Goal: Communication & Community: Participate in discussion

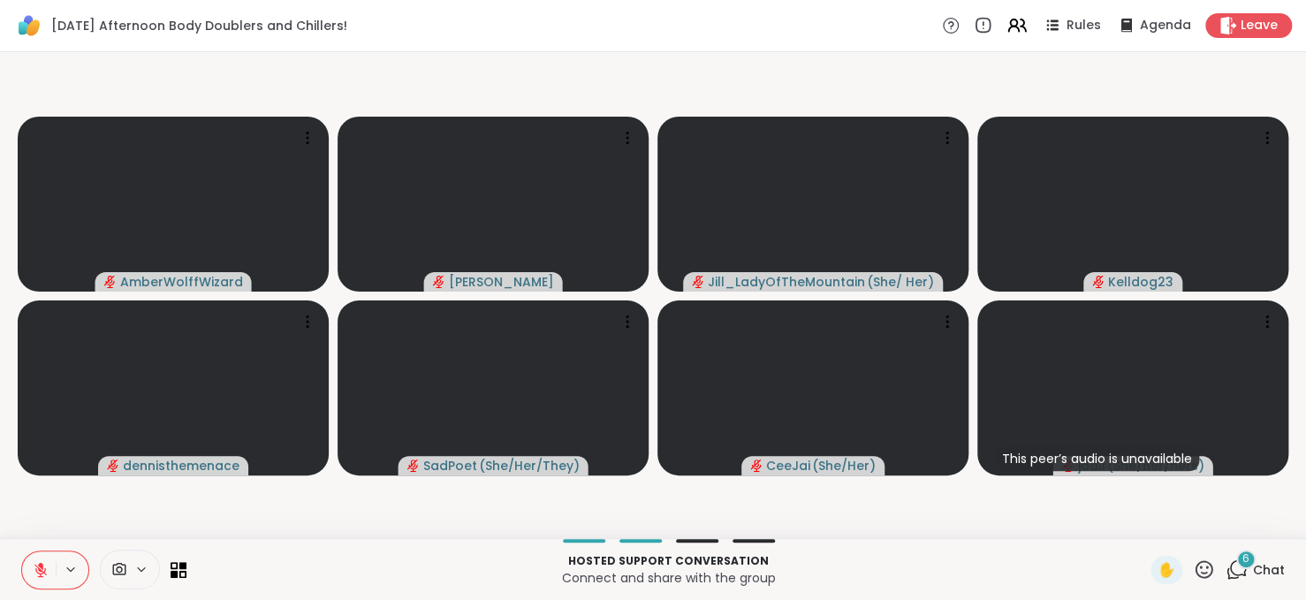
click at [1253, 572] on span "Chat" at bounding box center [1269, 570] width 32 height 18
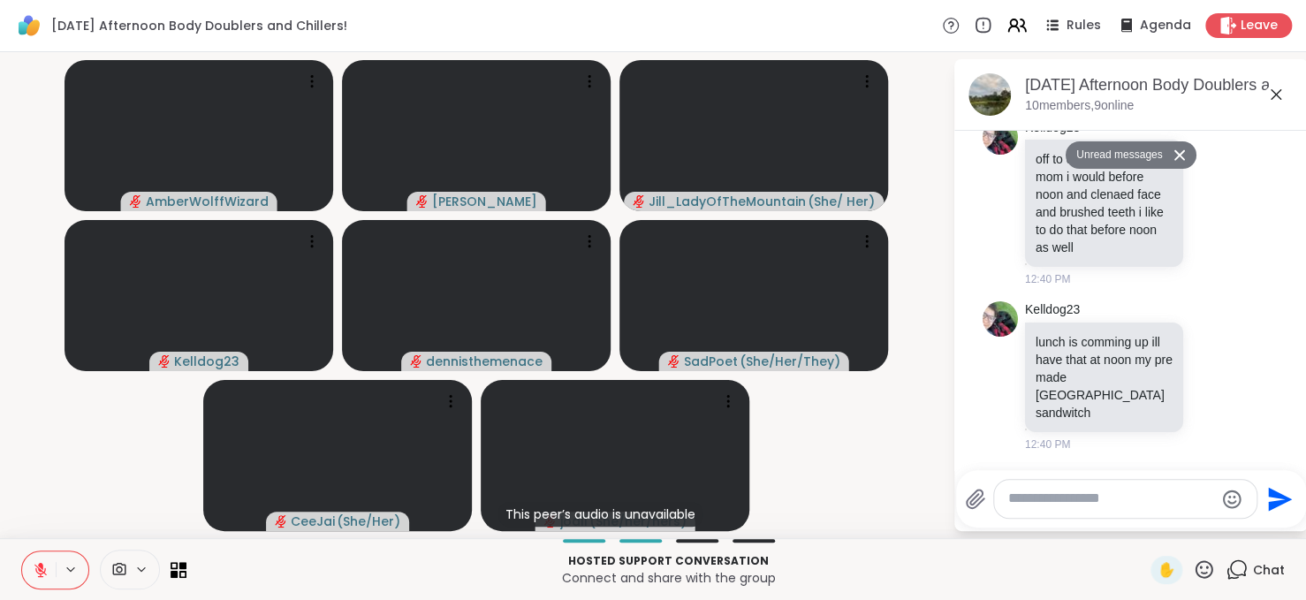
click at [1184, 425] on div "Kelldog23 lunch is comming up ill have that at noon my pre made [GEOGRAPHIC_DAT…" at bounding box center [1133, 376] width 216 height 151
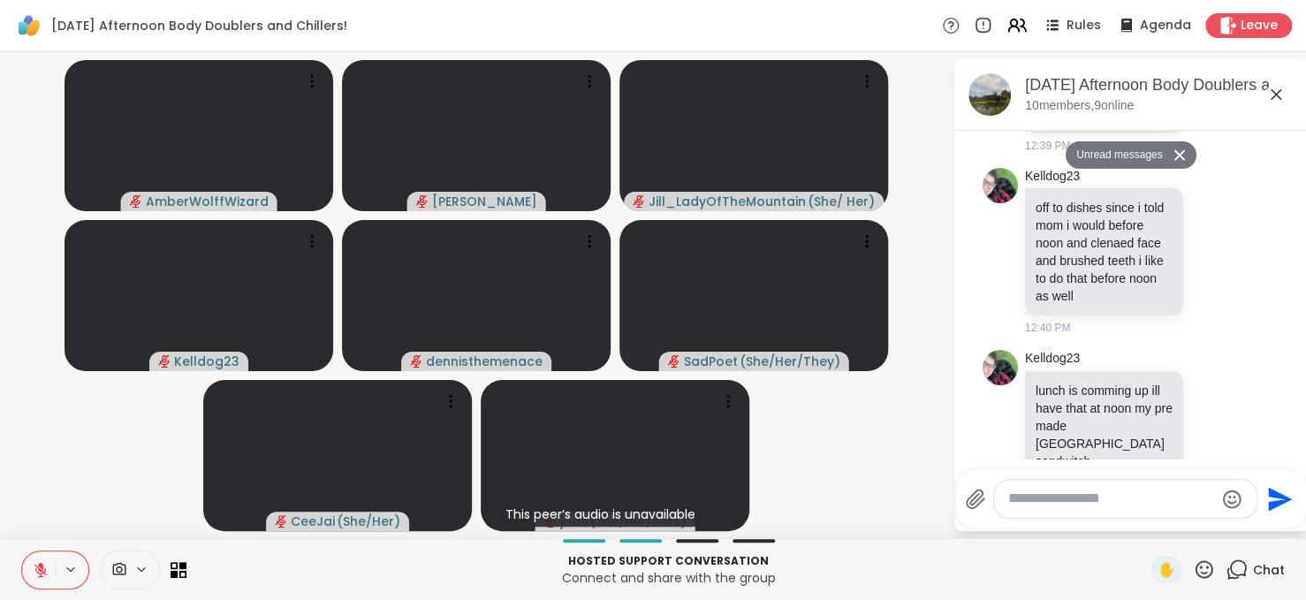
scroll to position [646, 0]
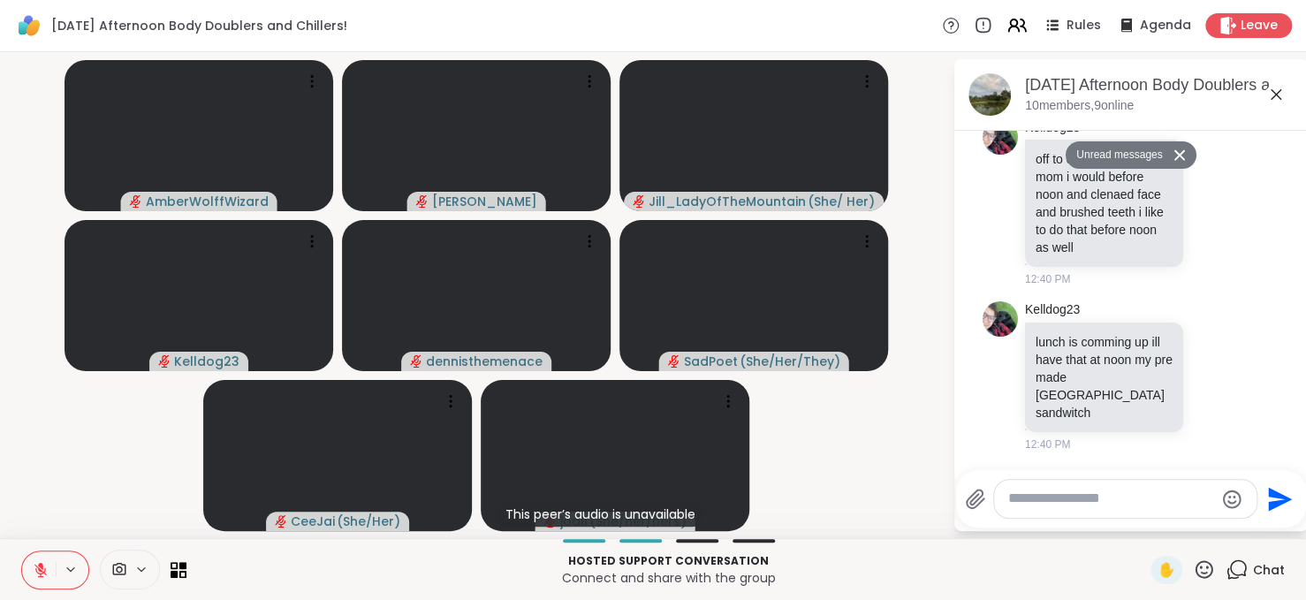
click at [1104, 491] on textarea "Type your message" at bounding box center [1111, 499] width 206 height 19
type textarea "*"
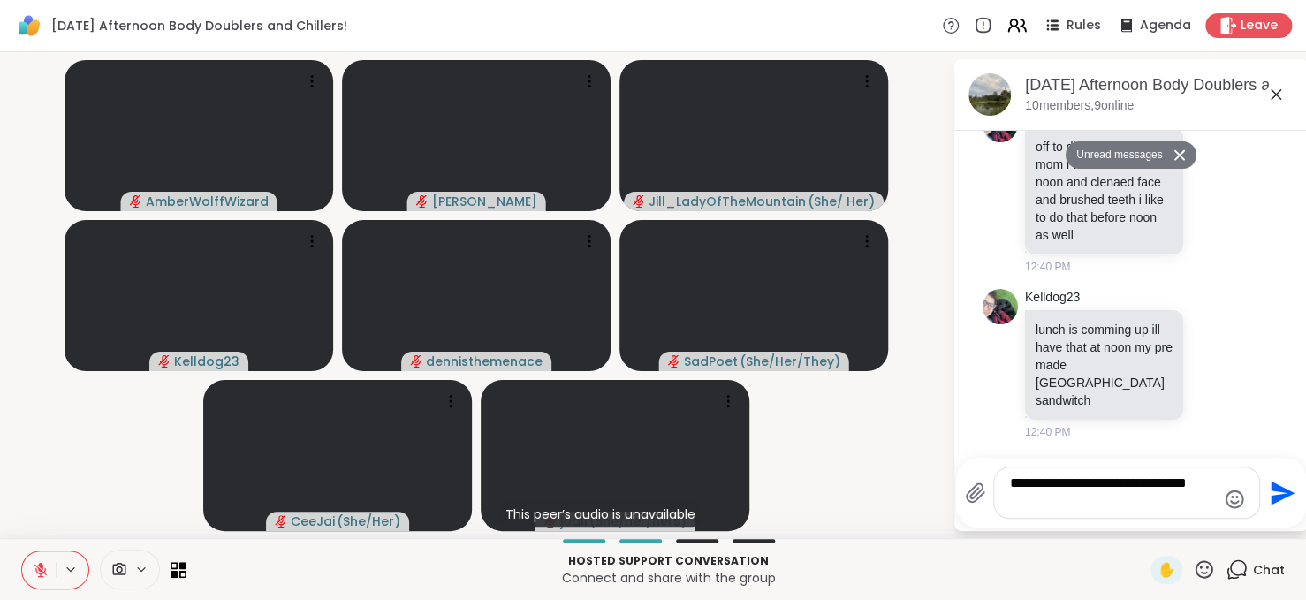
type textarea "**********"
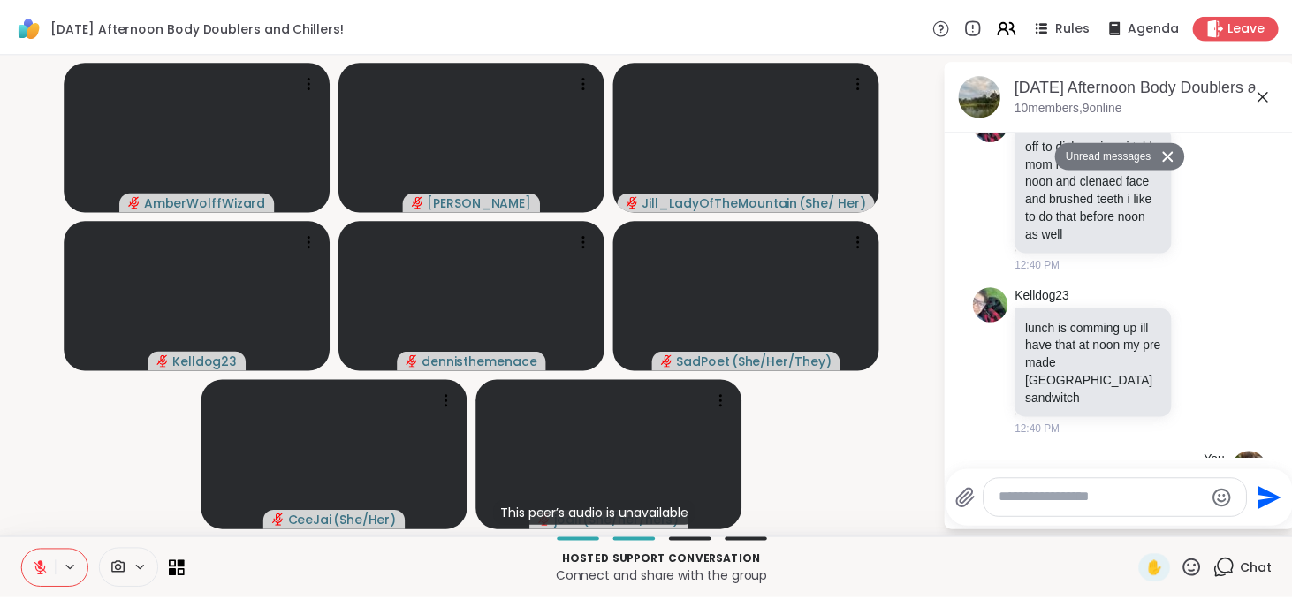
scroll to position [715, 0]
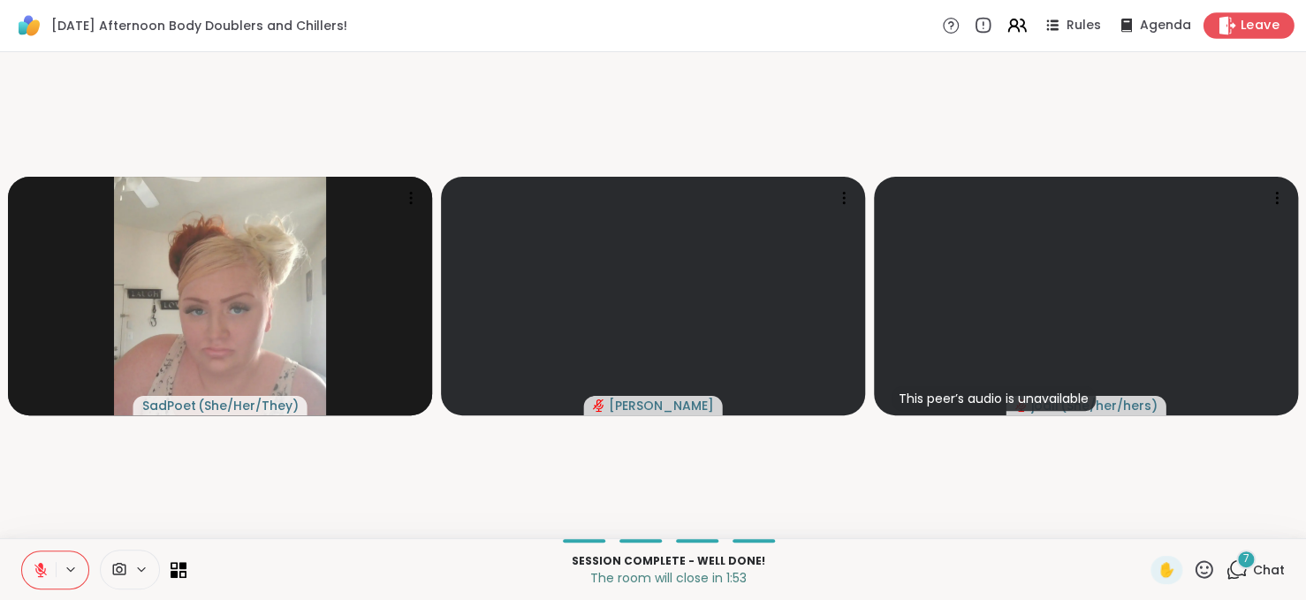
click at [1241, 19] on span "Leave" at bounding box center [1260, 26] width 39 height 19
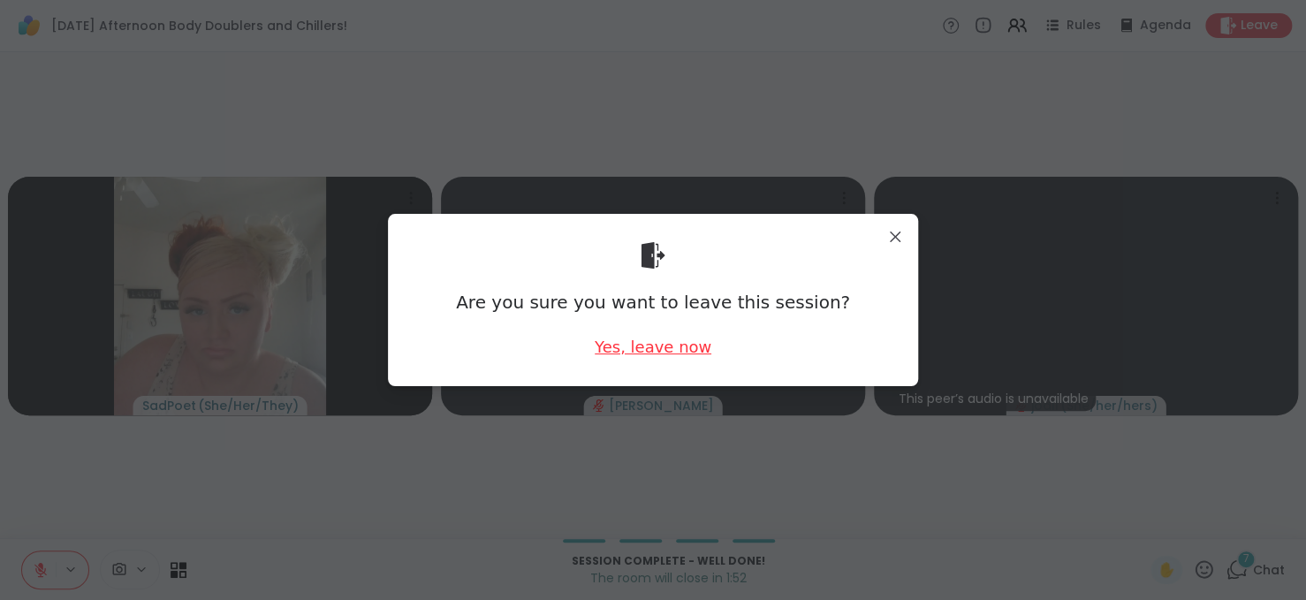
click at [685, 342] on div "Yes, leave now" at bounding box center [653, 347] width 117 height 22
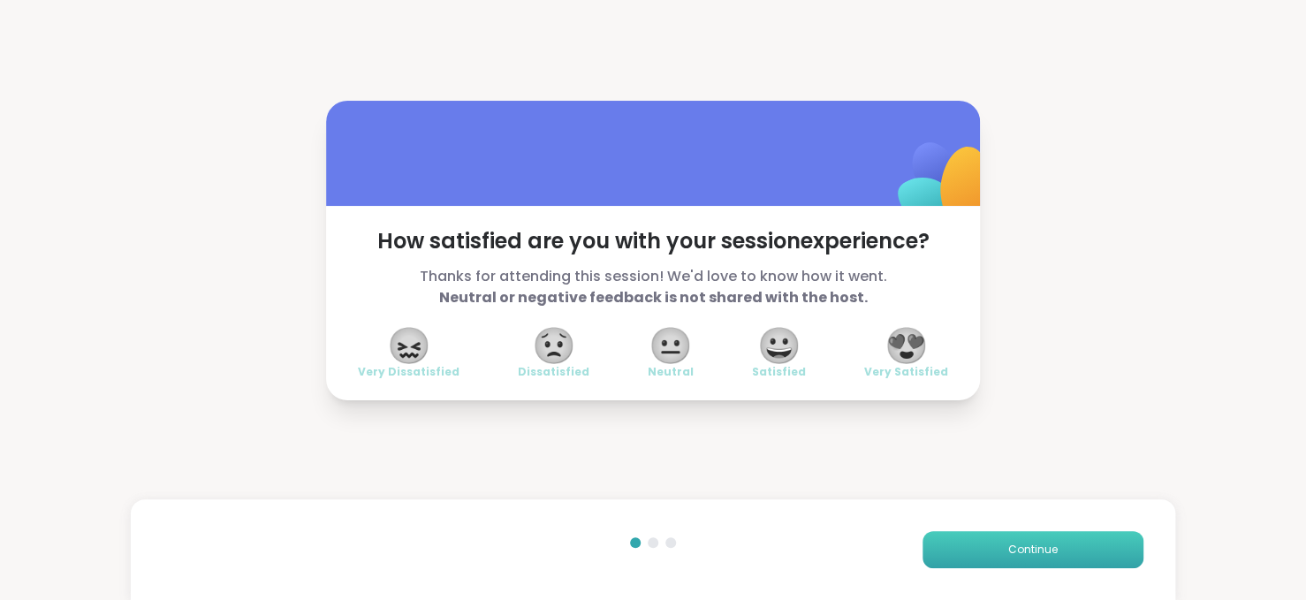
click at [1052, 560] on button "Continue" at bounding box center [1032, 549] width 221 height 37
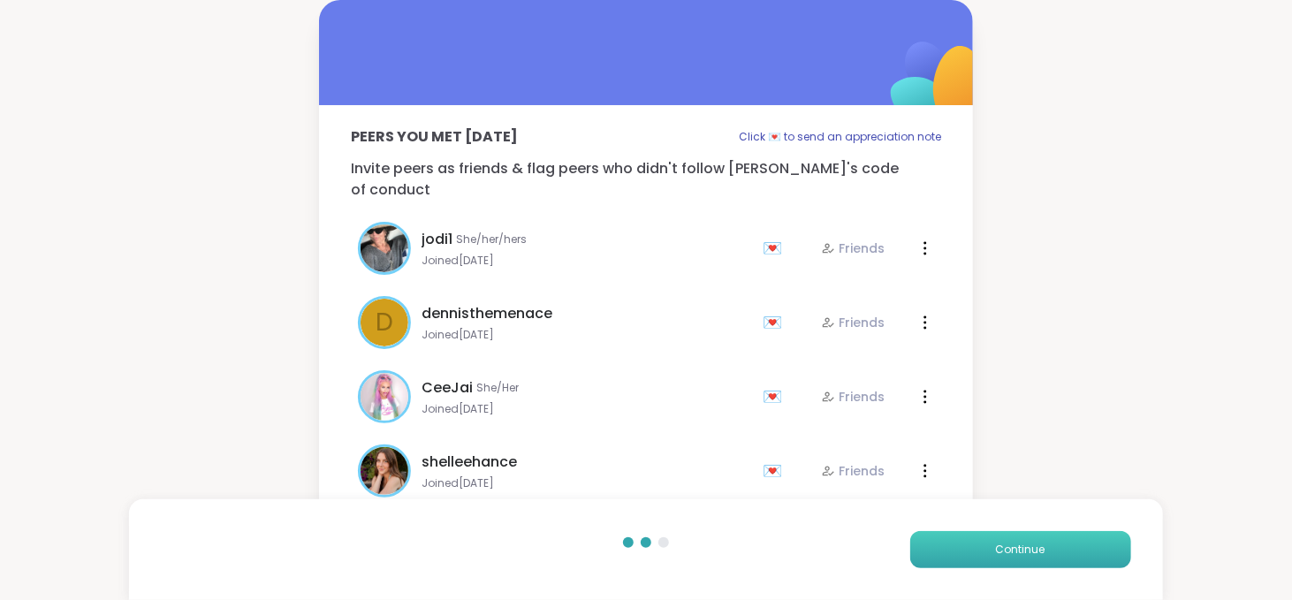
click at [1052, 560] on button "Continue" at bounding box center [1020, 549] width 221 height 37
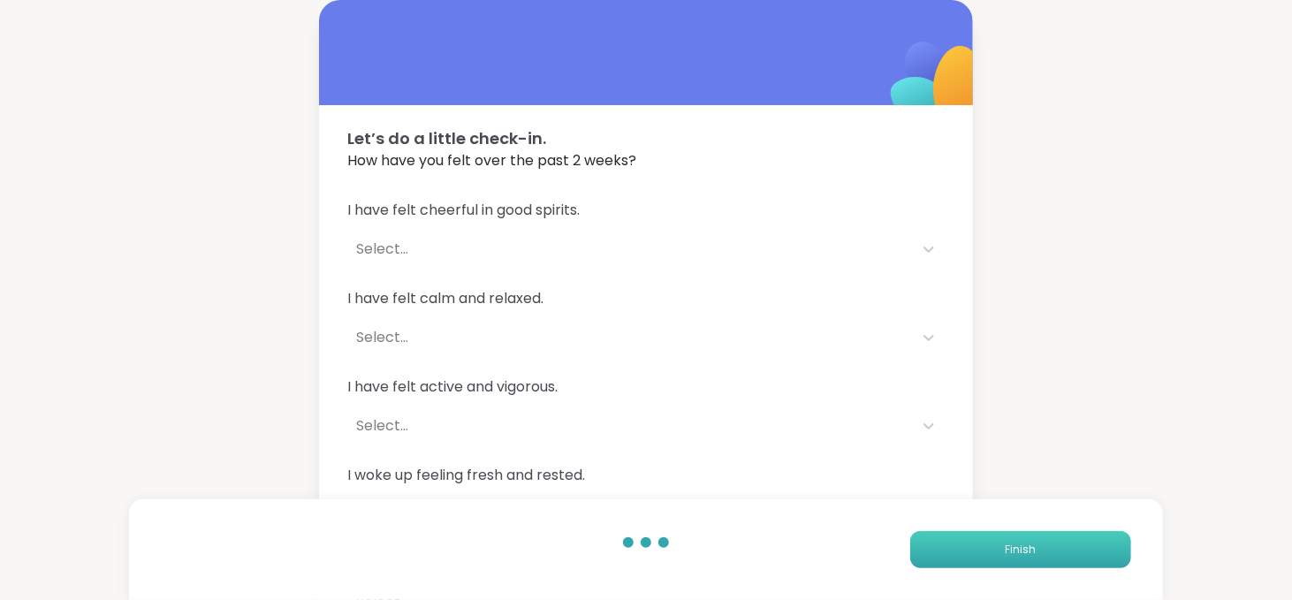
click at [1052, 560] on button "Finish" at bounding box center [1020, 549] width 221 height 37
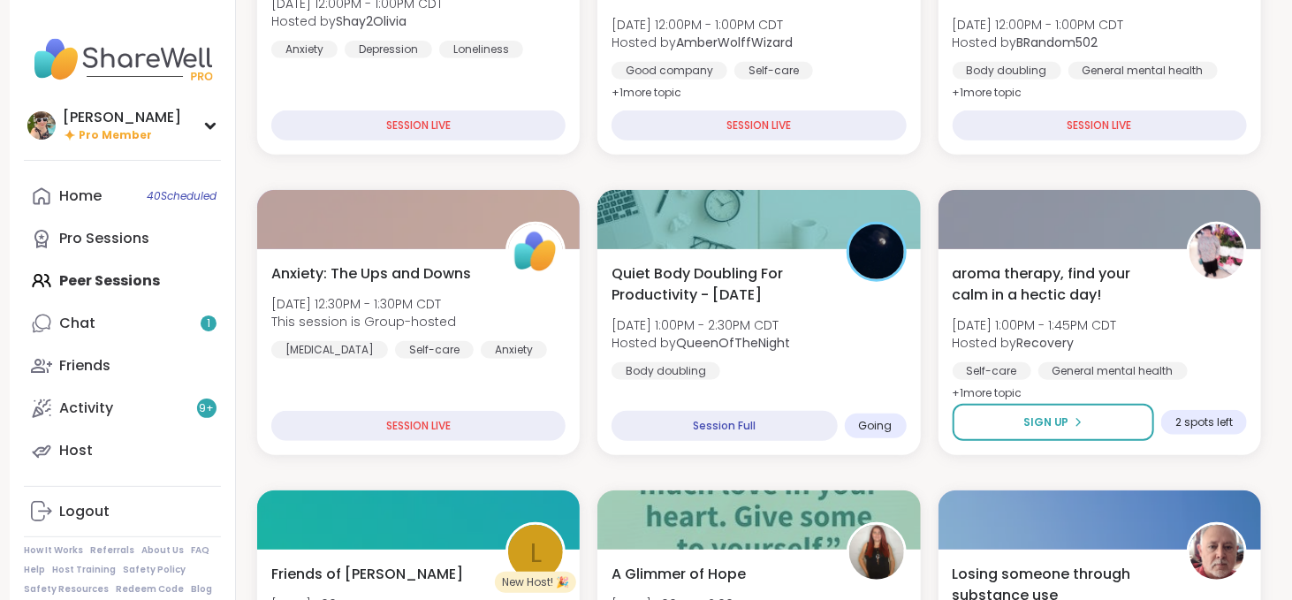
scroll to position [417, 0]
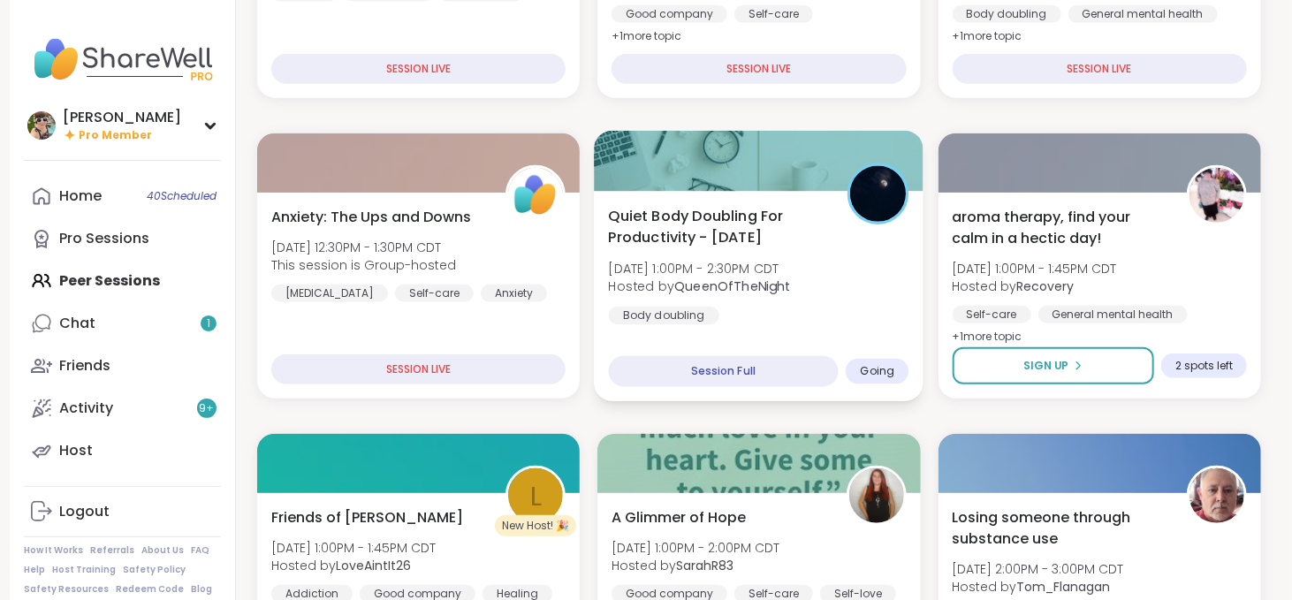
click at [841, 280] on div "Quiet Body Doubling For Productivity - [DATE] [DATE] 1:00PM - 2:30PM CDT Hosted…" at bounding box center [759, 264] width 300 height 119
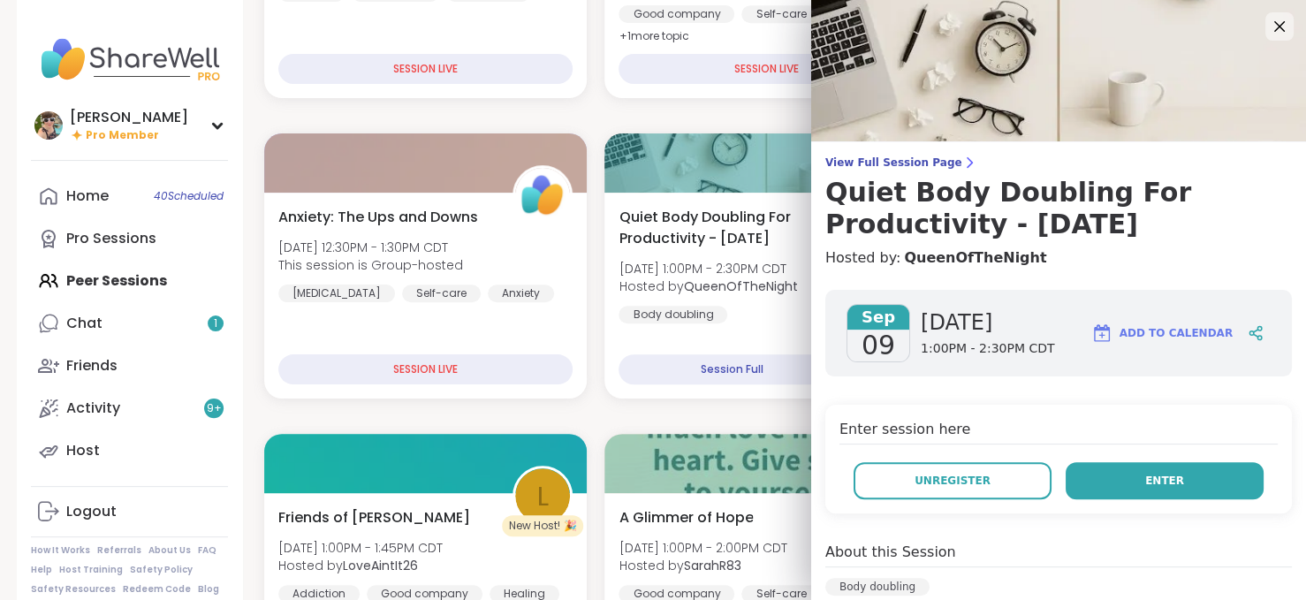
click at [1113, 493] on button "Enter" at bounding box center [1165, 480] width 198 height 37
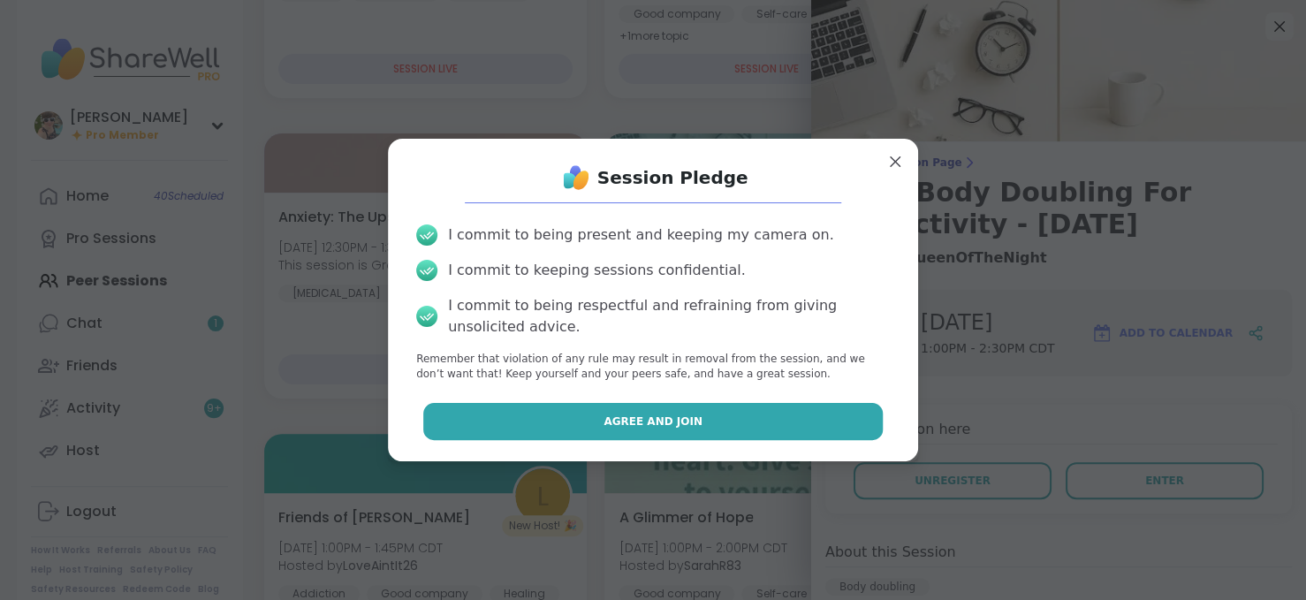
click at [661, 415] on span "Agree and Join" at bounding box center [652, 422] width 99 height 16
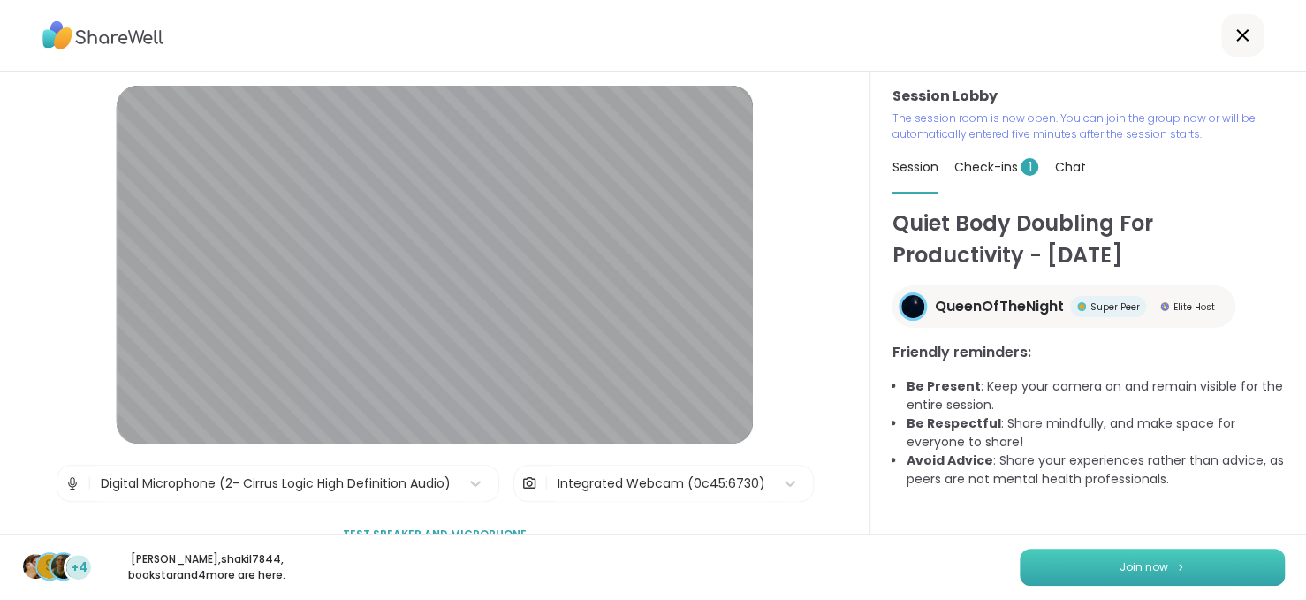
click at [1064, 565] on button "Join now" at bounding box center [1152, 567] width 265 height 37
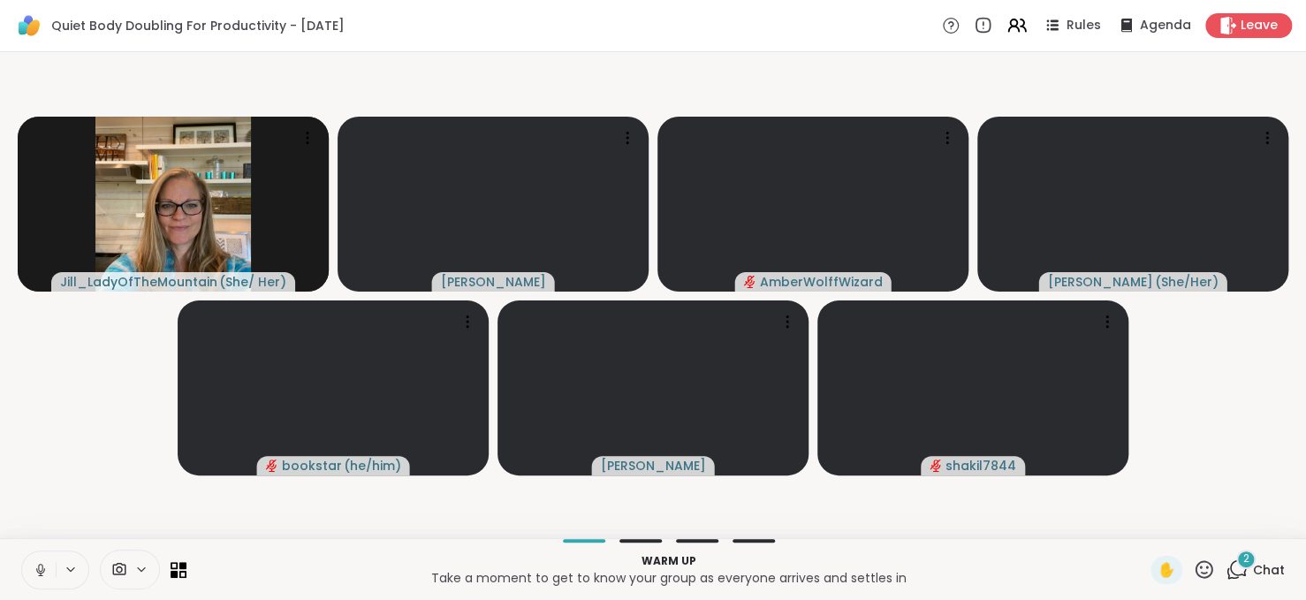
click at [37, 577] on icon at bounding box center [41, 570] width 16 height 16
click at [1236, 558] on div "3" at bounding box center [1245, 559] width 19 height 19
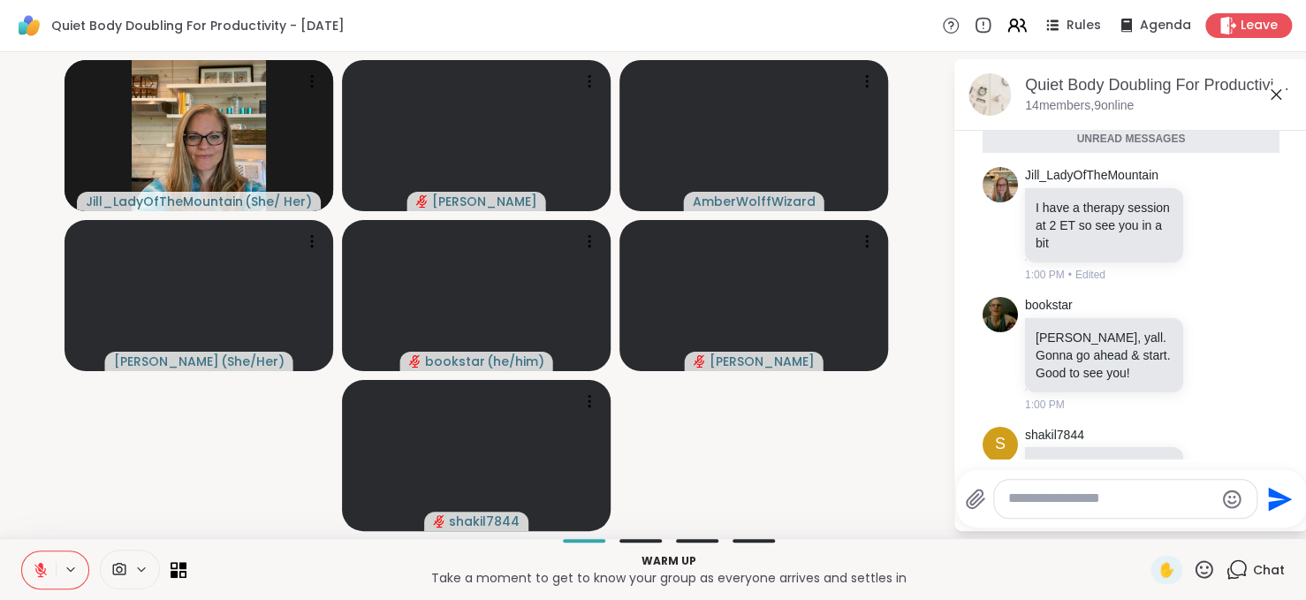
scroll to position [134, 0]
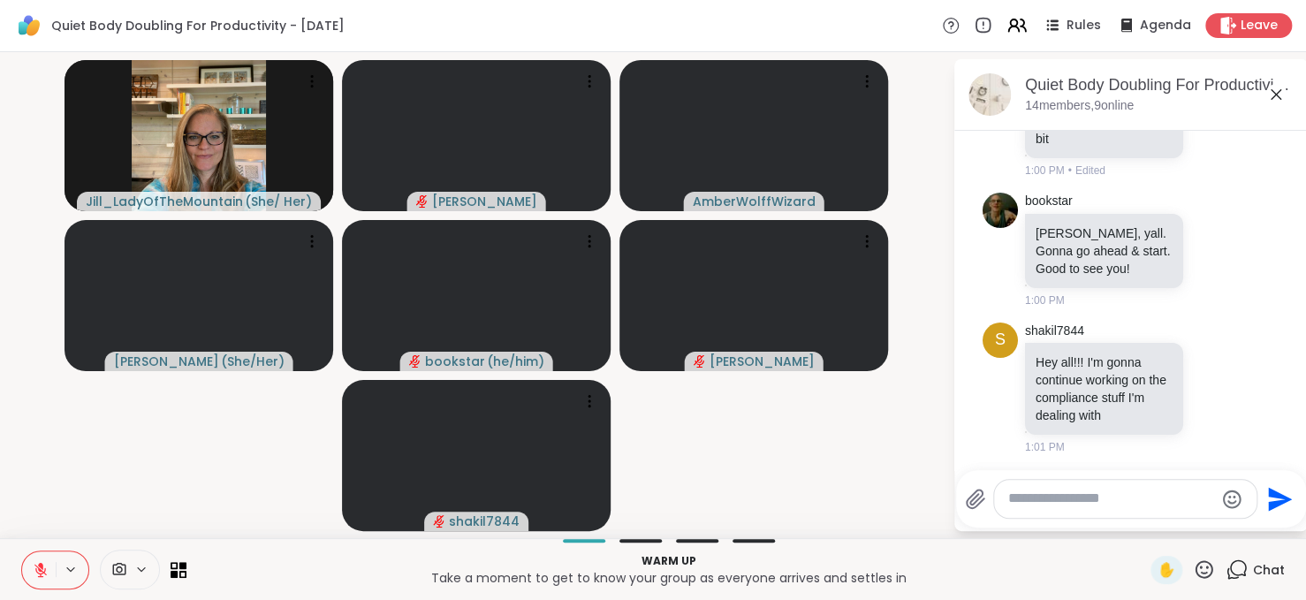
click at [1087, 497] on textarea "Type your message" at bounding box center [1111, 499] width 206 height 19
type textarea "**********"
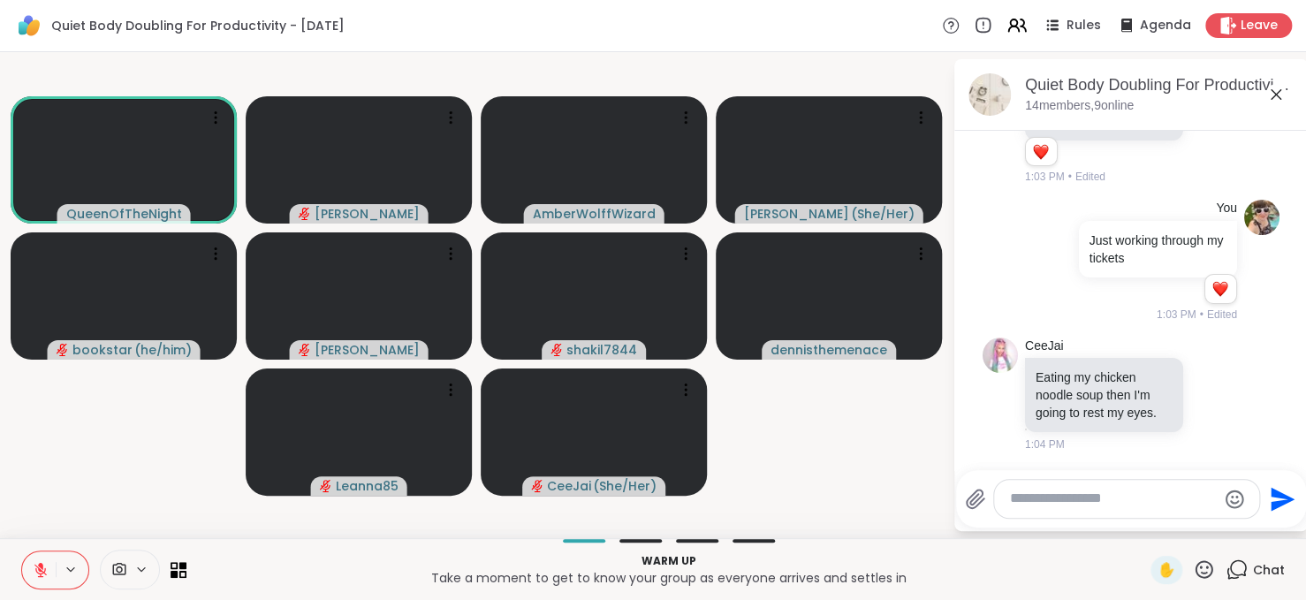
scroll to position [564, 0]
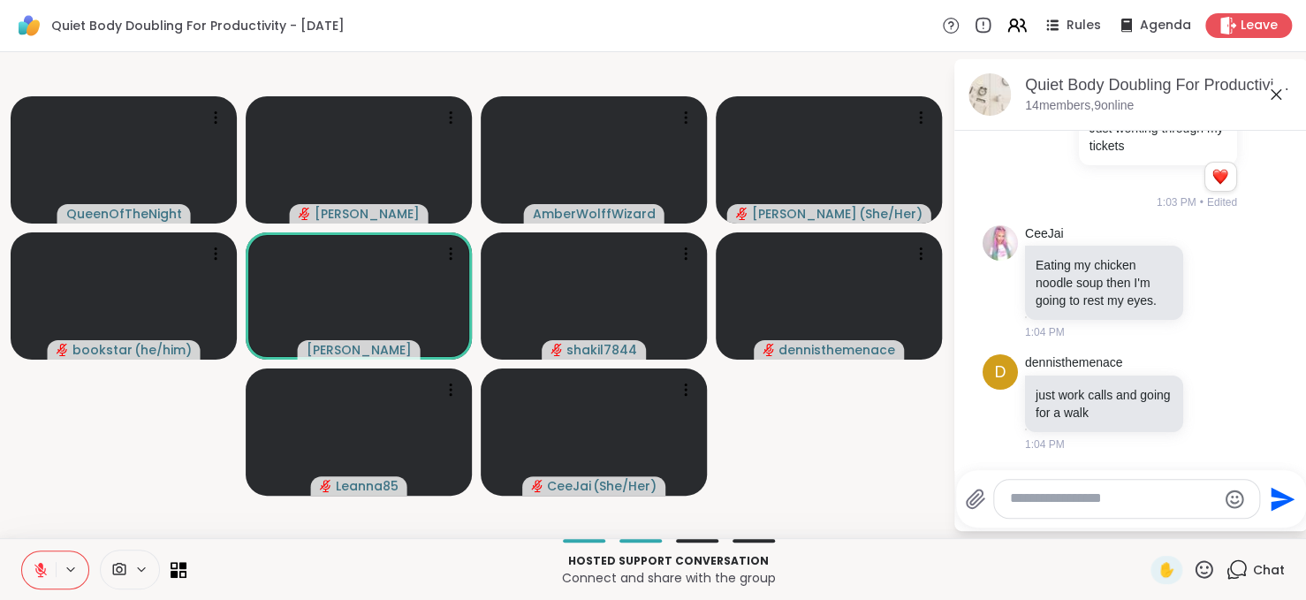
click at [41, 569] on icon at bounding box center [40, 570] width 12 height 12
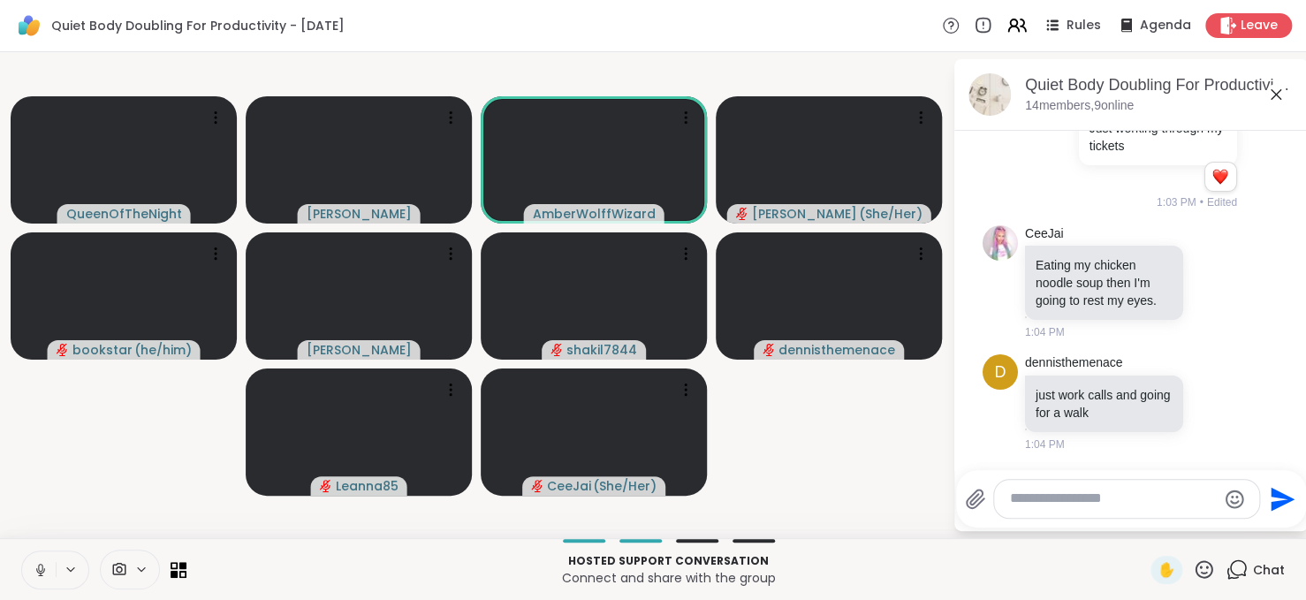
click at [41, 569] on icon at bounding box center [41, 570] width 16 height 16
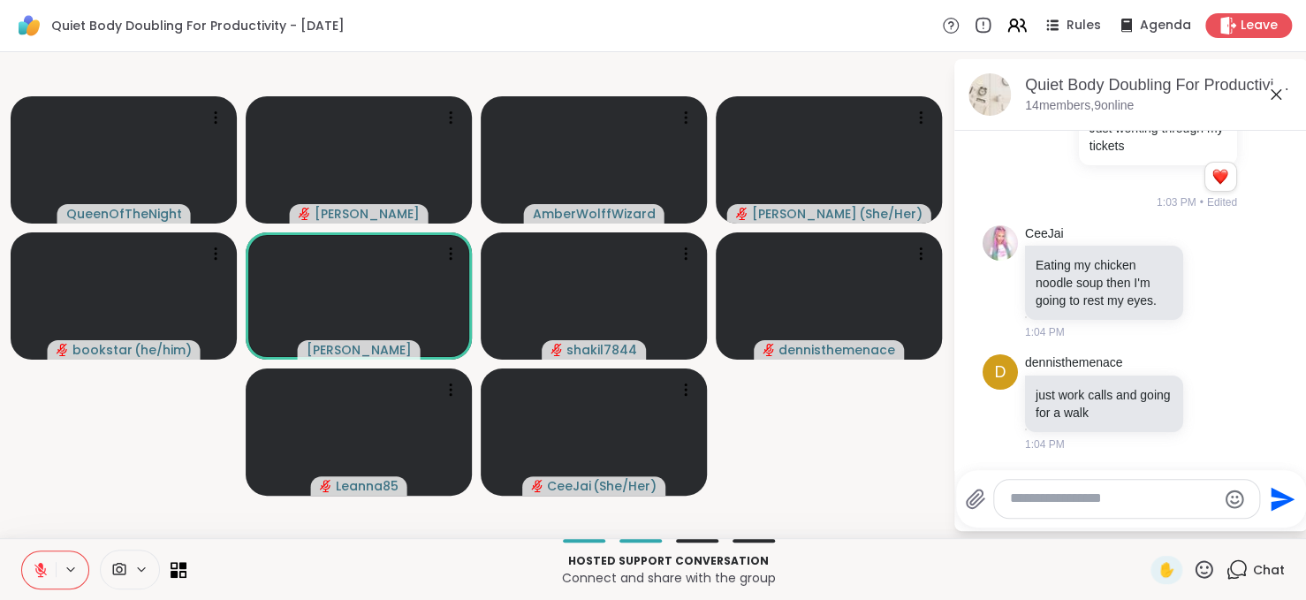
click at [41, 569] on icon at bounding box center [40, 570] width 12 height 12
click at [41, 569] on icon at bounding box center [41, 570] width 16 height 16
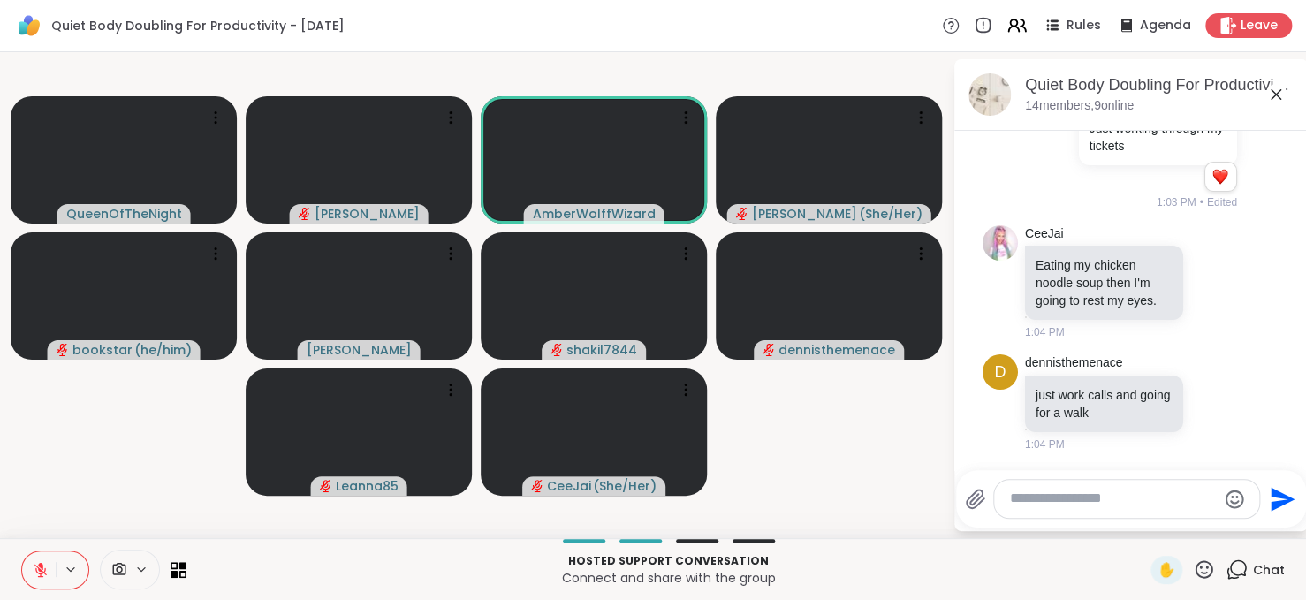
click at [41, 569] on icon at bounding box center [40, 570] width 12 height 12
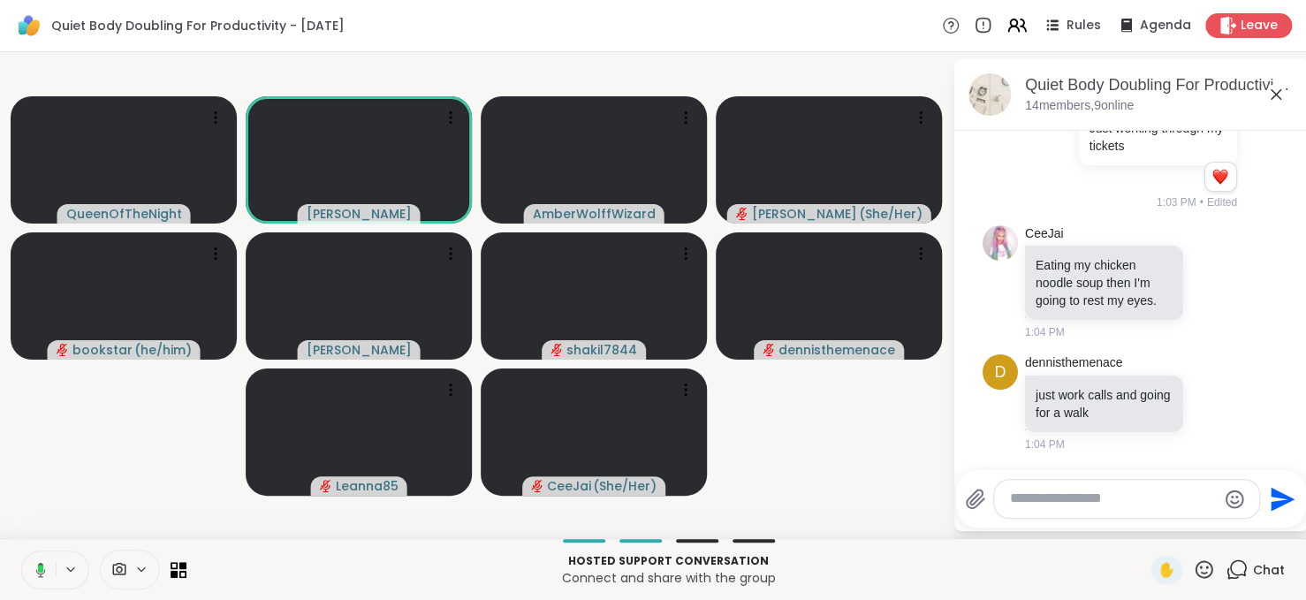
click at [1043, 504] on textarea "Type your message" at bounding box center [1113, 499] width 206 height 19
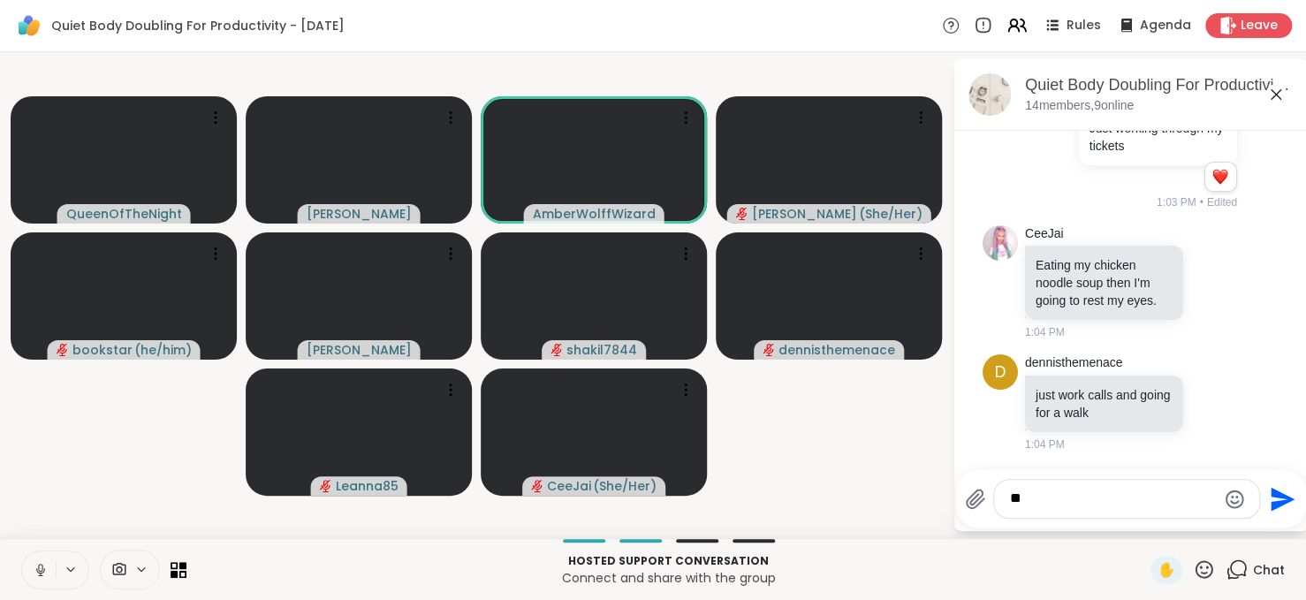
type textarea "*"
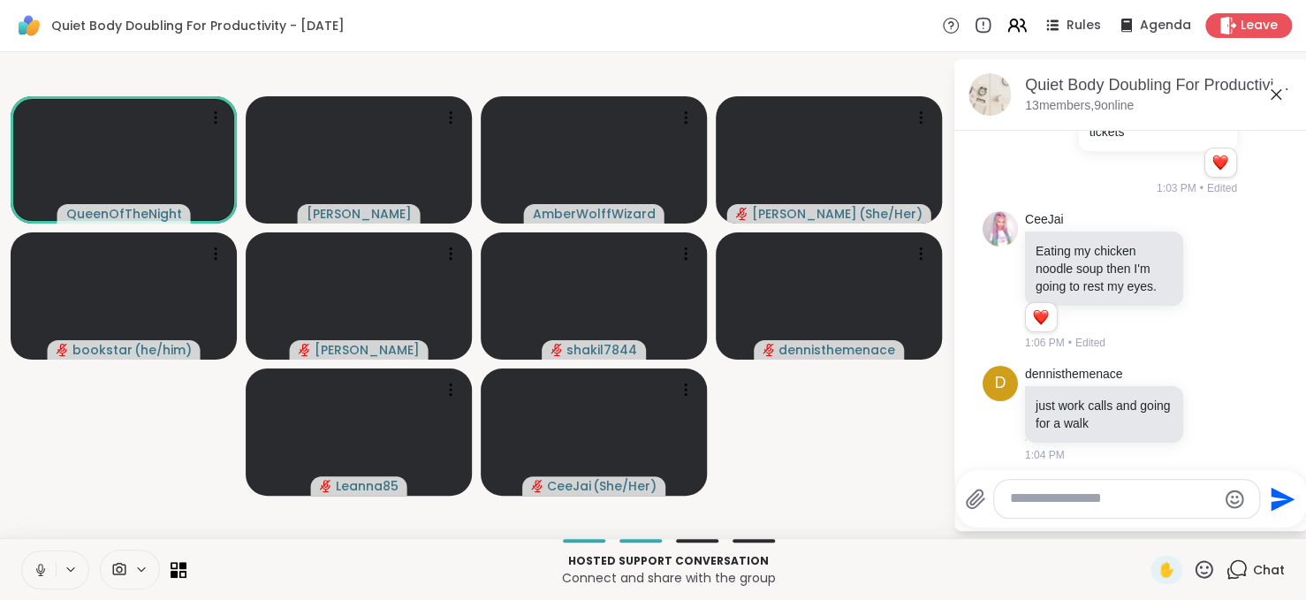
click at [37, 581] on button at bounding box center [39, 569] width 34 height 37
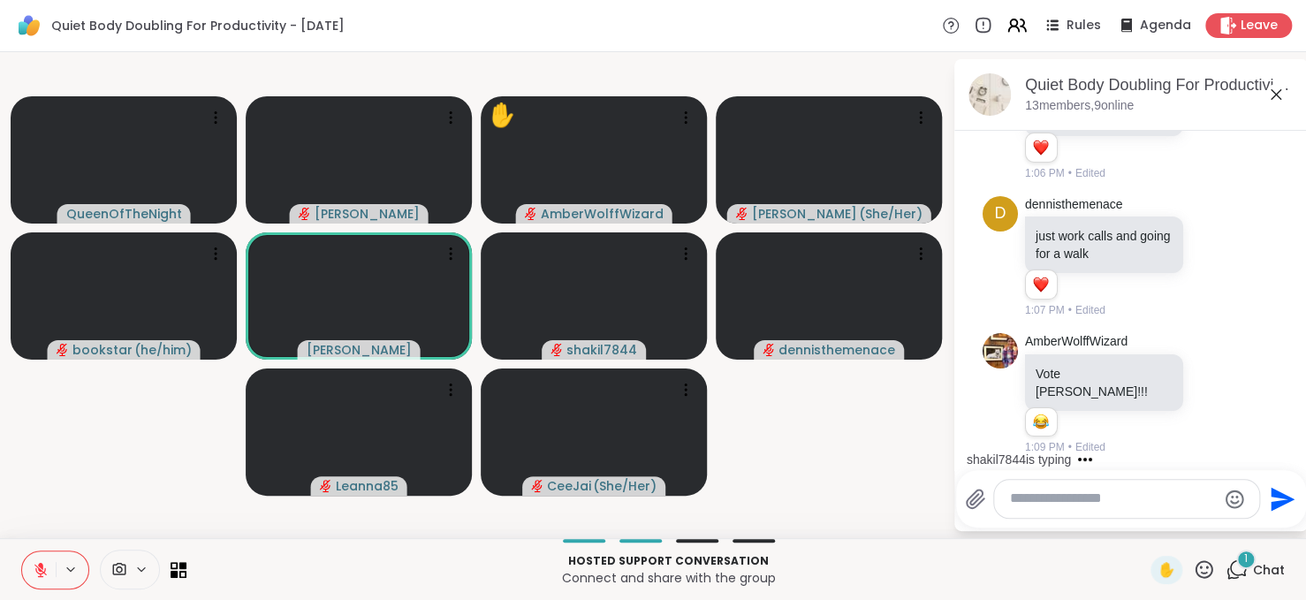
scroll to position [827, 0]
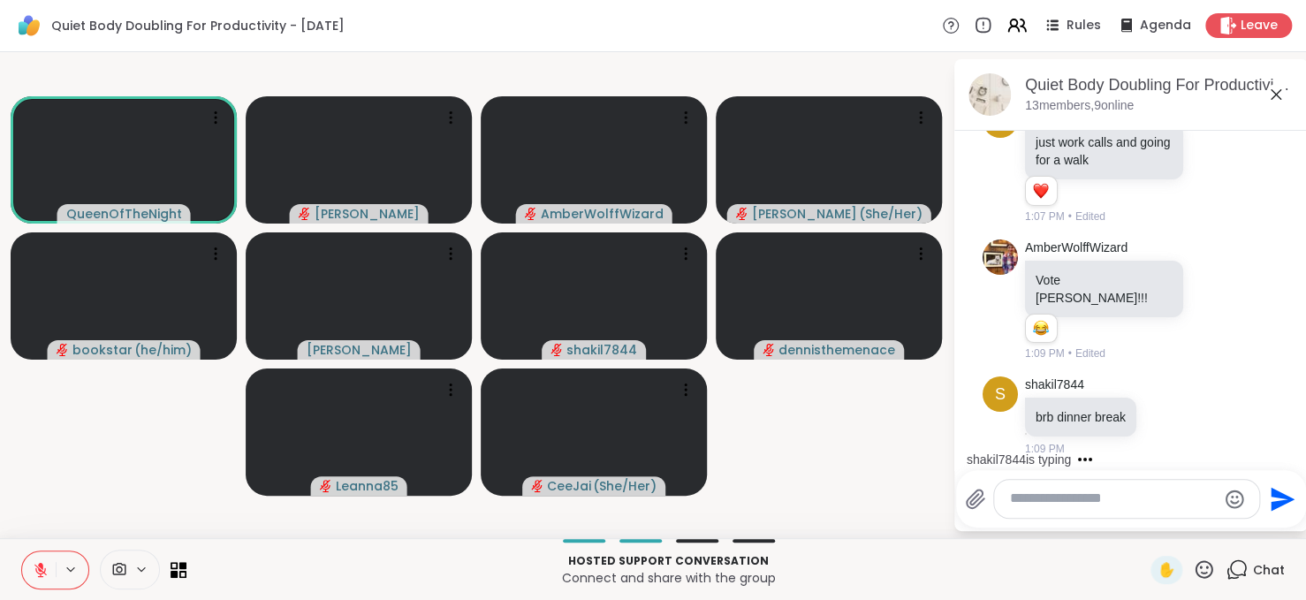
click at [1193, 570] on icon at bounding box center [1204, 569] width 22 height 22
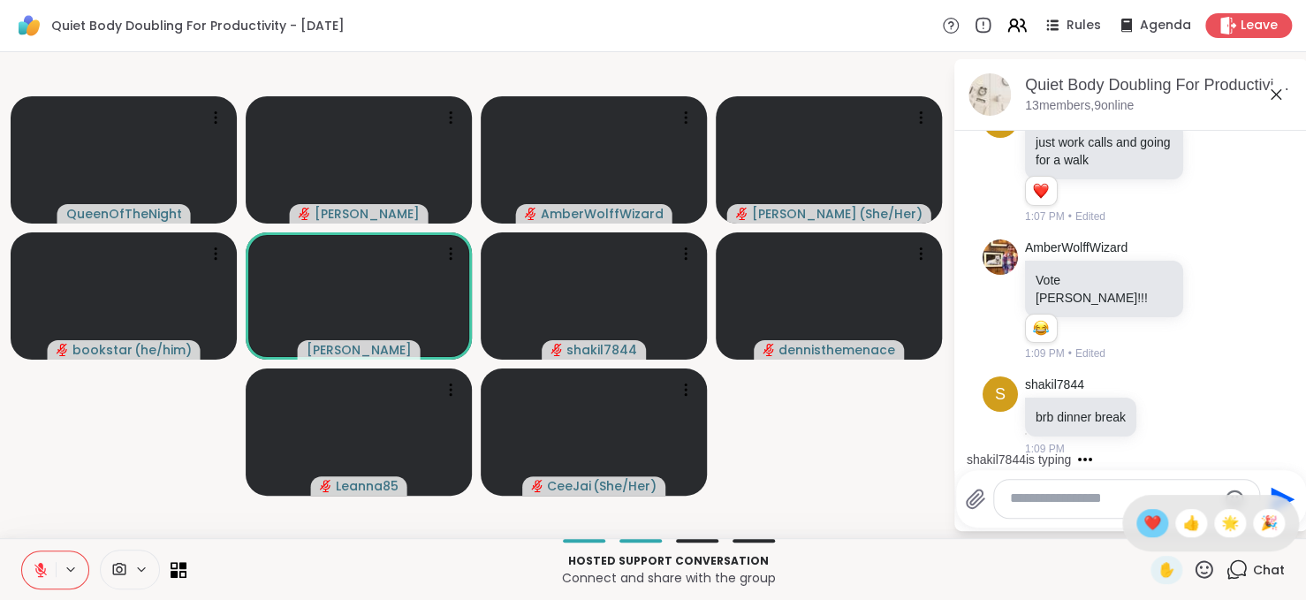
click at [1136, 514] on div "❤️" at bounding box center [1152, 523] width 32 height 28
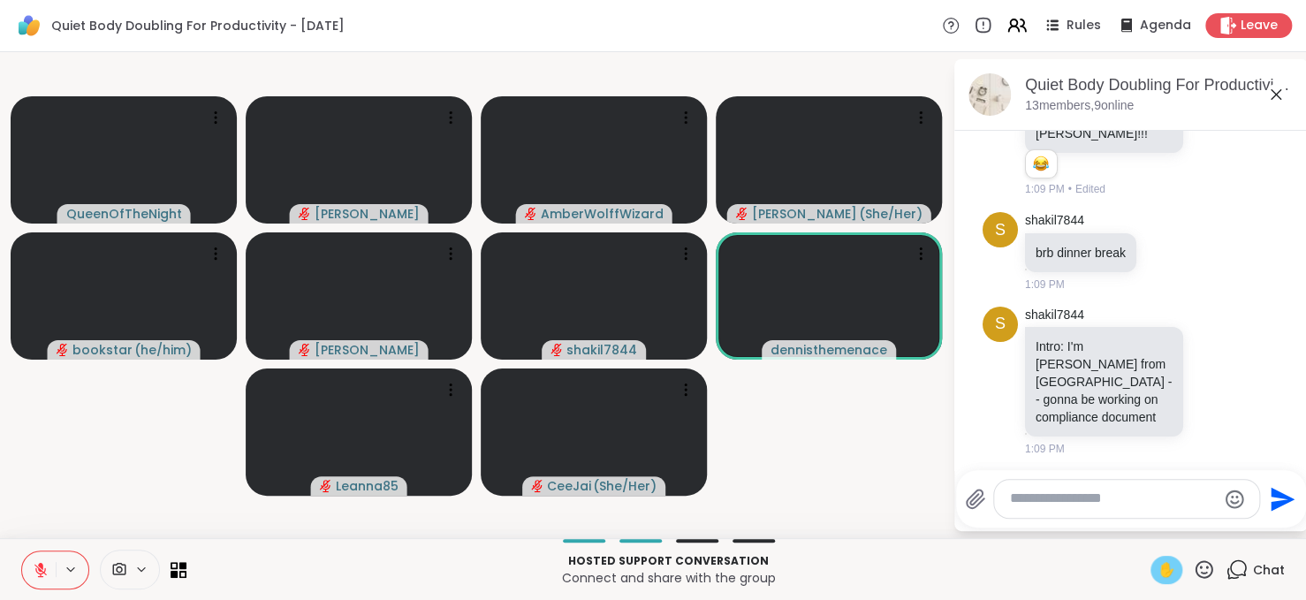
click at [1157, 576] on span "✋" at bounding box center [1166, 569] width 18 height 21
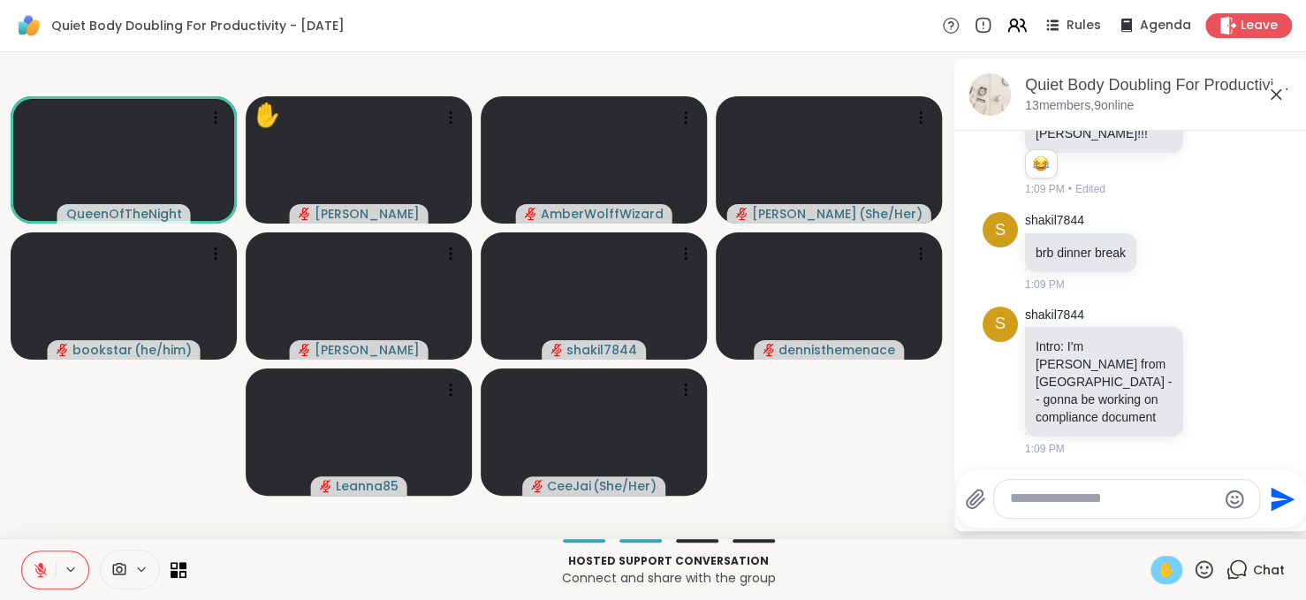
click at [1157, 576] on span "✋" at bounding box center [1166, 569] width 18 height 21
click at [31, 573] on button at bounding box center [39, 569] width 34 height 37
click at [28, 554] on button at bounding box center [39, 569] width 34 height 37
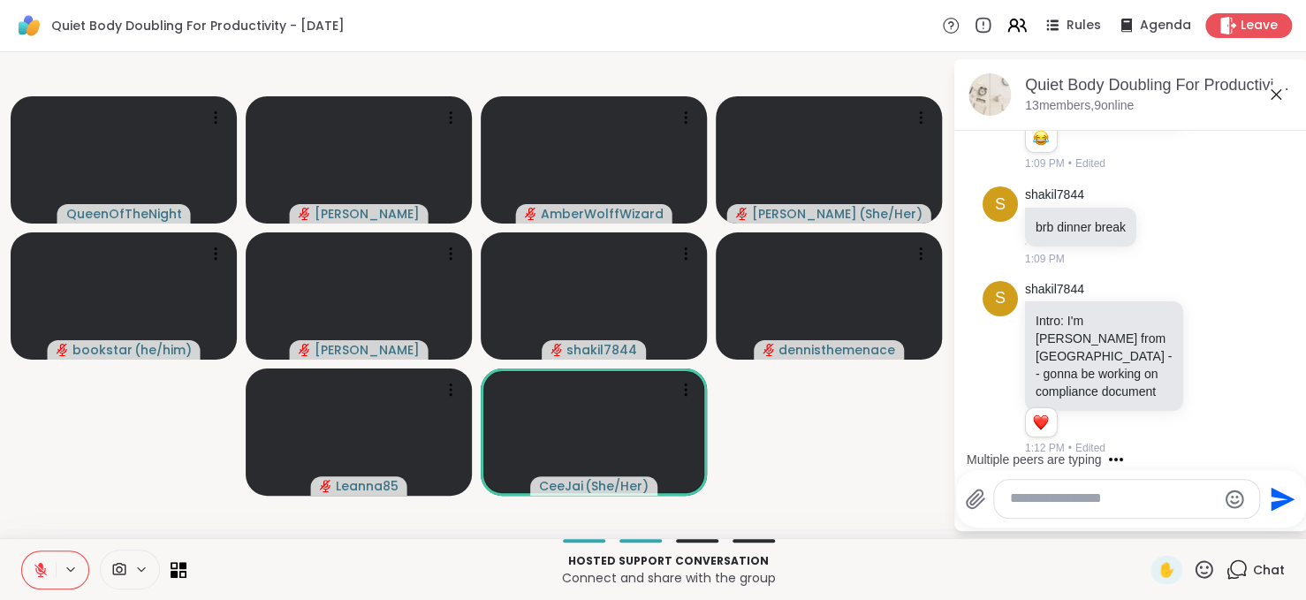
scroll to position [1213, 0]
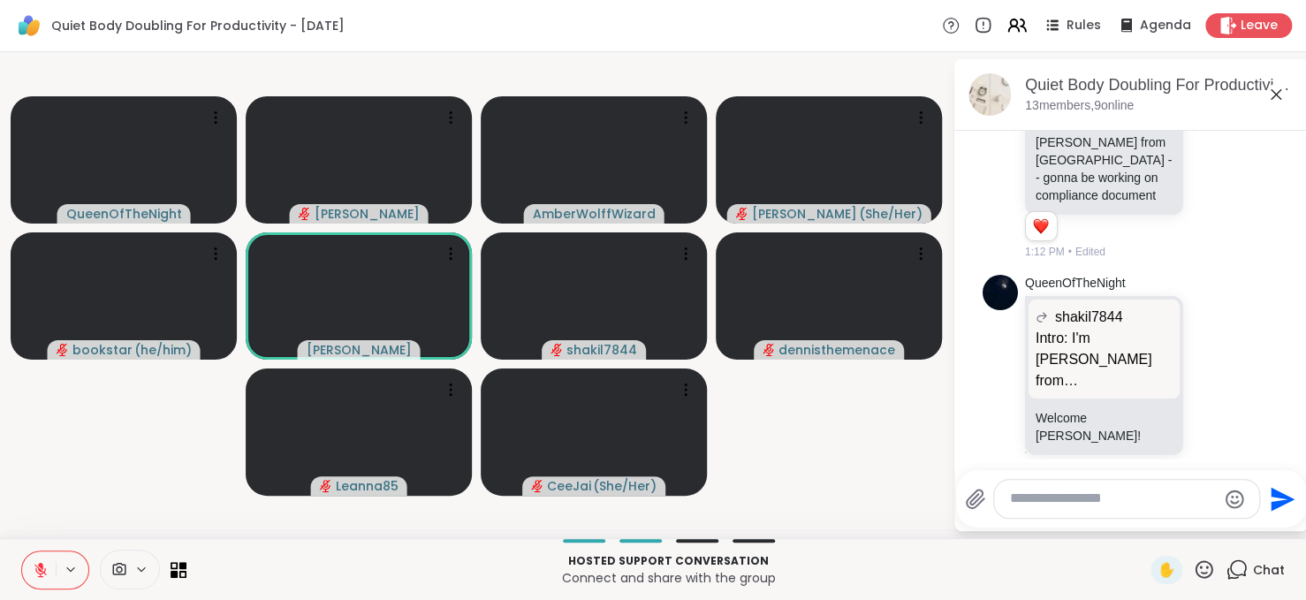
click at [1193, 565] on icon at bounding box center [1204, 569] width 22 height 22
click at [1143, 522] on span "❤️" at bounding box center [1152, 522] width 18 height 21
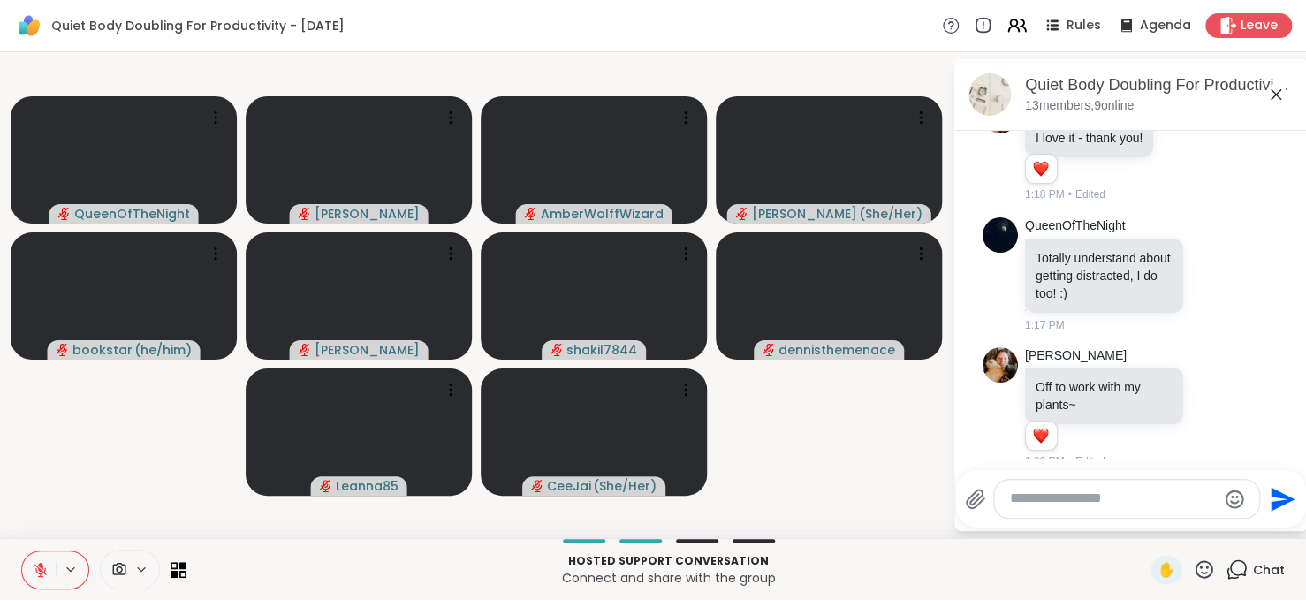
scroll to position [3823, 0]
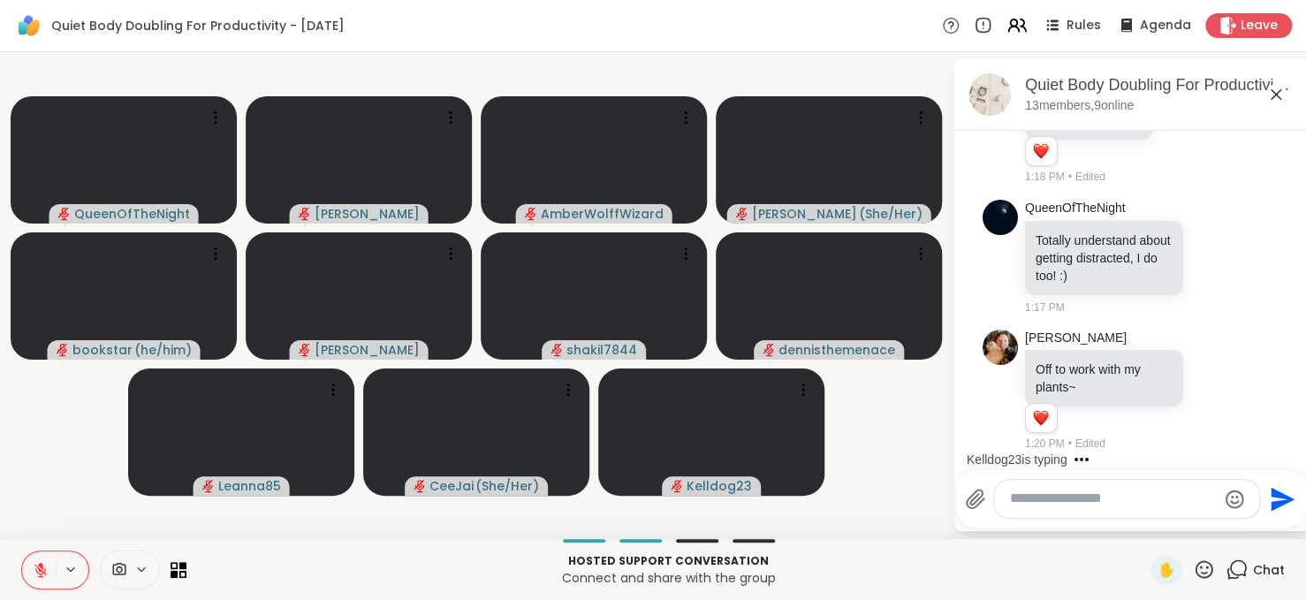
click at [42, 573] on icon at bounding box center [40, 570] width 12 height 12
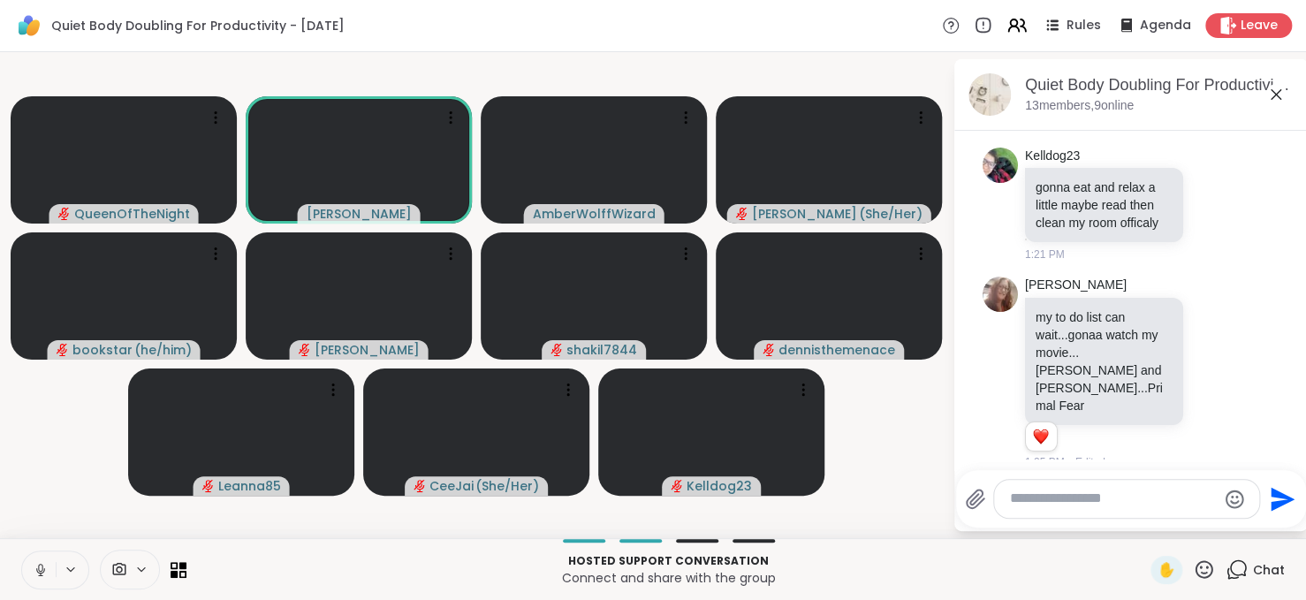
scroll to position [4160, 0]
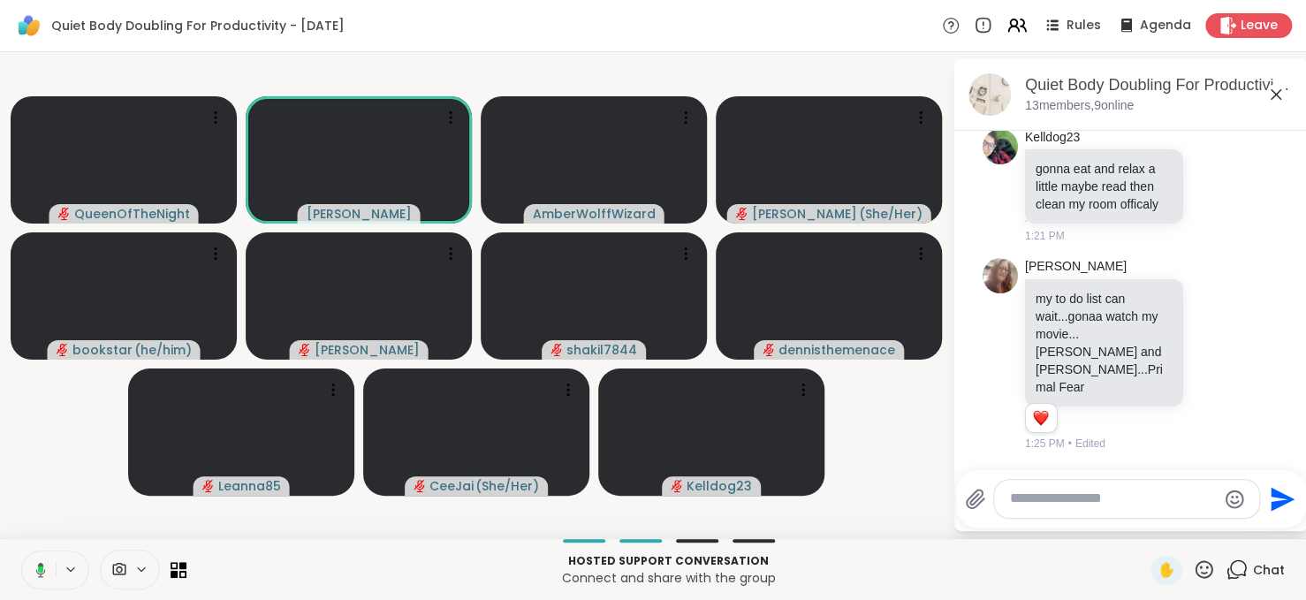
click at [35, 565] on icon at bounding box center [38, 570] width 16 height 16
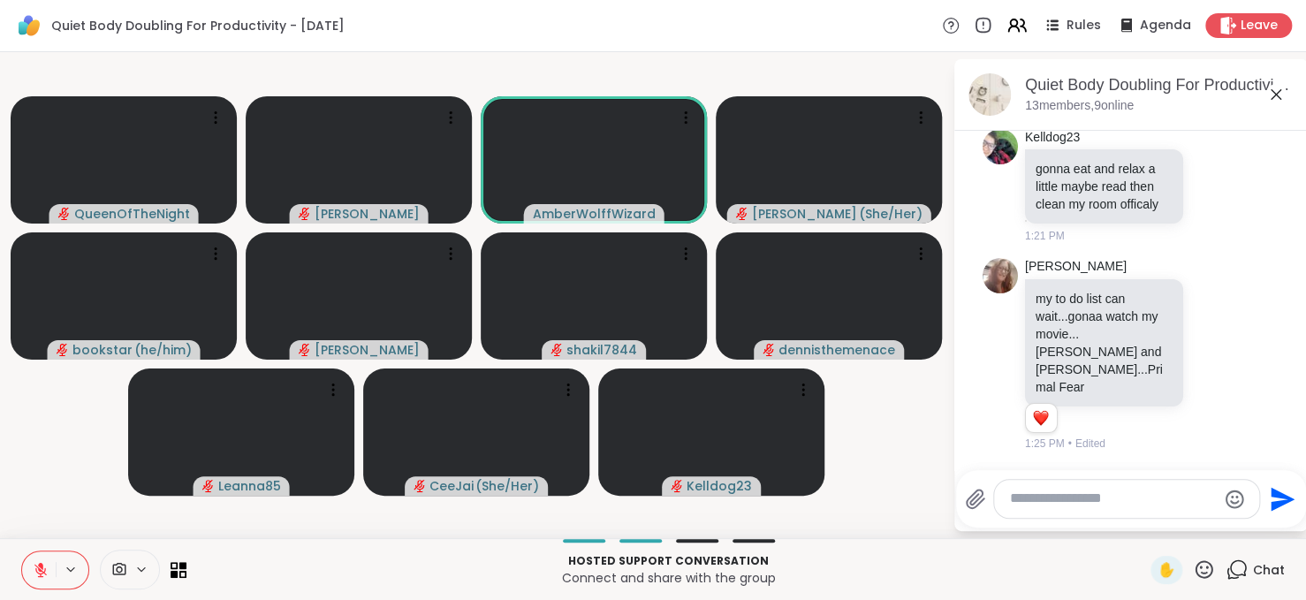
click at [39, 571] on icon at bounding box center [40, 570] width 12 height 12
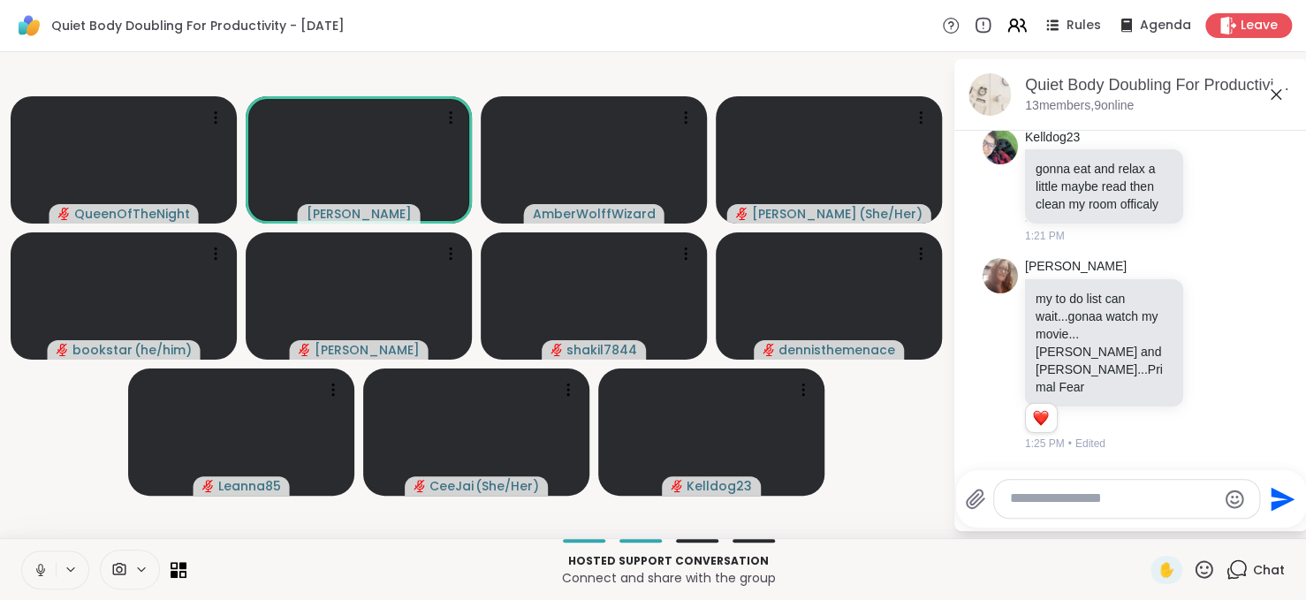
click at [39, 571] on icon at bounding box center [40, 568] width 4 height 8
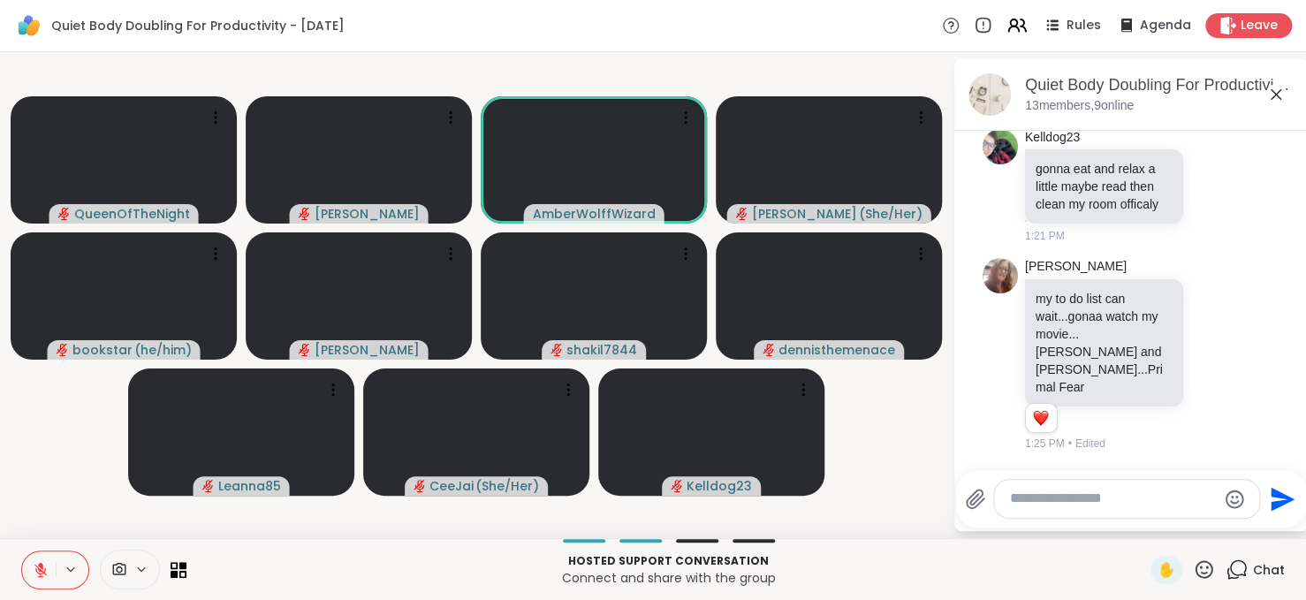
click at [39, 571] on icon at bounding box center [40, 570] width 12 height 12
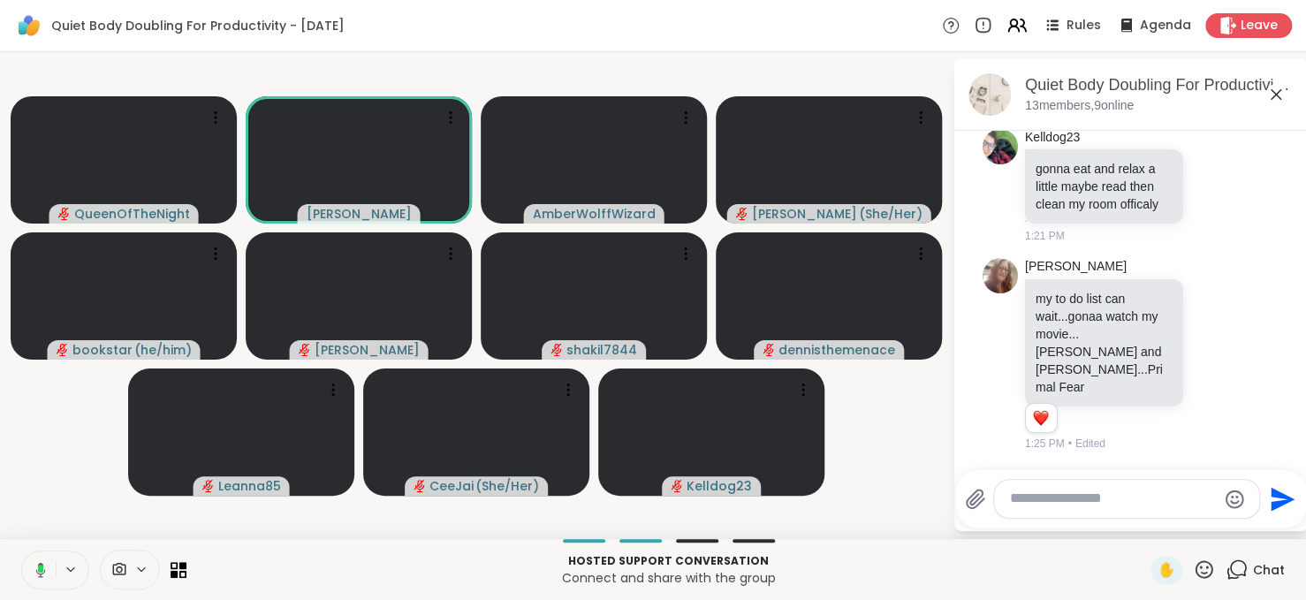
click at [39, 571] on rect at bounding box center [40, 569] width 5 height 8
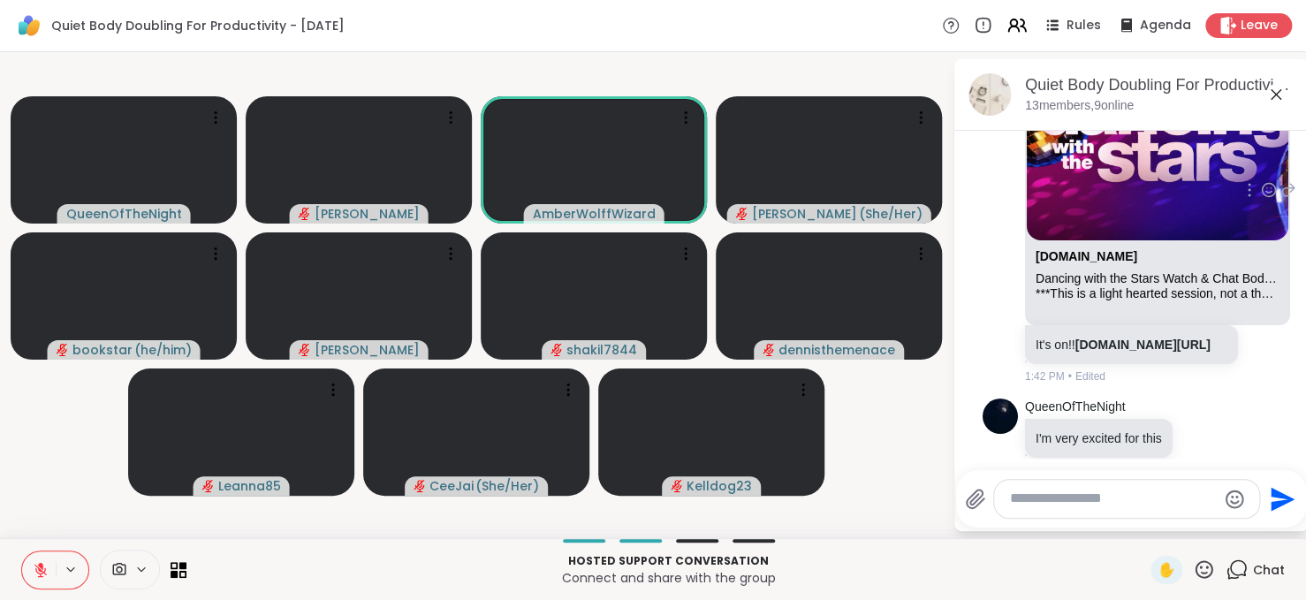
scroll to position [4725, 0]
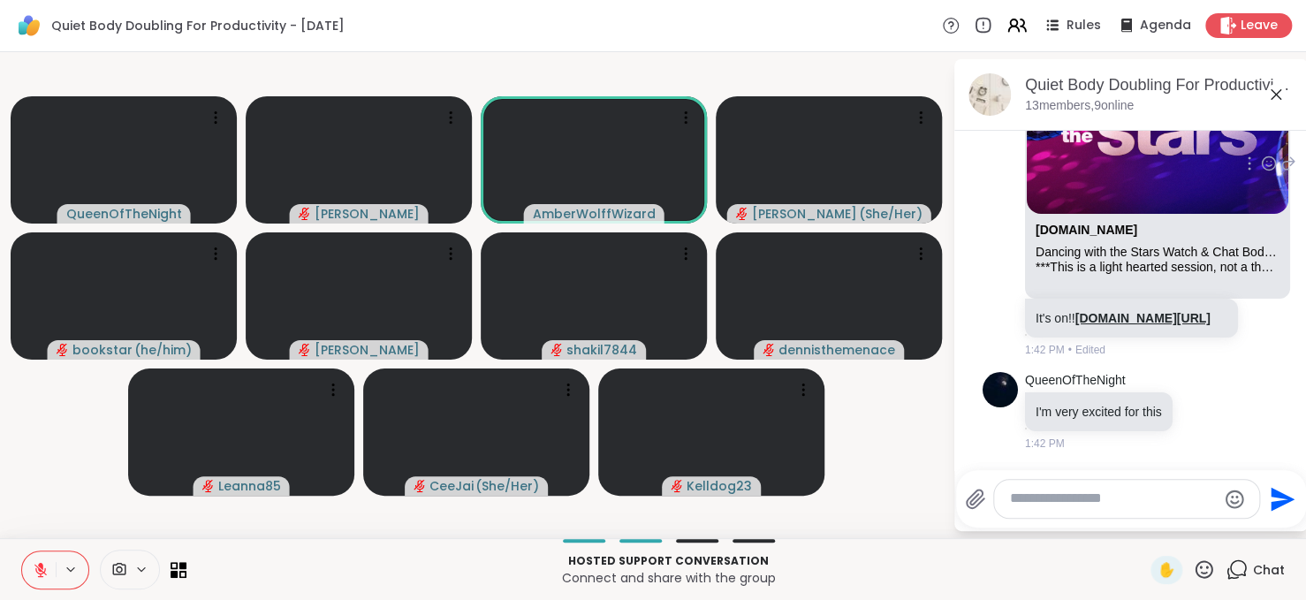
click at [1120, 311] on link "[DOMAIN_NAME][URL]" at bounding box center [1142, 318] width 135 height 14
click at [36, 570] on icon at bounding box center [41, 570] width 16 height 16
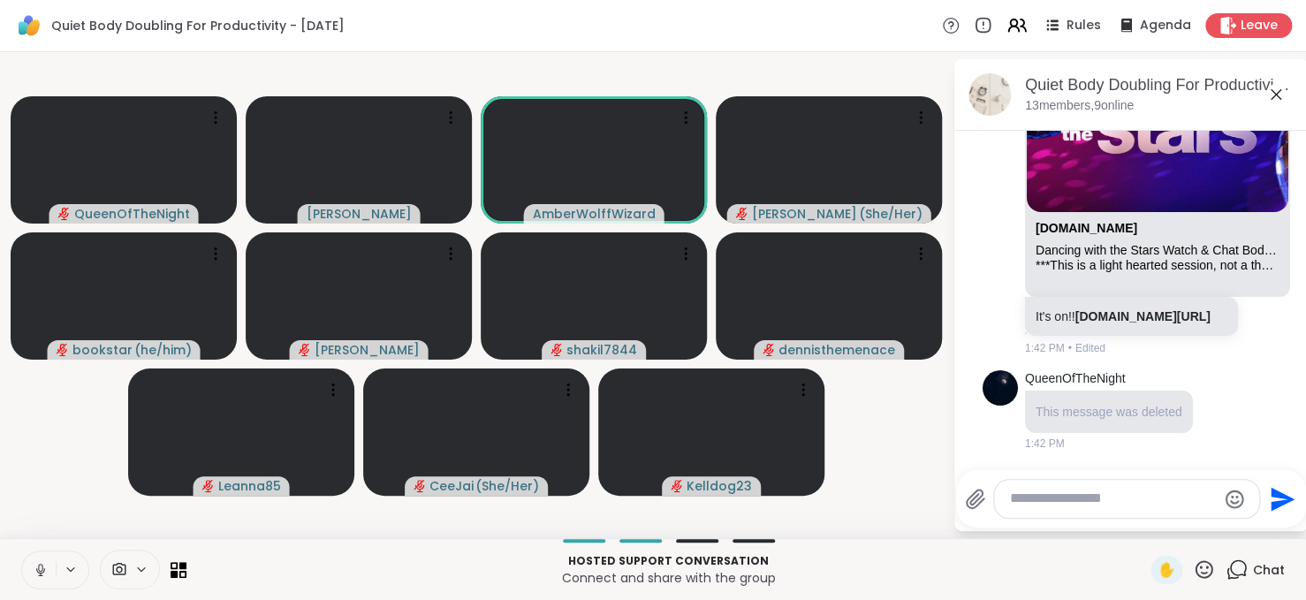
click at [36, 570] on icon at bounding box center [40, 569] width 9 height 5
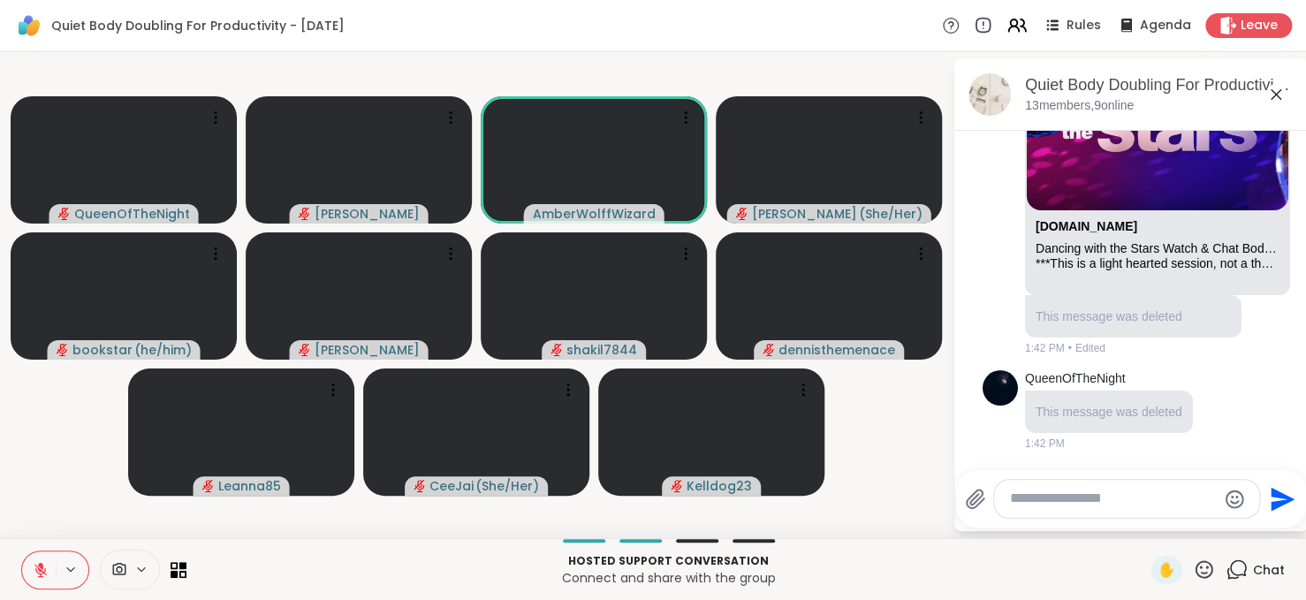
click at [36, 570] on icon at bounding box center [41, 570] width 16 height 16
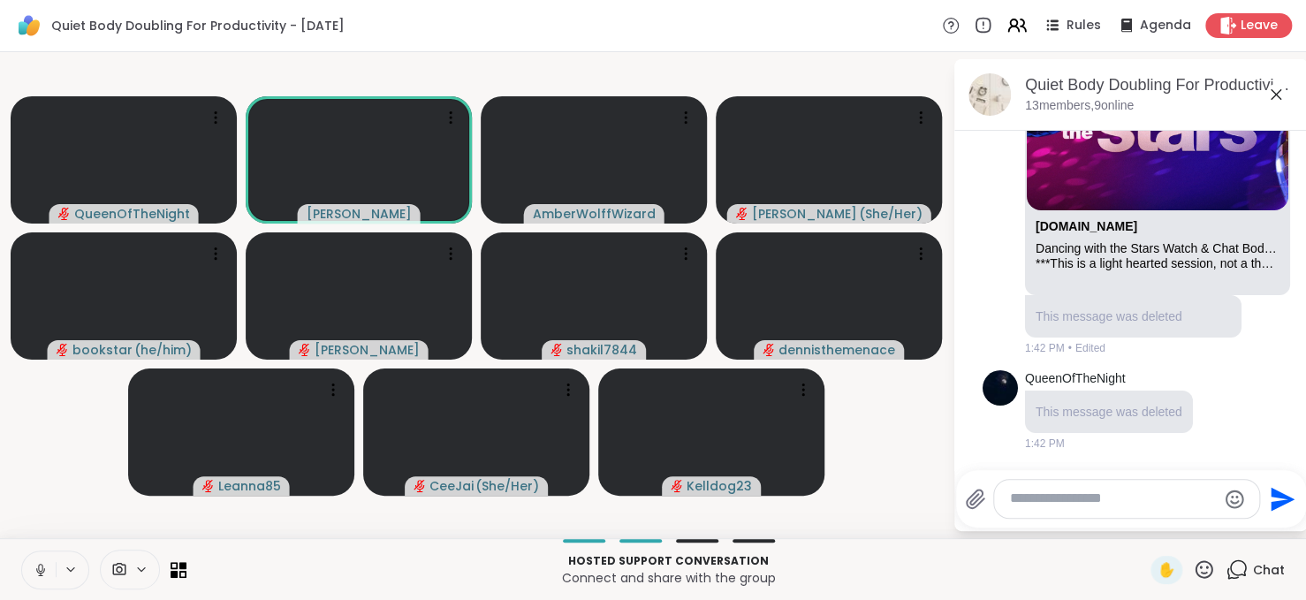
click at [36, 570] on icon at bounding box center [40, 569] width 9 height 5
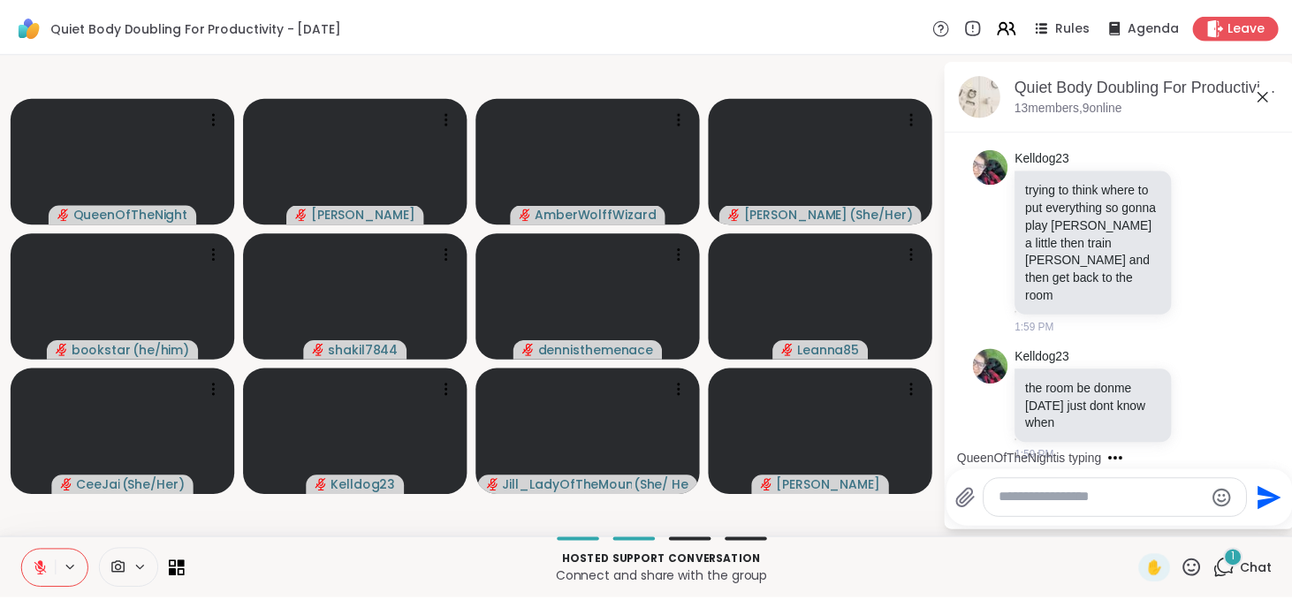
scroll to position [5263, 0]
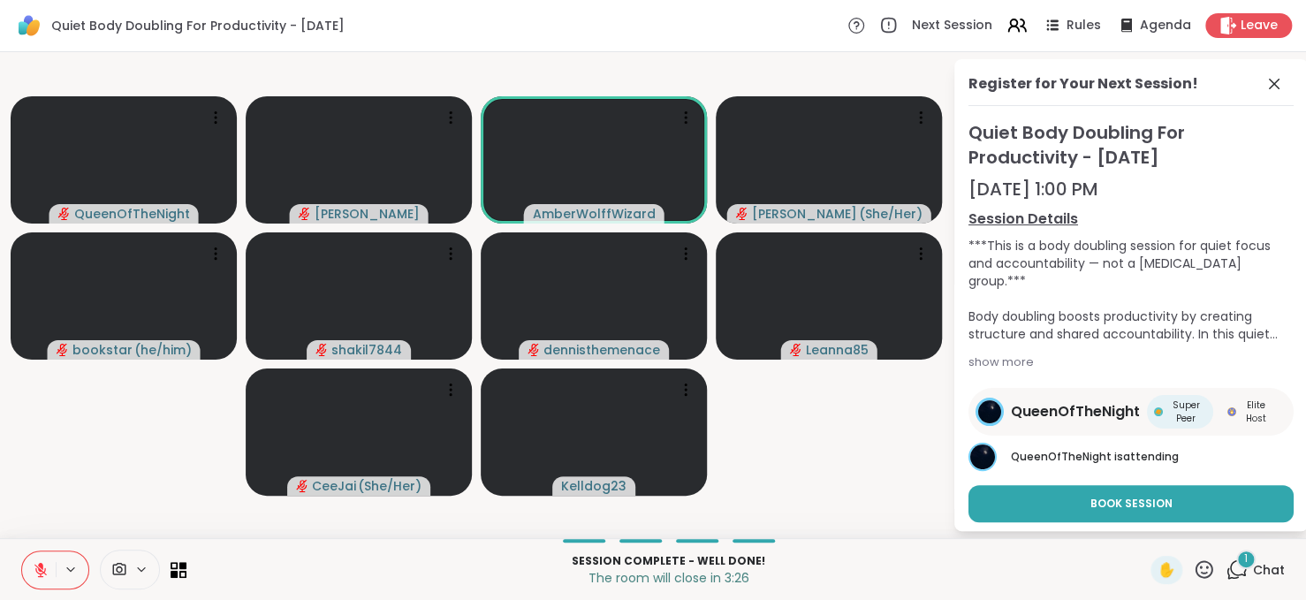
click at [38, 562] on icon at bounding box center [41, 570] width 16 height 16
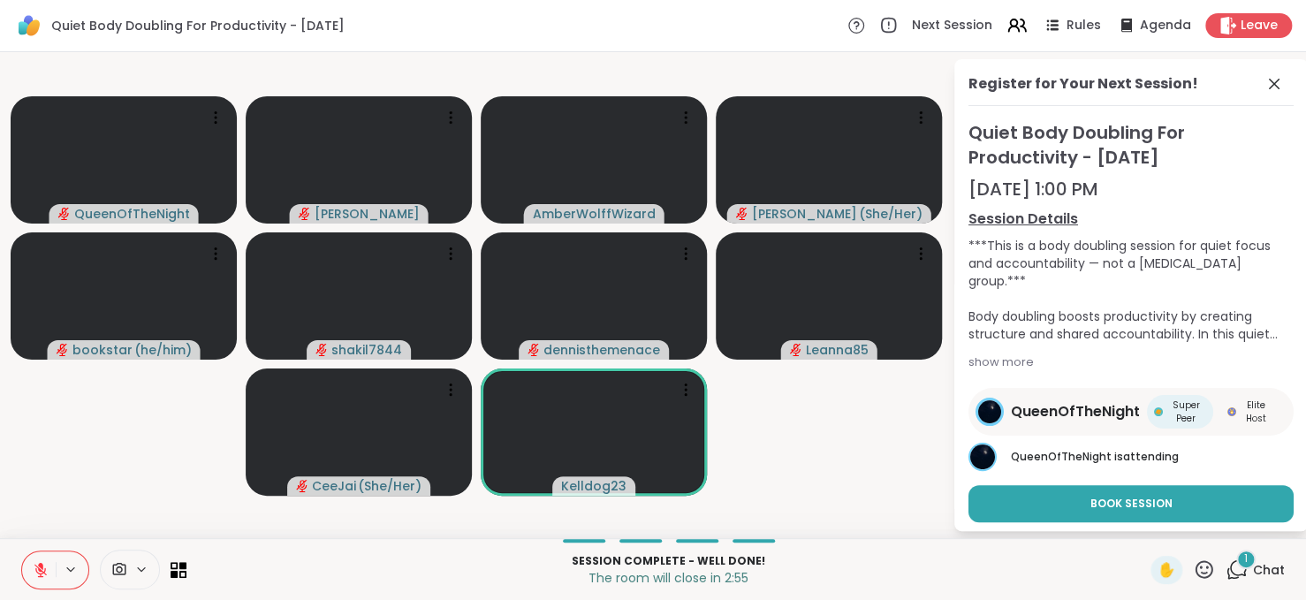
click at [36, 566] on icon at bounding box center [40, 570] width 12 height 12
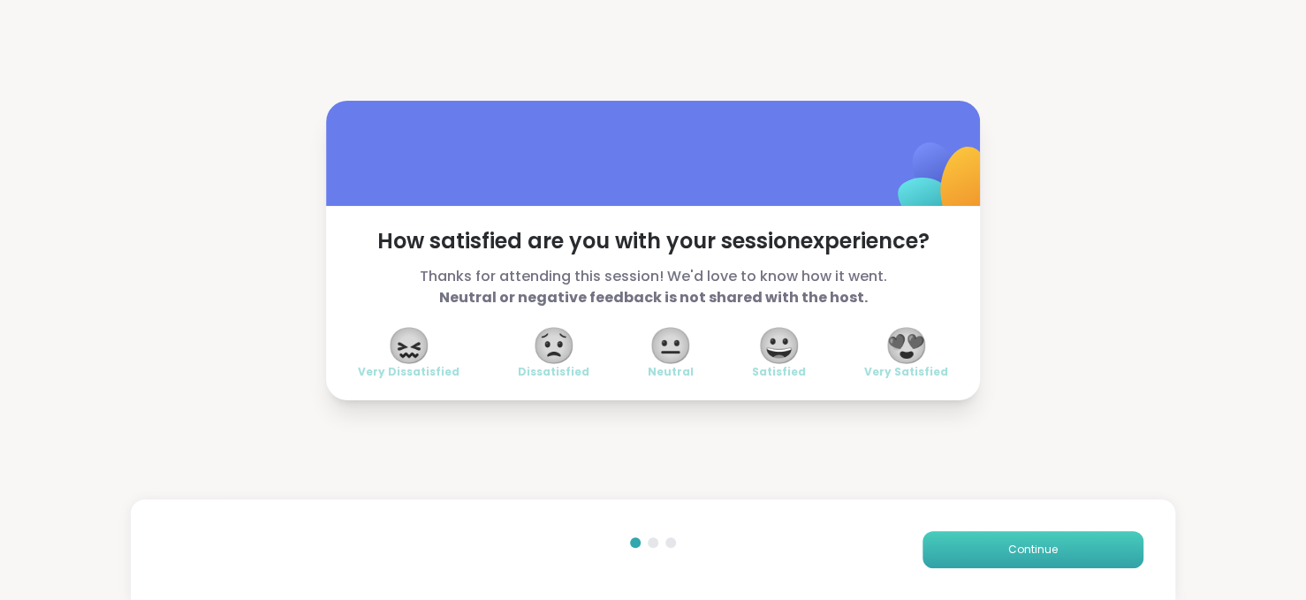
click at [1047, 558] on button "Continue" at bounding box center [1032, 549] width 221 height 37
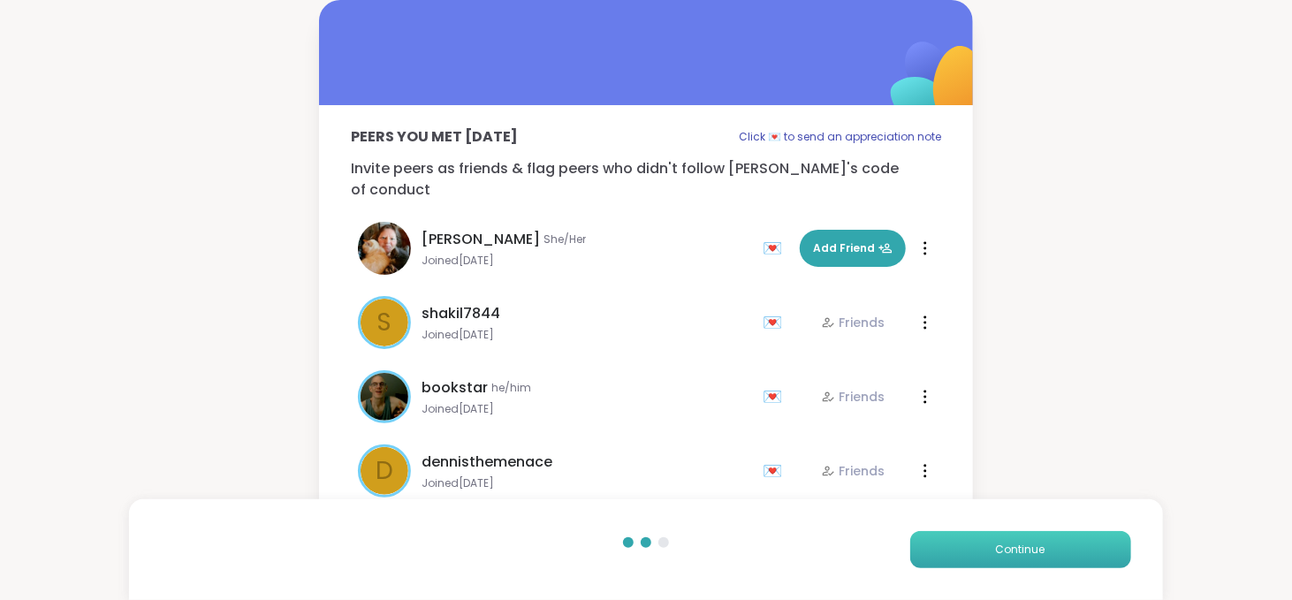
click at [1047, 558] on button "Continue" at bounding box center [1020, 549] width 221 height 37
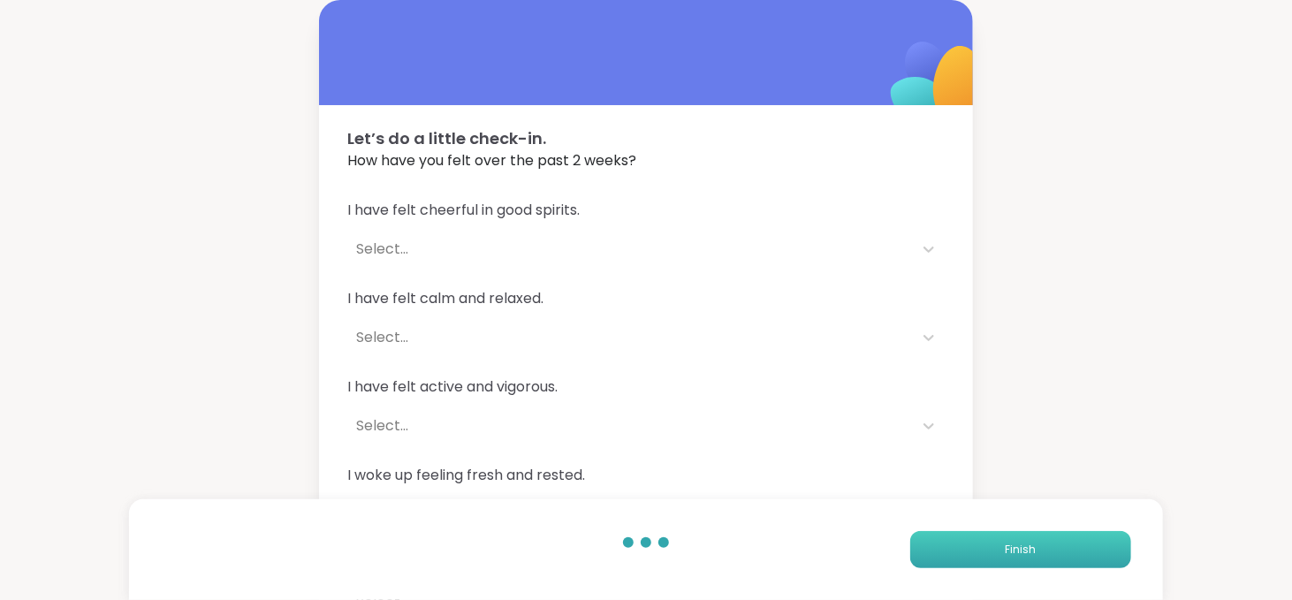
click at [1047, 558] on button "Finish" at bounding box center [1020, 549] width 221 height 37
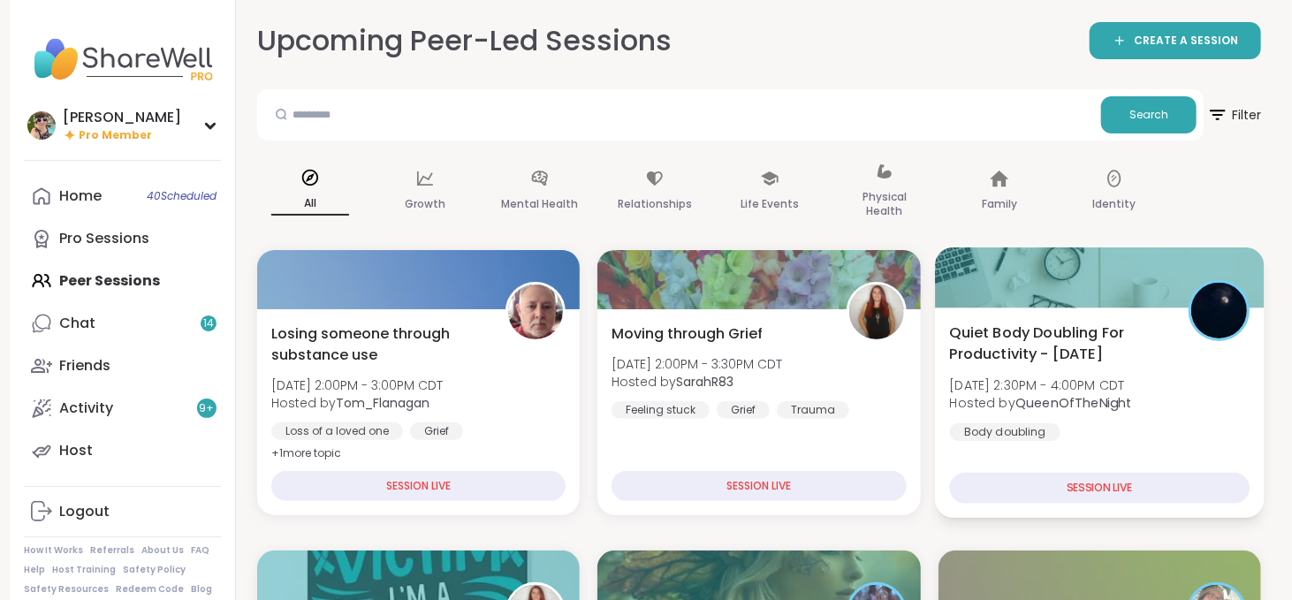
click at [941, 293] on div at bounding box center [1100, 277] width 330 height 60
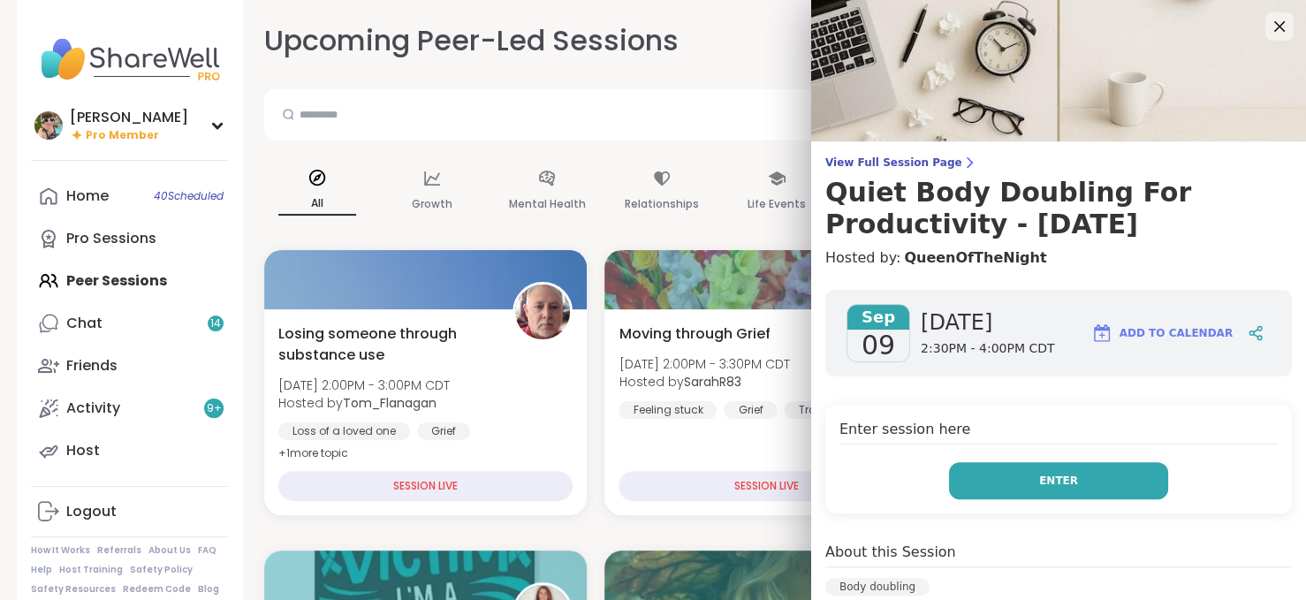
click at [1009, 472] on button "Enter" at bounding box center [1058, 480] width 219 height 37
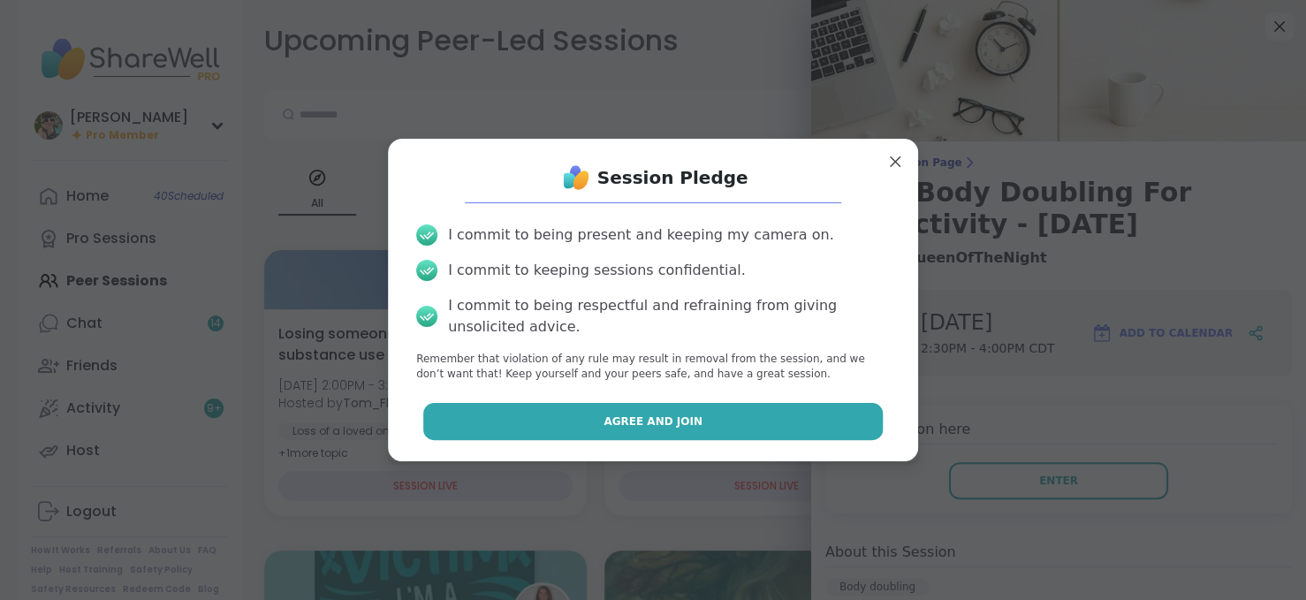
click at [677, 409] on button "Agree and Join" at bounding box center [653, 421] width 460 height 37
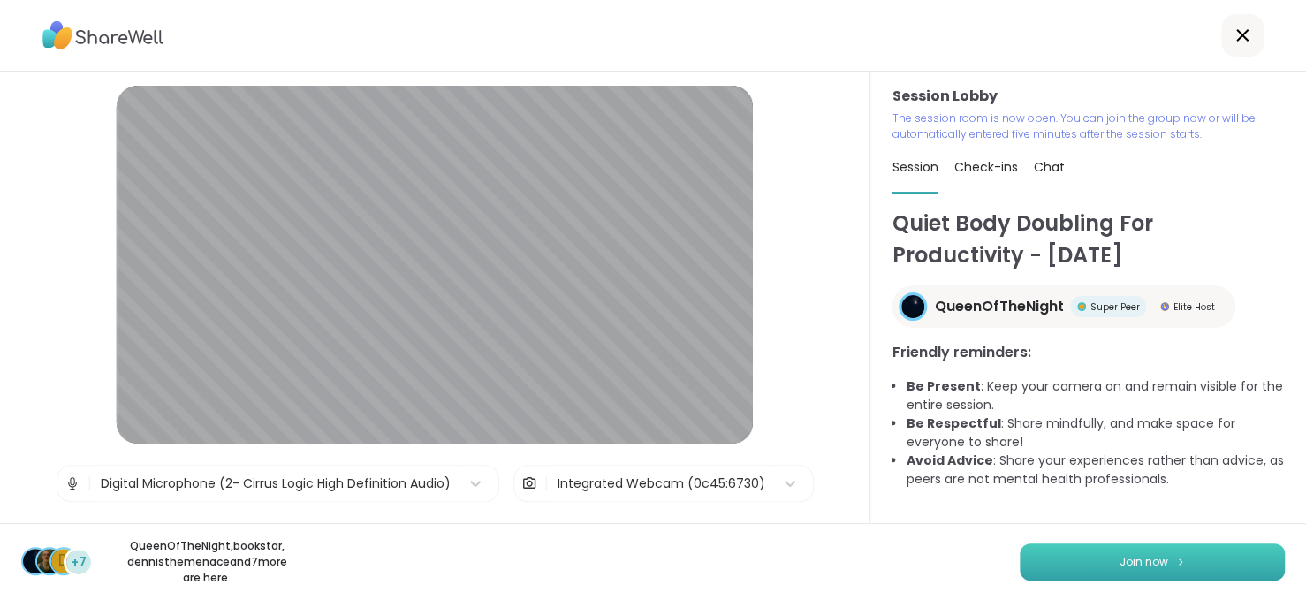
click at [1023, 568] on button "Join now" at bounding box center [1152, 561] width 265 height 37
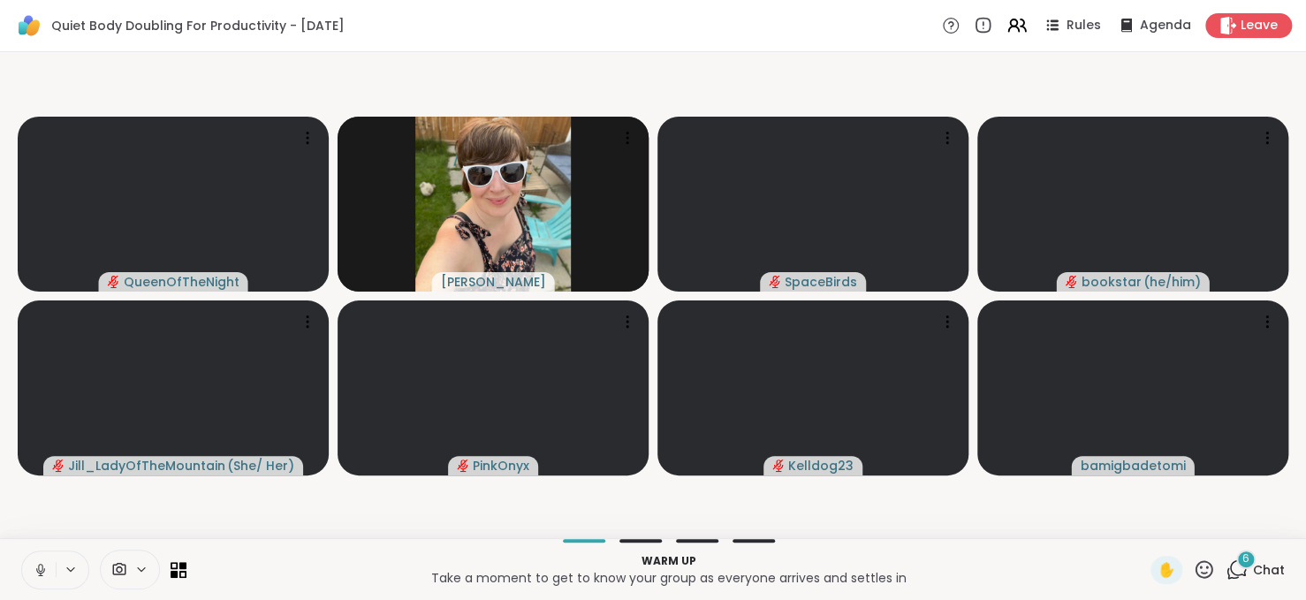
click at [46, 565] on icon at bounding box center [41, 570] width 16 height 16
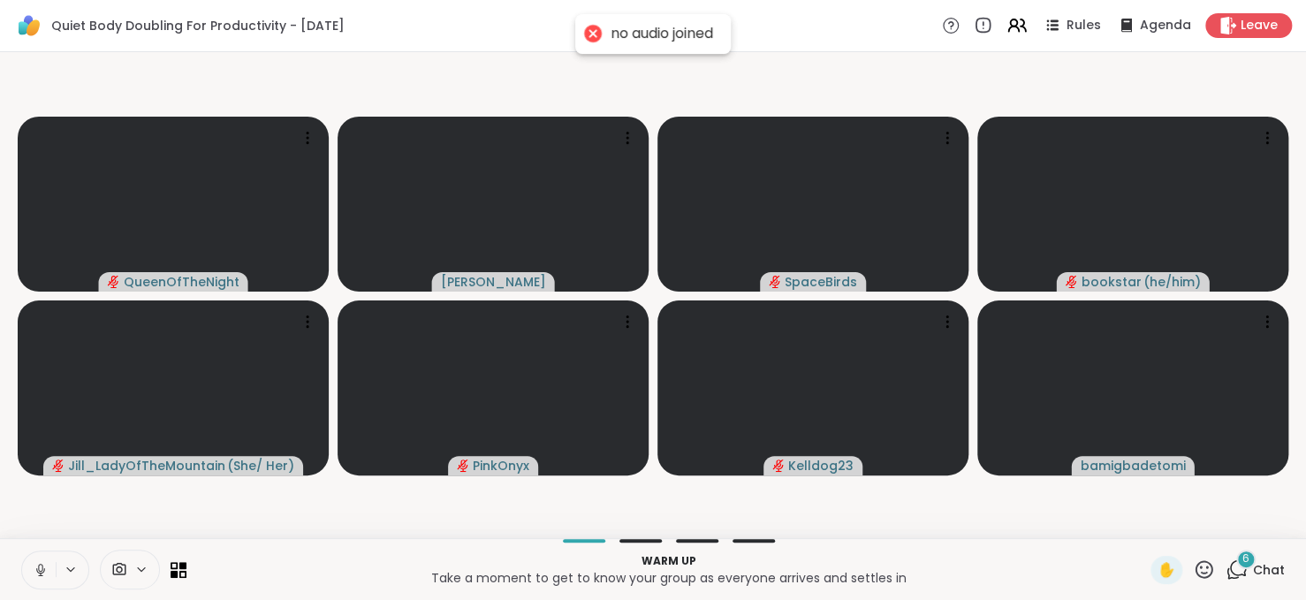
click at [46, 565] on icon at bounding box center [41, 570] width 16 height 16
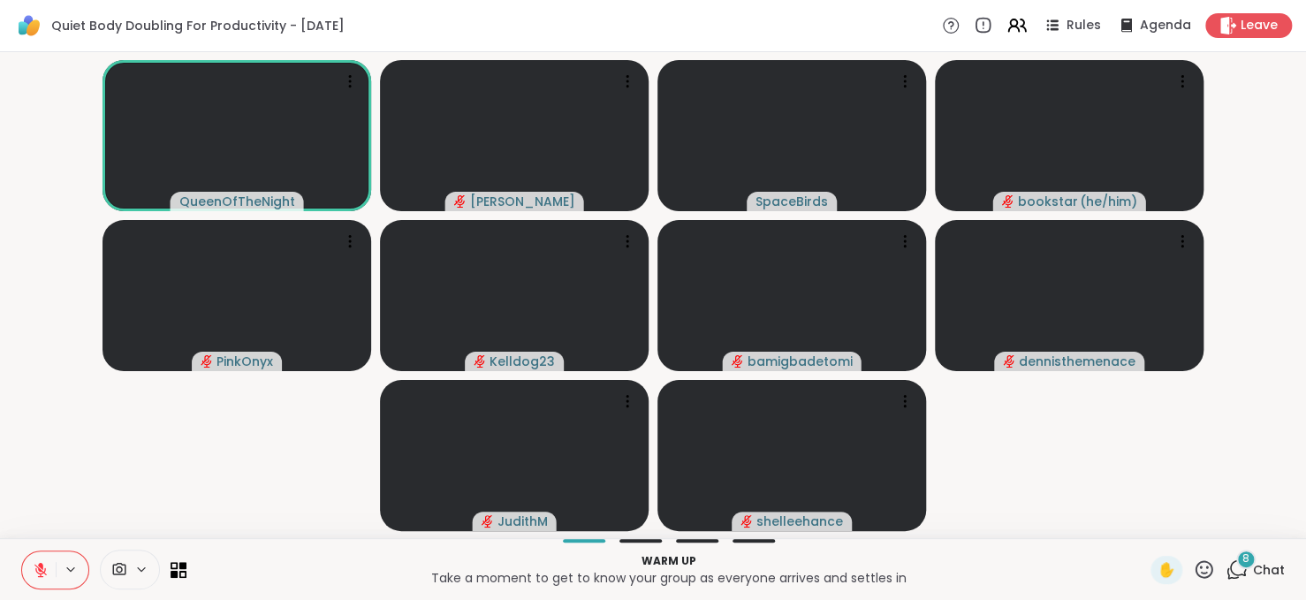
click at [46, 565] on icon at bounding box center [41, 570] width 16 height 16
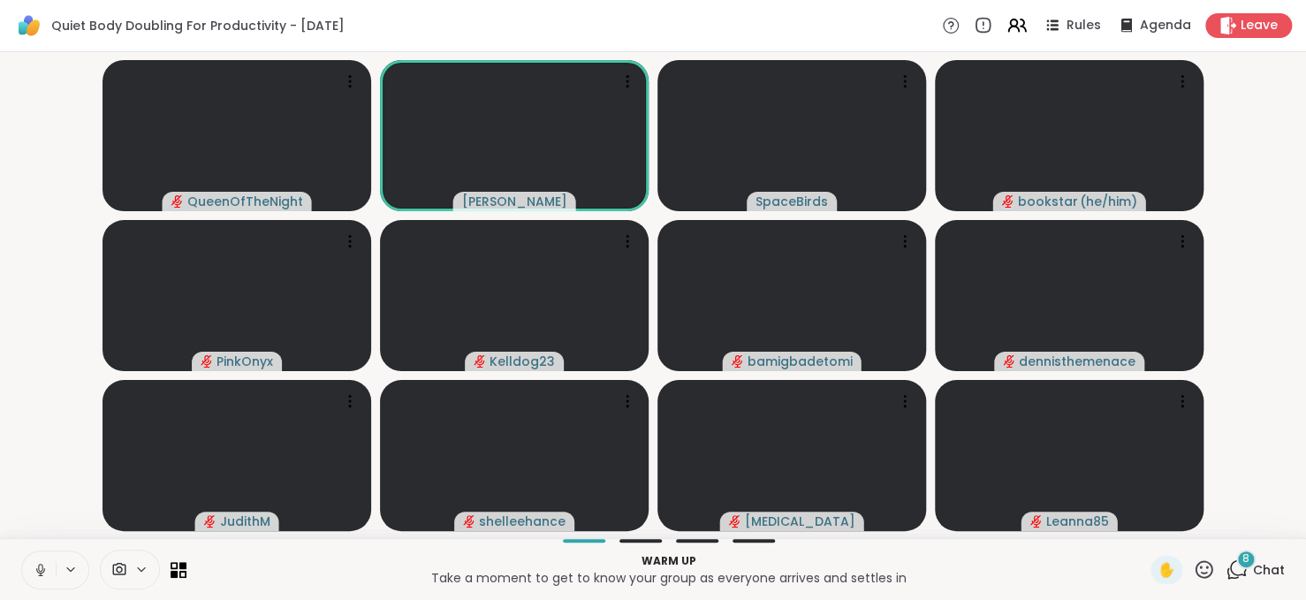
click at [46, 565] on icon at bounding box center [41, 570] width 16 height 16
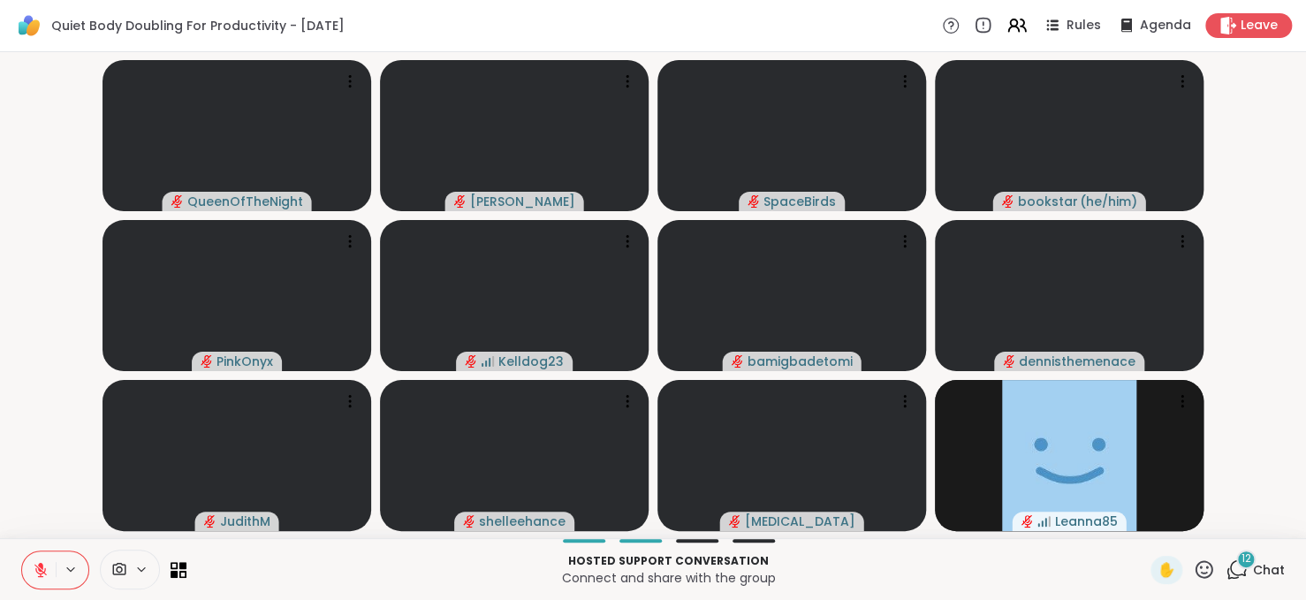
click at [46, 565] on icon at bounding box center [41, 570] width 16 height 16
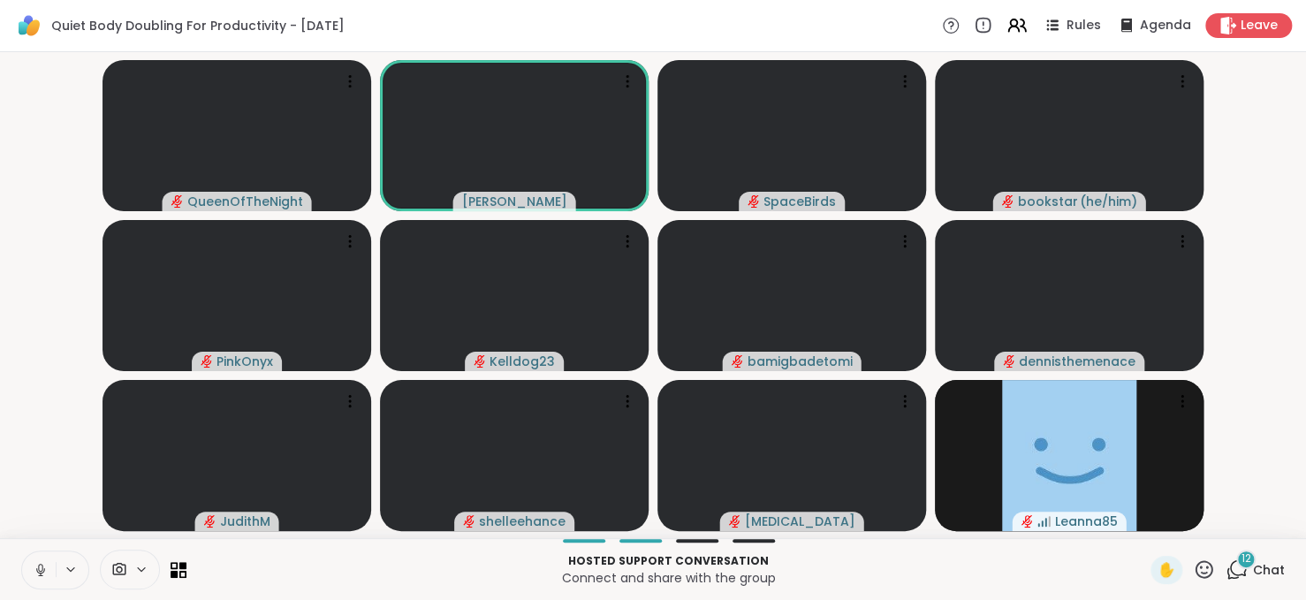
click at [46, 565] on icon at bounding box center [41, 570] width 16 height 16
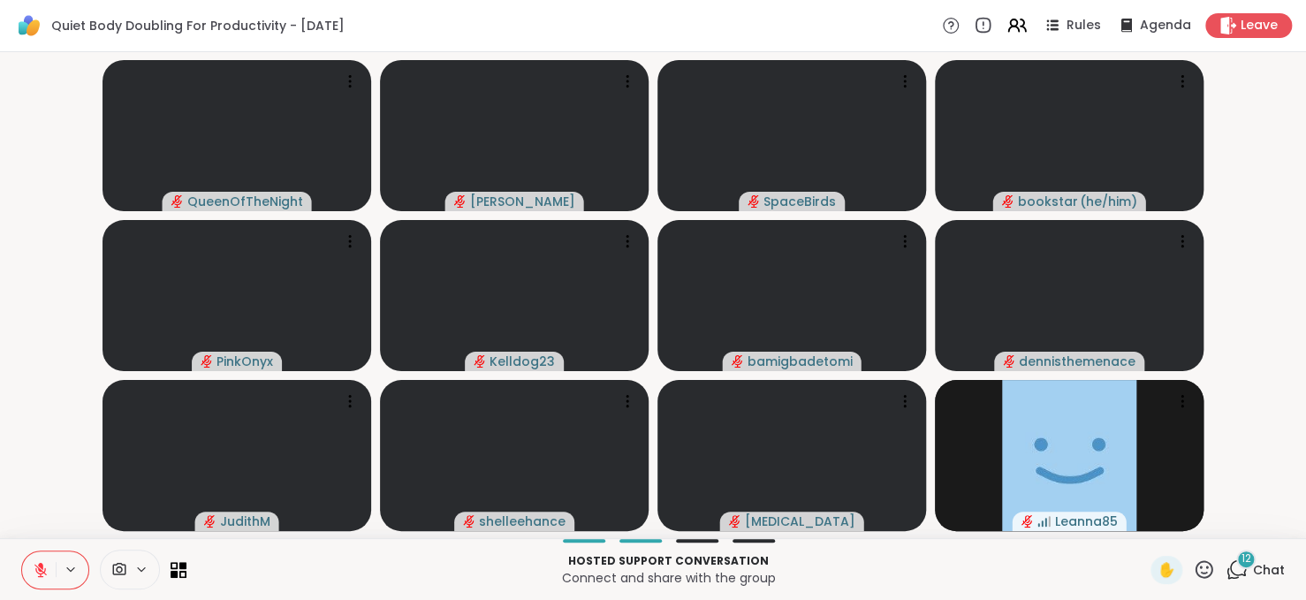
click at [46, 565] on icon at bounding box center [41, 570] width 16 height 16
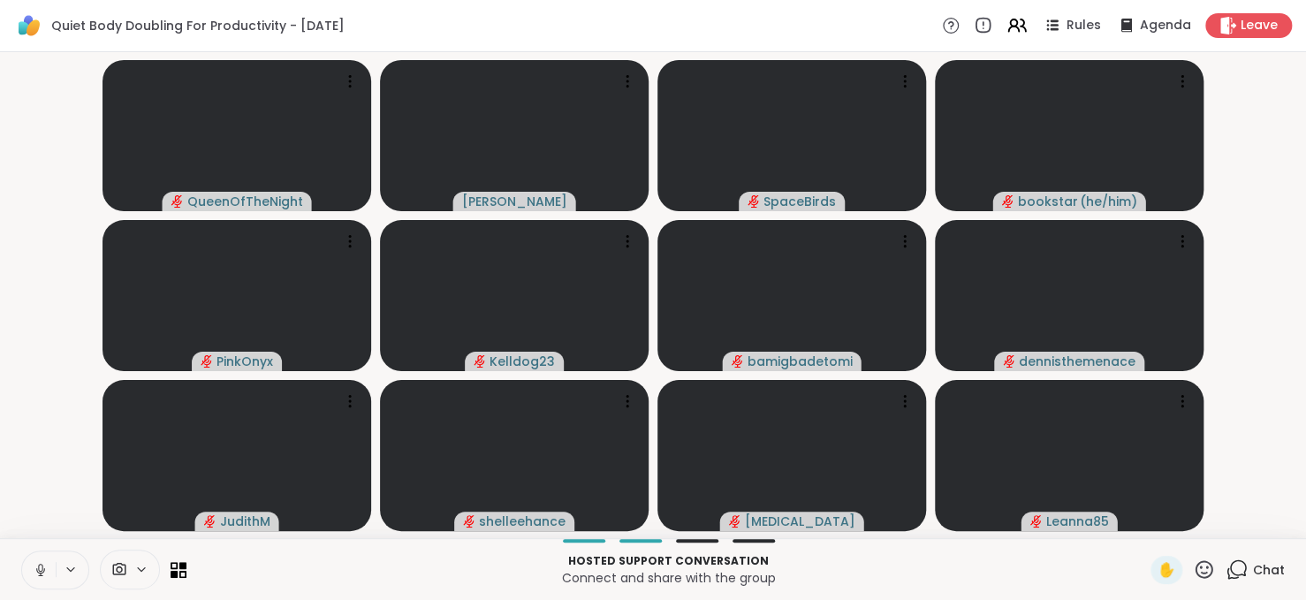
click at [31, 575] on button at bounding box center [39, 569] width 34 height 37
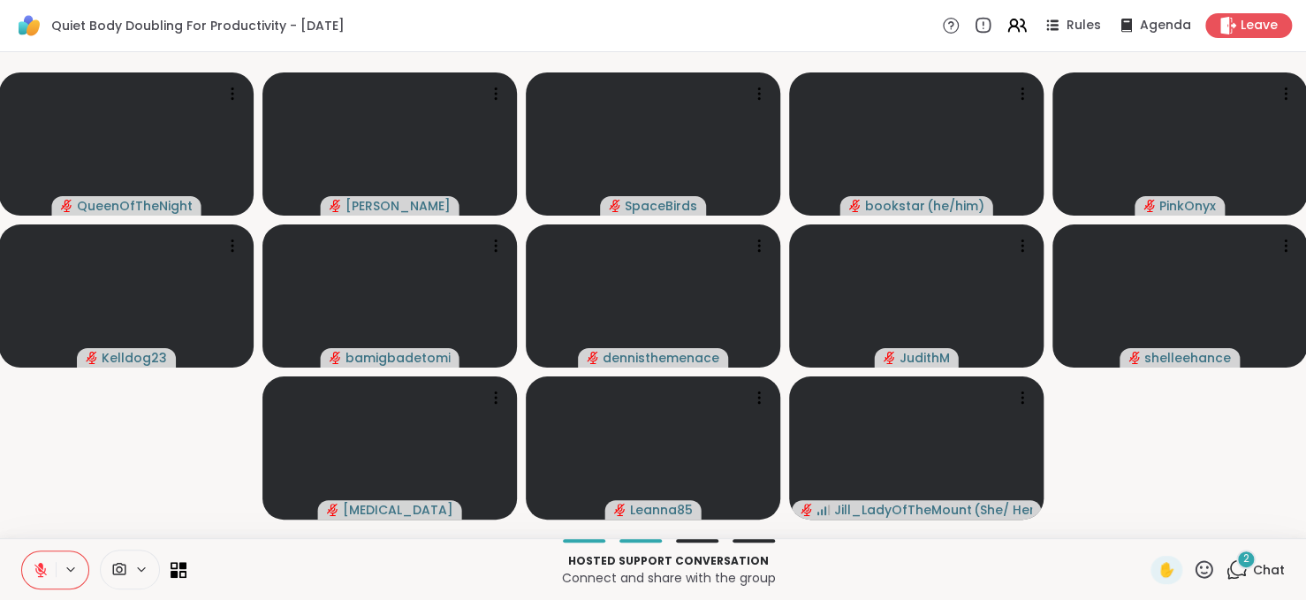
click at [52, 567] on button at bounding box center [39, 569] width 34 height 37
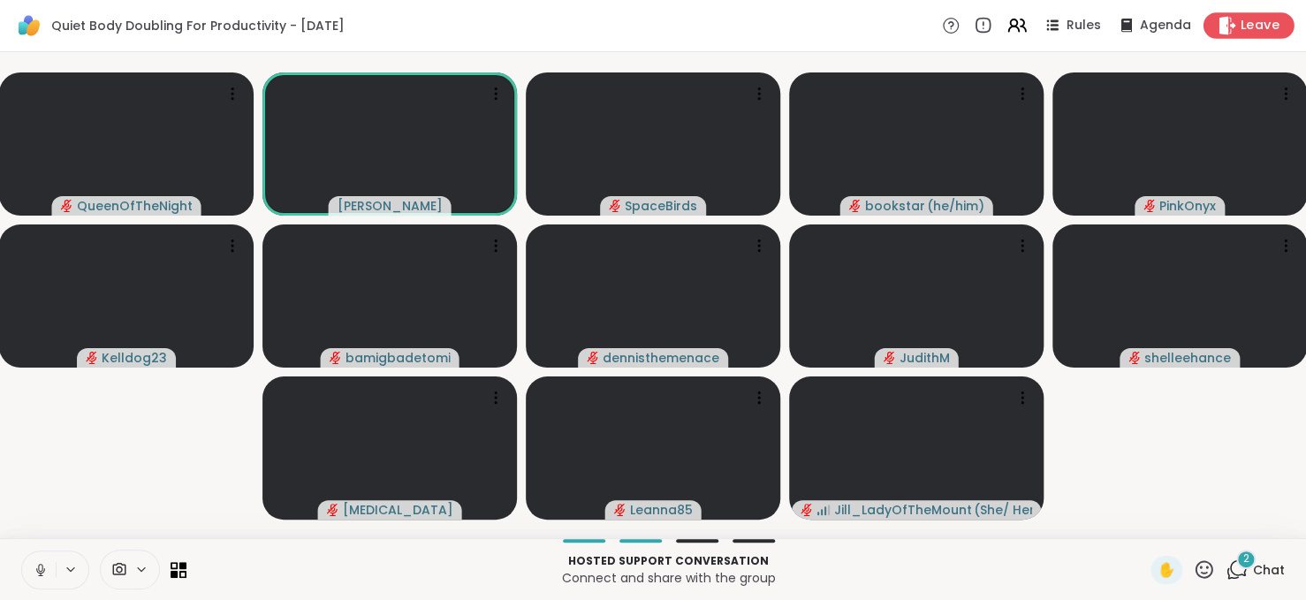
click at [1243, 22] on span "Leave" at bounding box center [1260, 26] width 39 height 19
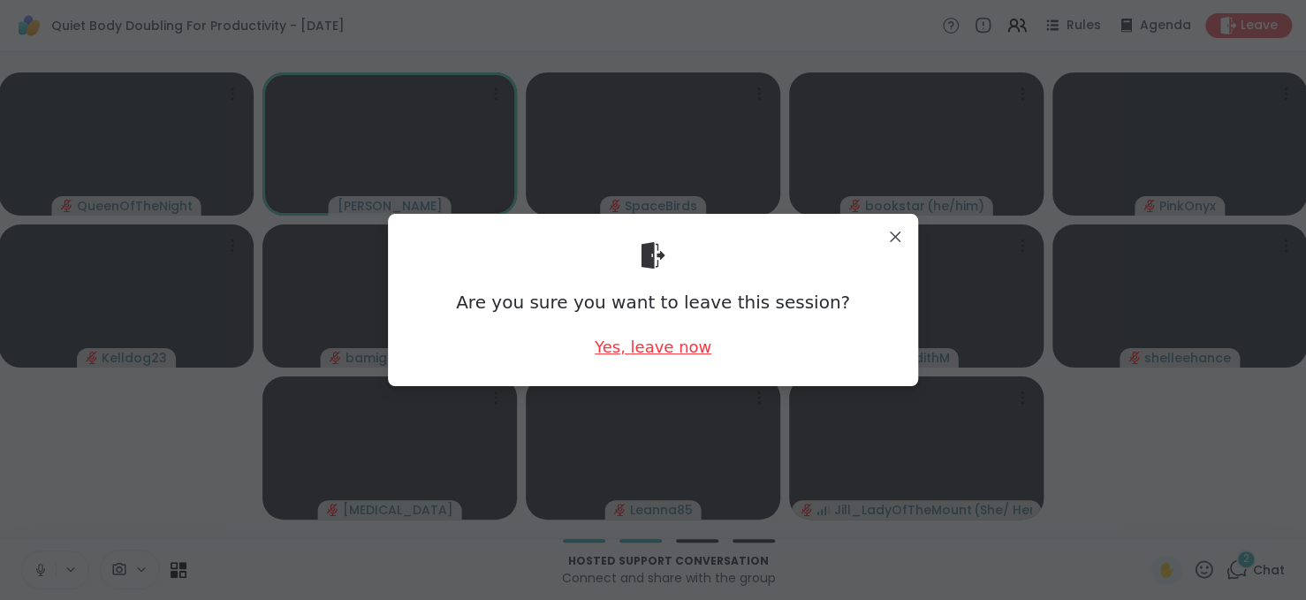
click at [674, 353] on div "Yes, leave now" at bounding box center [653, 347] width 117 height 22
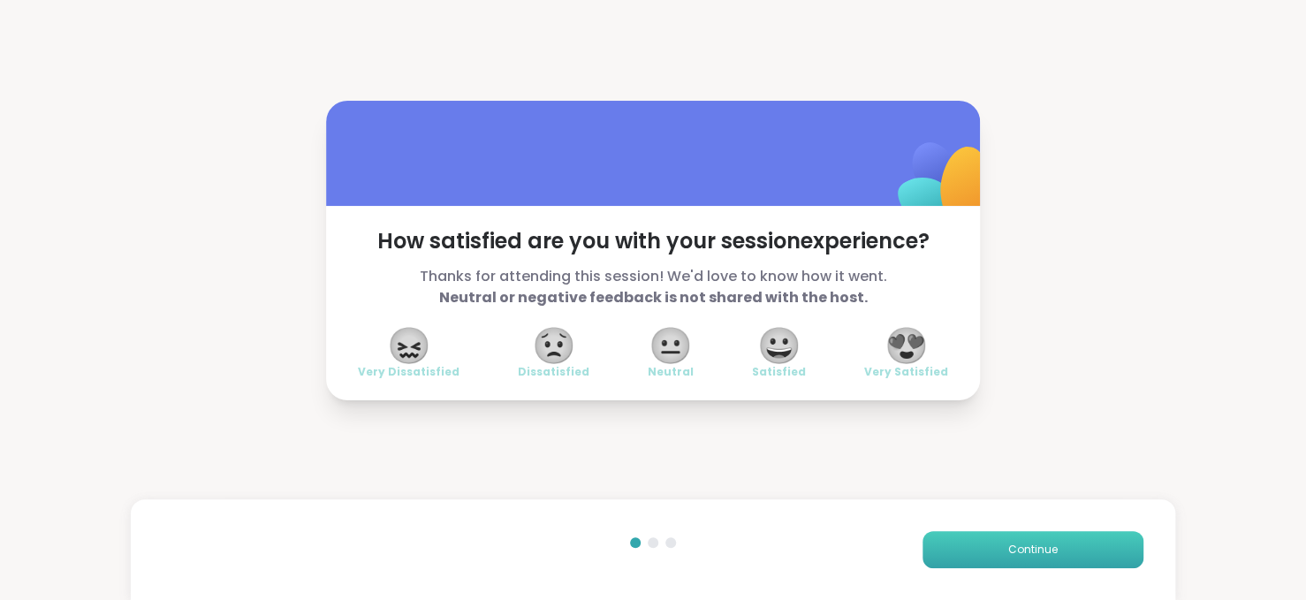
click at [1011, 544] on span "Continue" at bounding box center [1032, 550] width 49 height 16
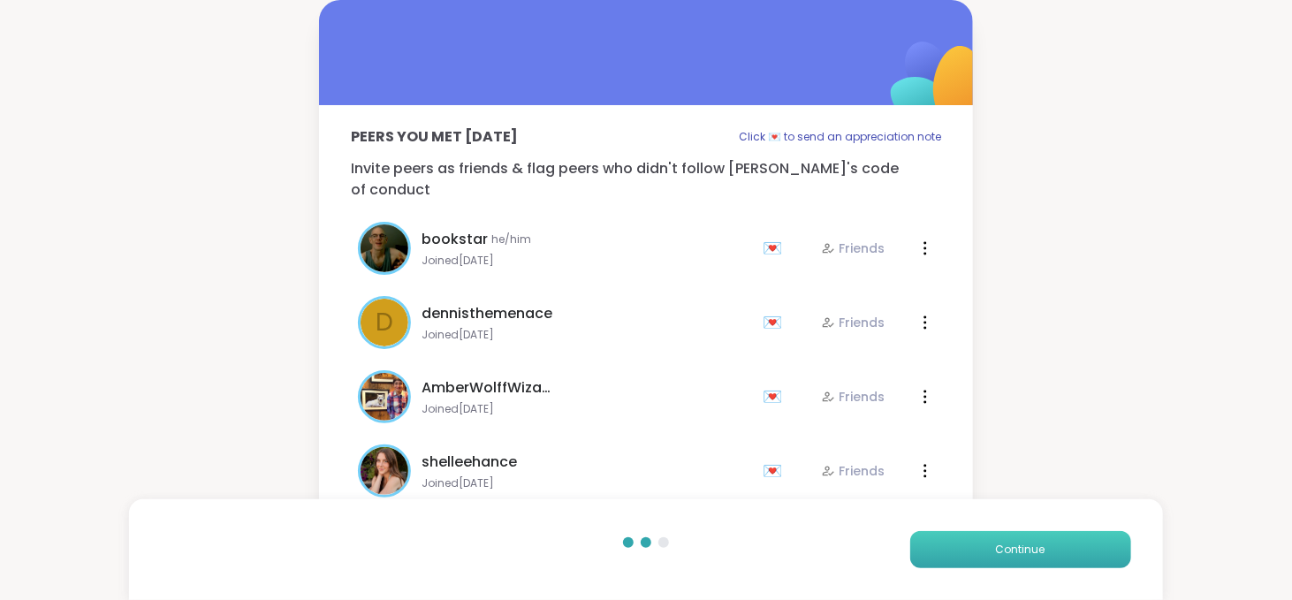
click at [1011, 544] on span "Continue" at bounding box center [1020, 550] width 49 height 16
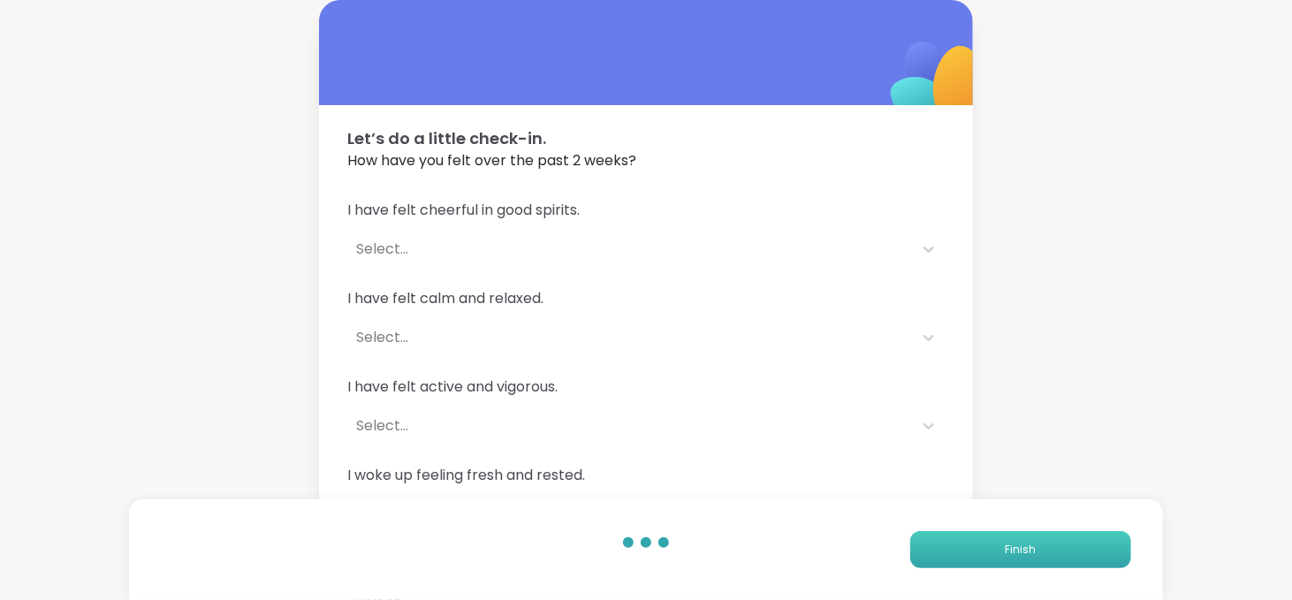
click at [1011, 544] on span "Finish" at bounding box center [1020, 550] width 31 height 16
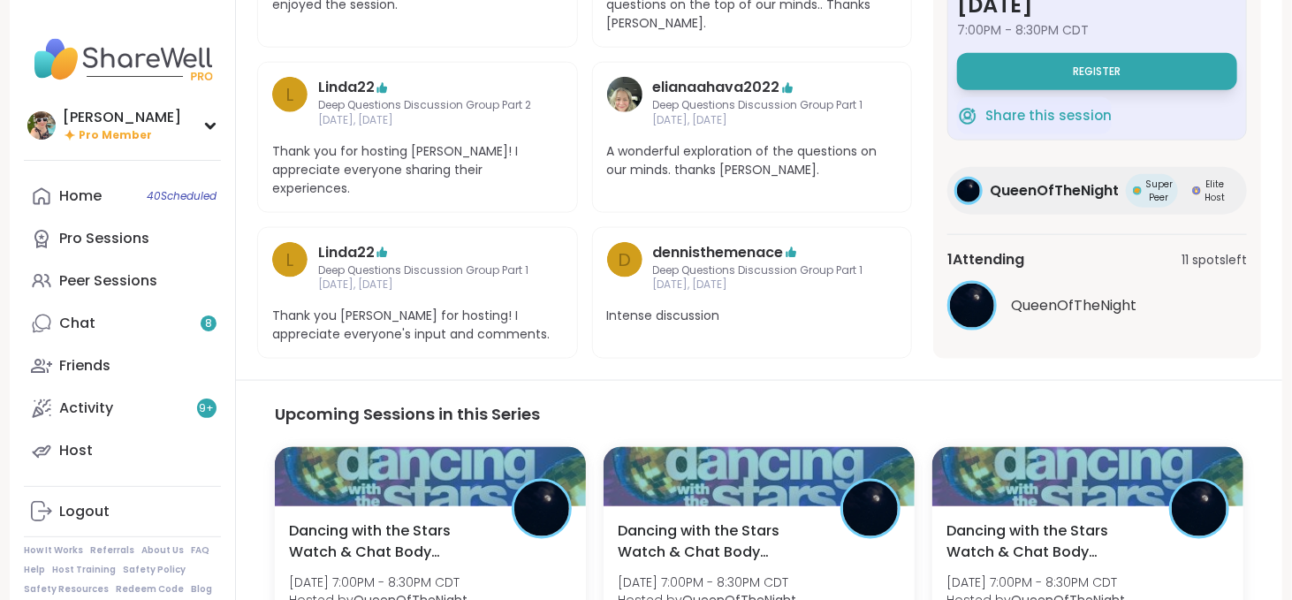
scroll to position [954, 0]
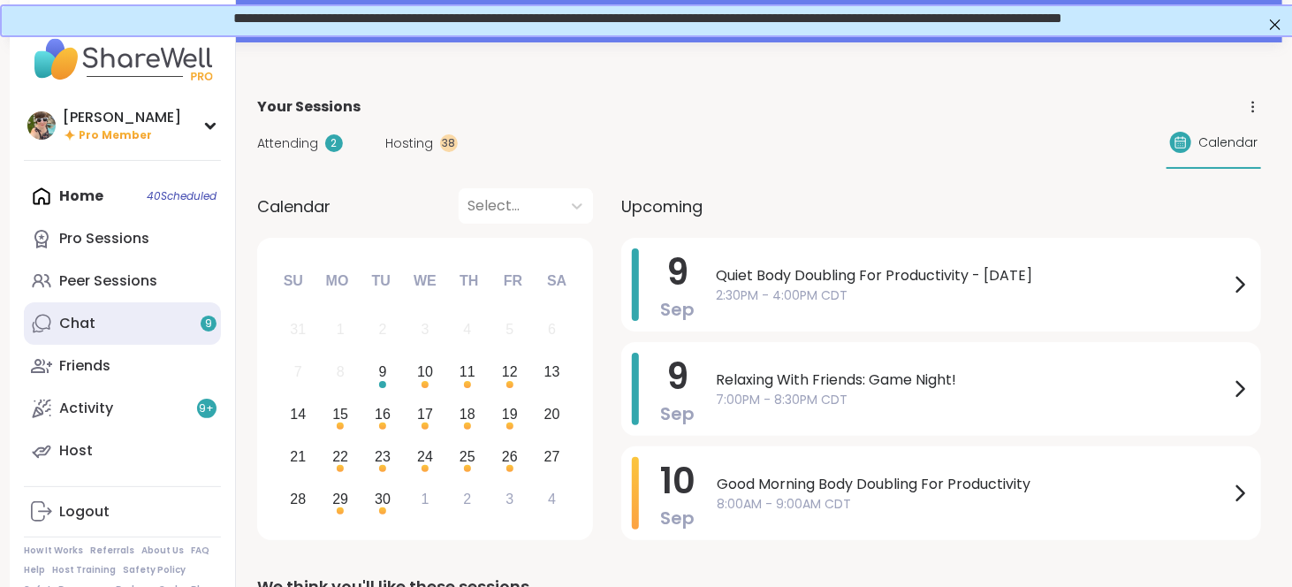
click at [168, 302] on link "Chat 9" at bounding box center [122, 323] width 197 height 42
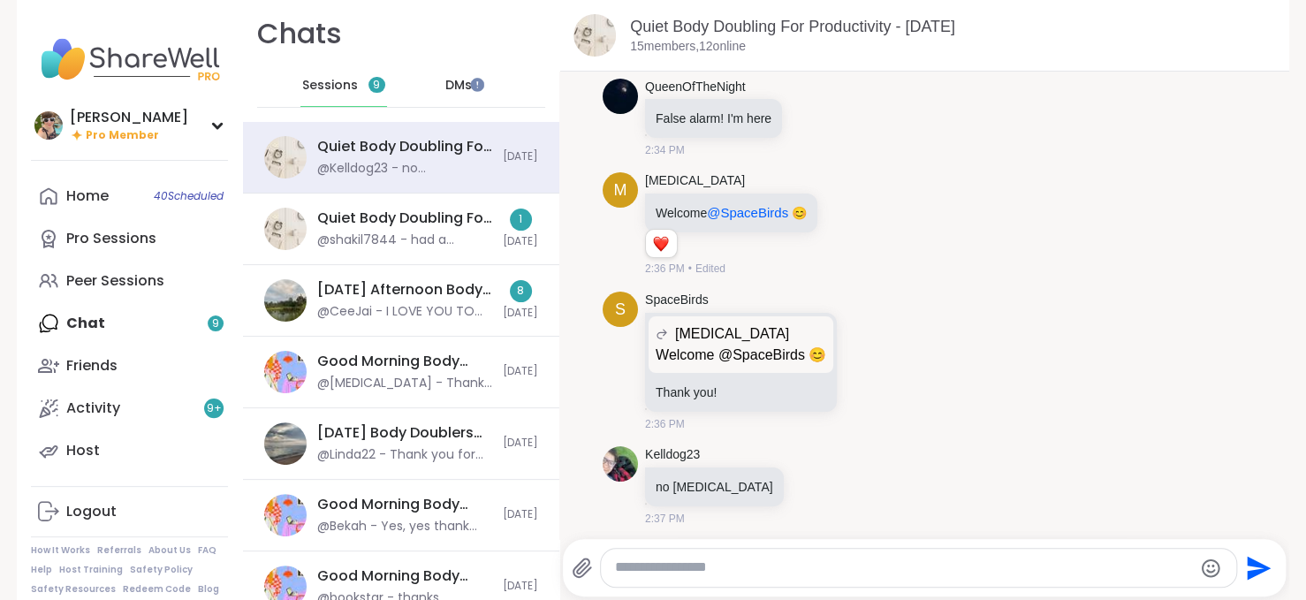
click at [445, 83] on span "DMs" at bounding box center [458, 86] width 27 height 18
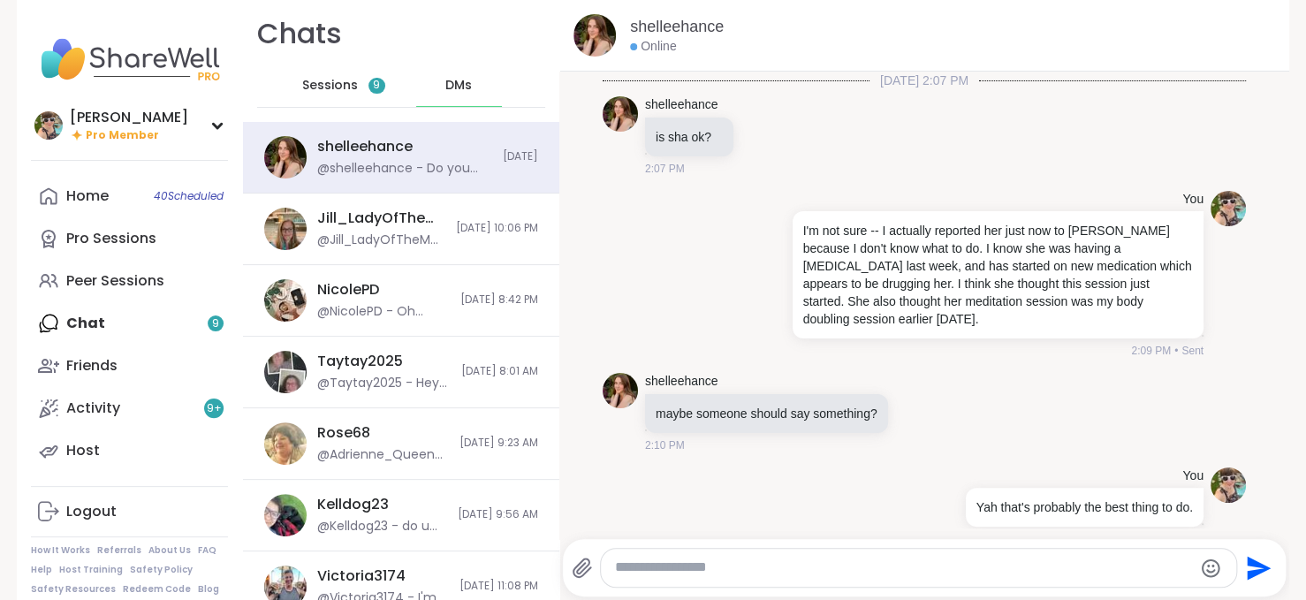
scroll to position [1180, 0]
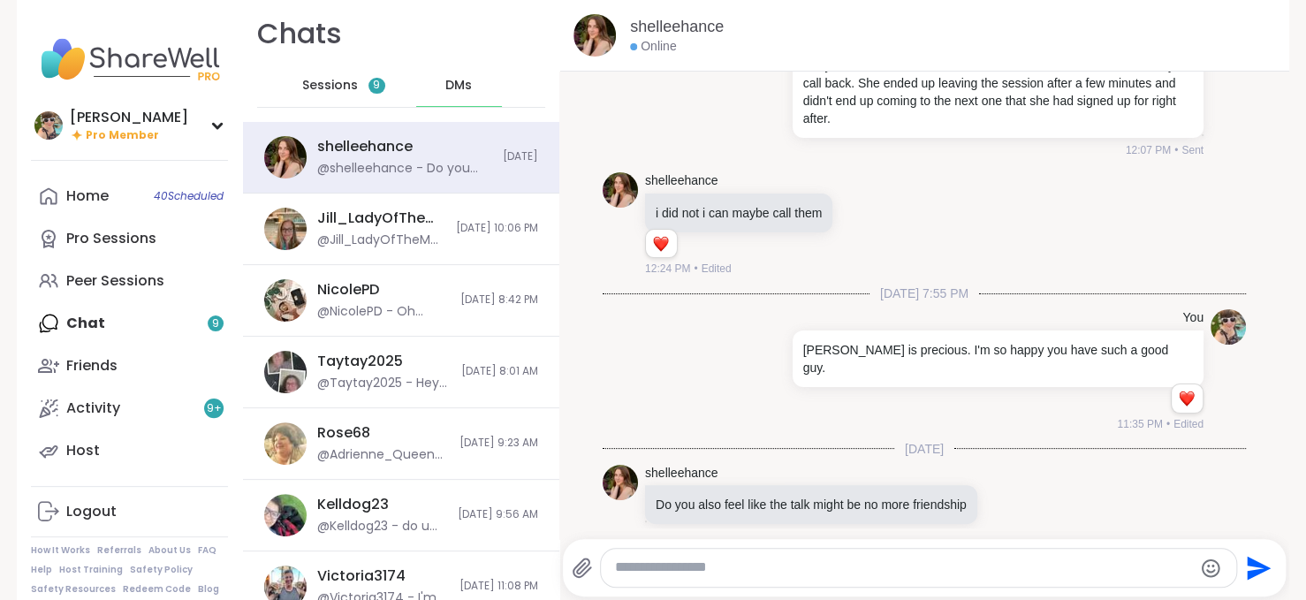
click at [702, 554] on div at bounding box center [918, 568] width 635 height 38
click at [708, 570] on textarea "Type your message" at bounding box center [903, 567] width 577 height 19
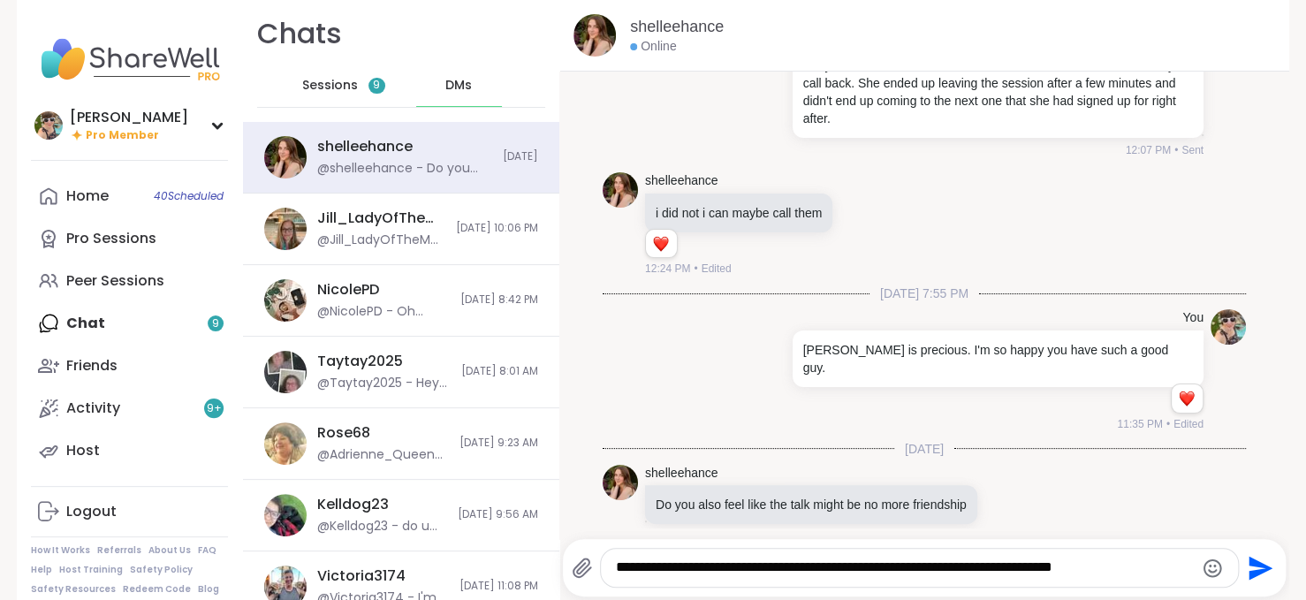
type textarea "**********"
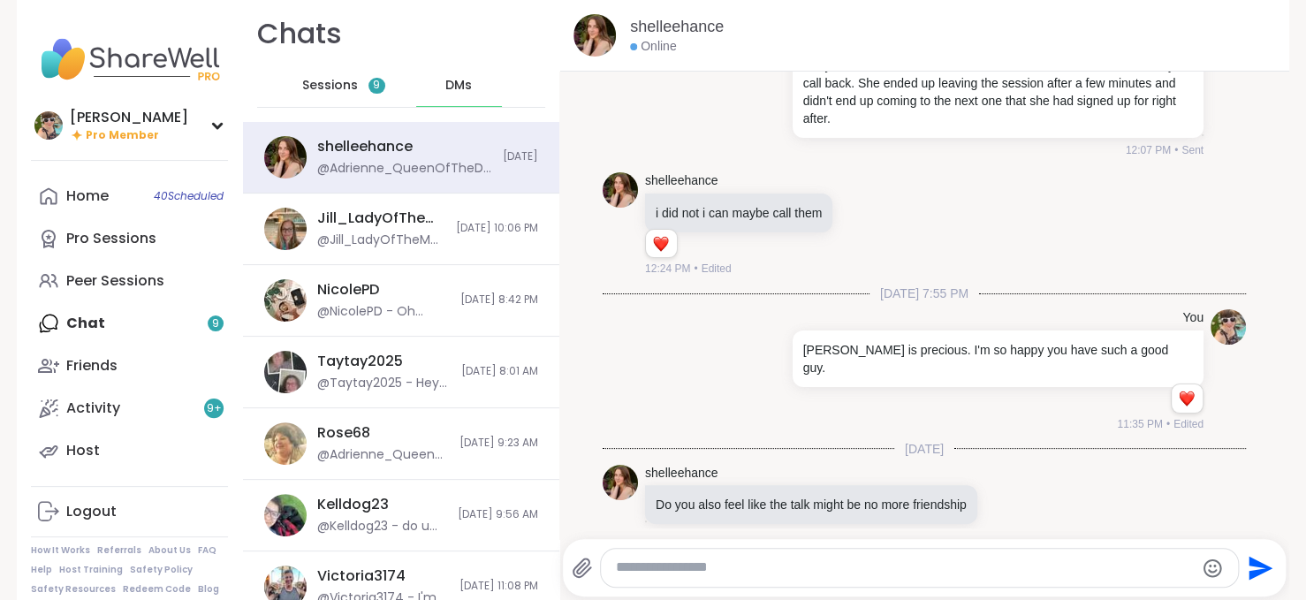
scroll to position [1291, 0]
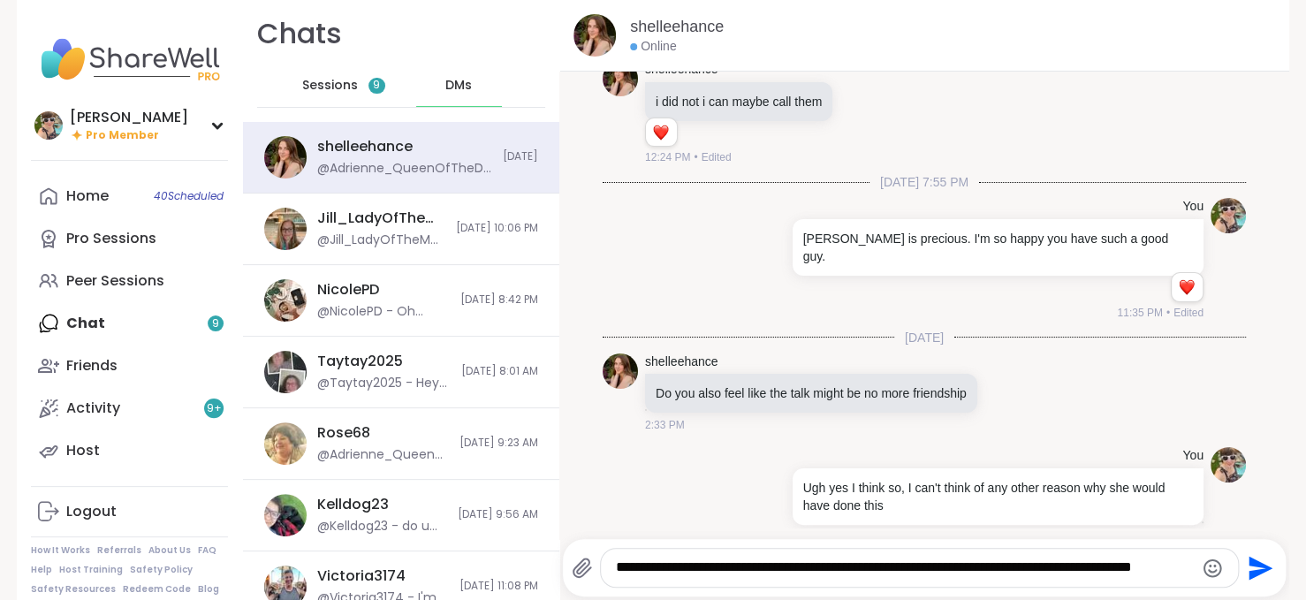
type textarea "**********"
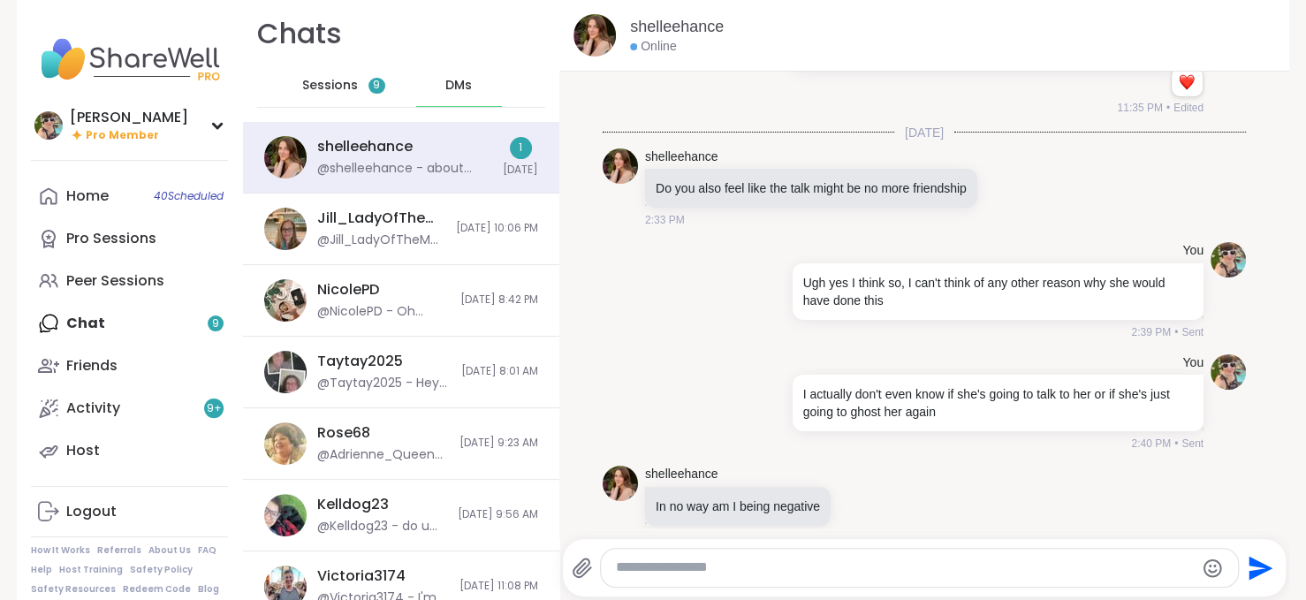
scroll to position [1590, 0]
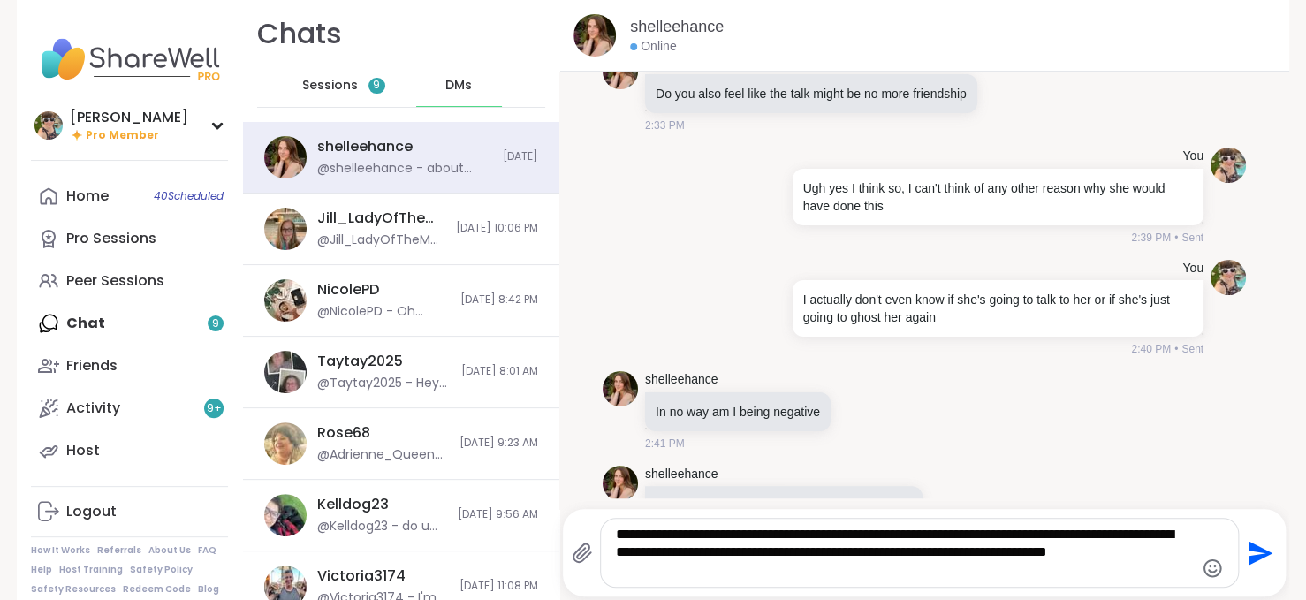
type textarea "**********"
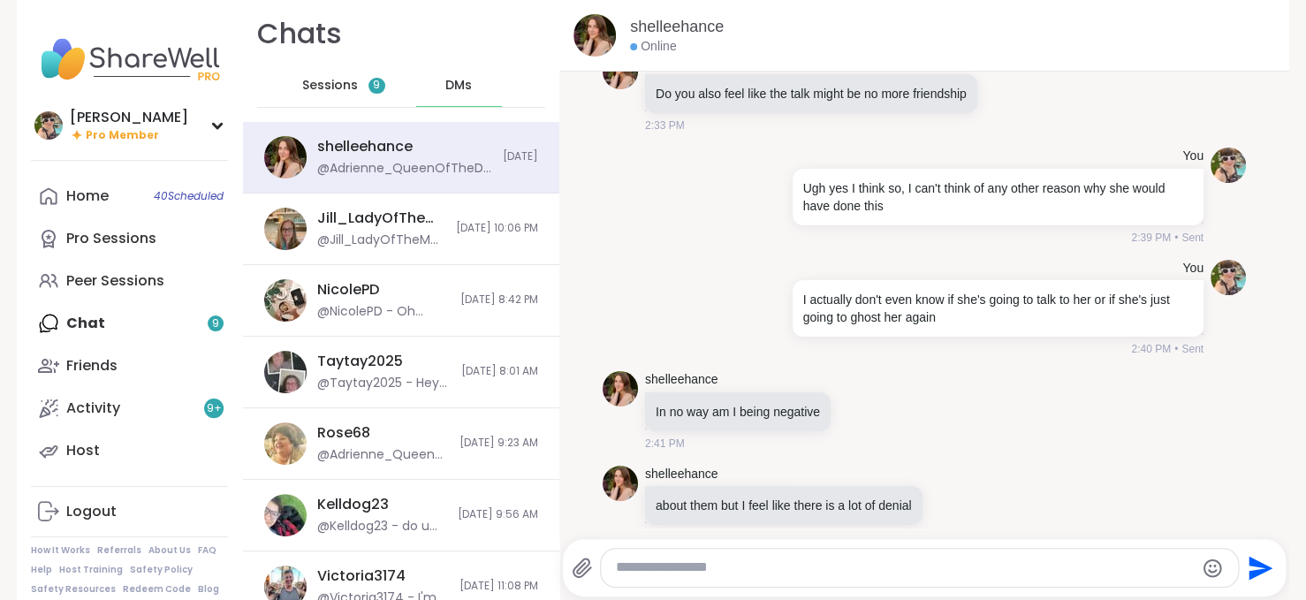
scroll to position [1719, 0]
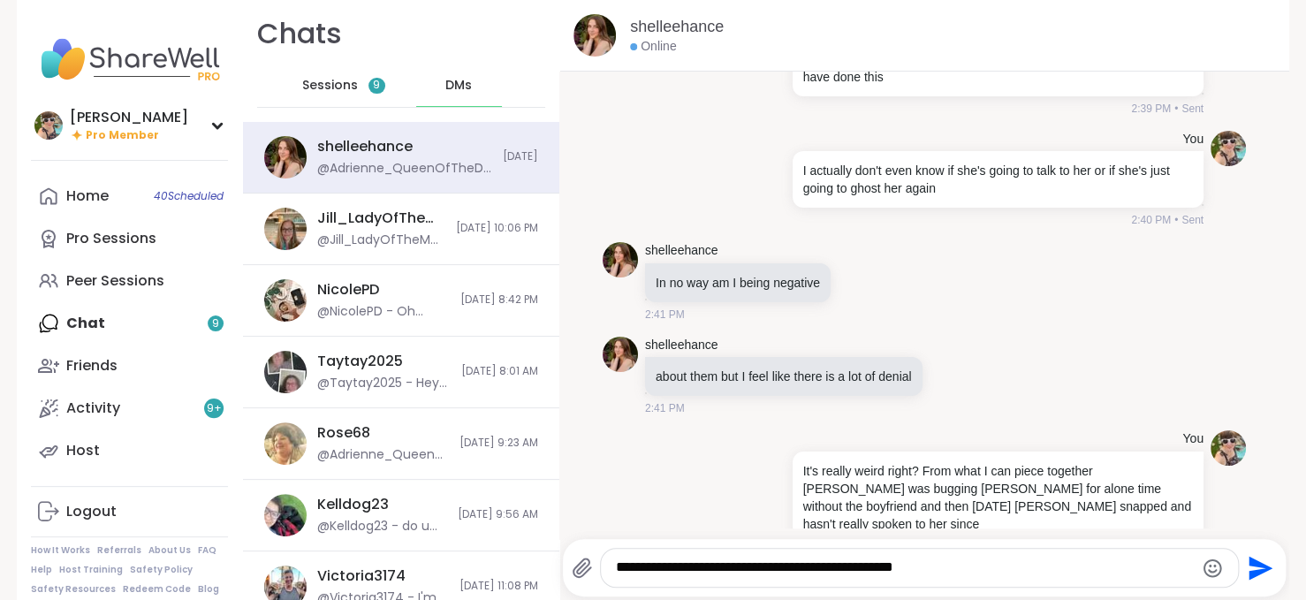
type textarea "**********"
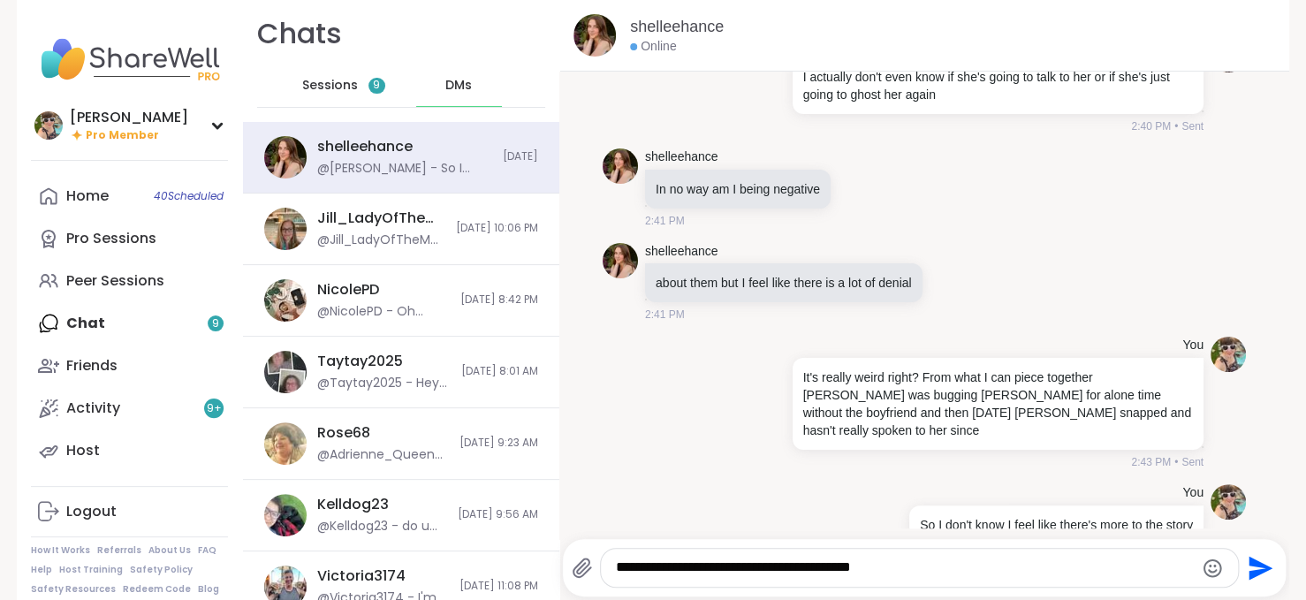
type textarea "**********"
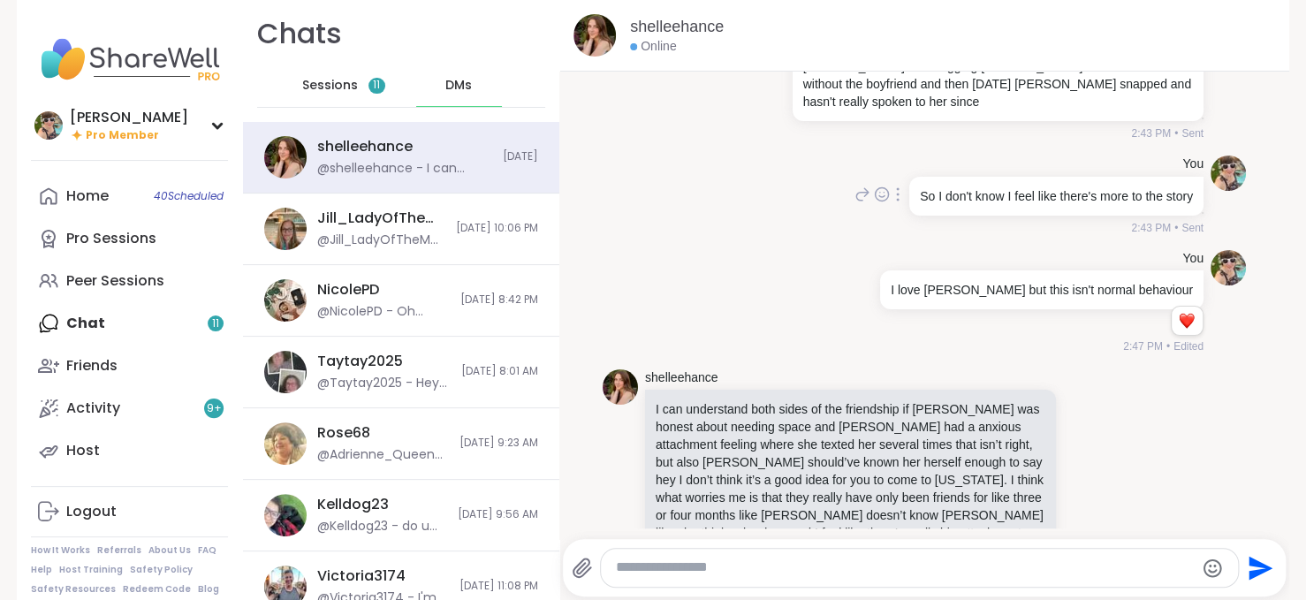
scroll to position [2167, 0]
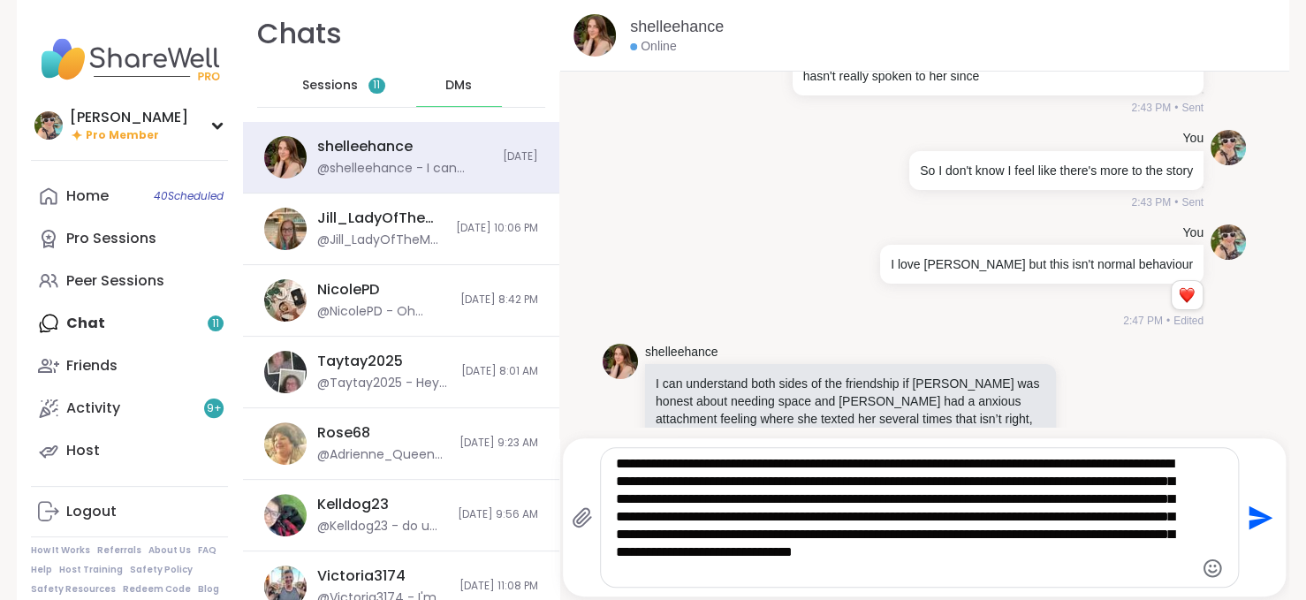
type textarea "**********"
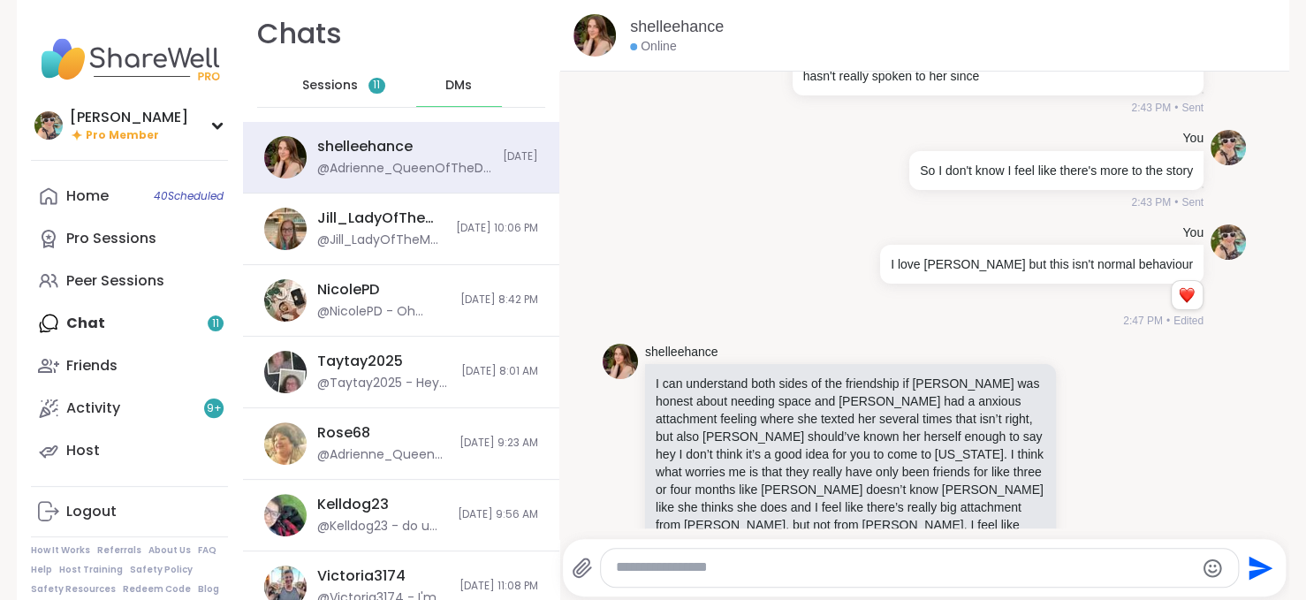
scroll to position [2402, 0]
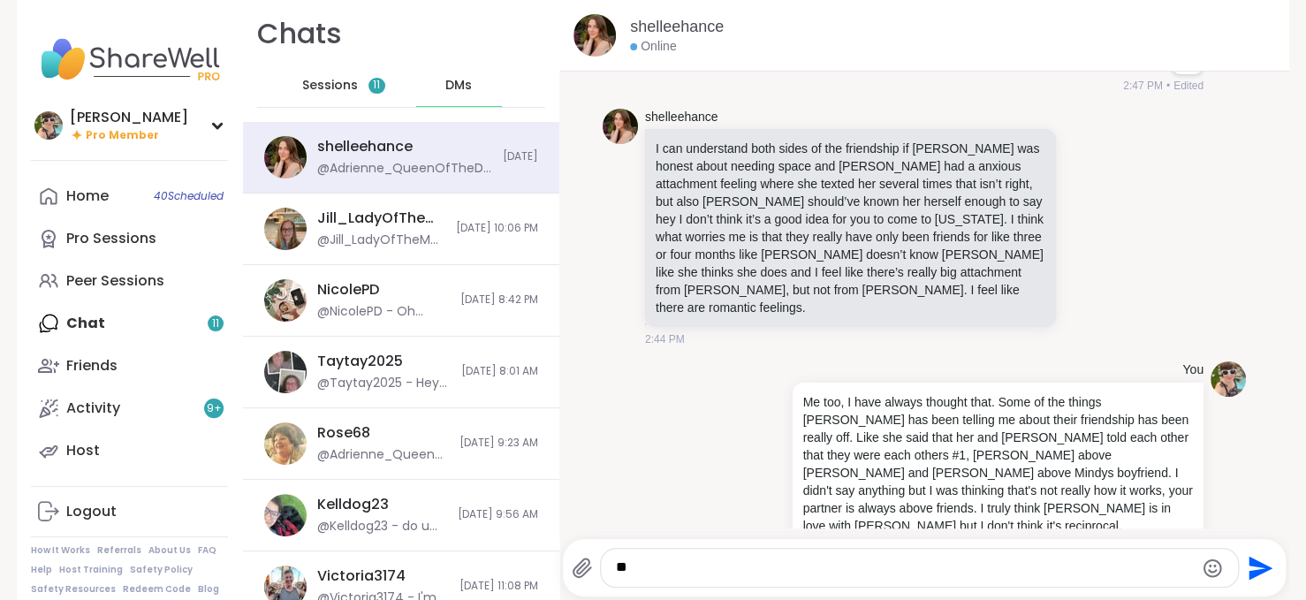
type textarea "*"
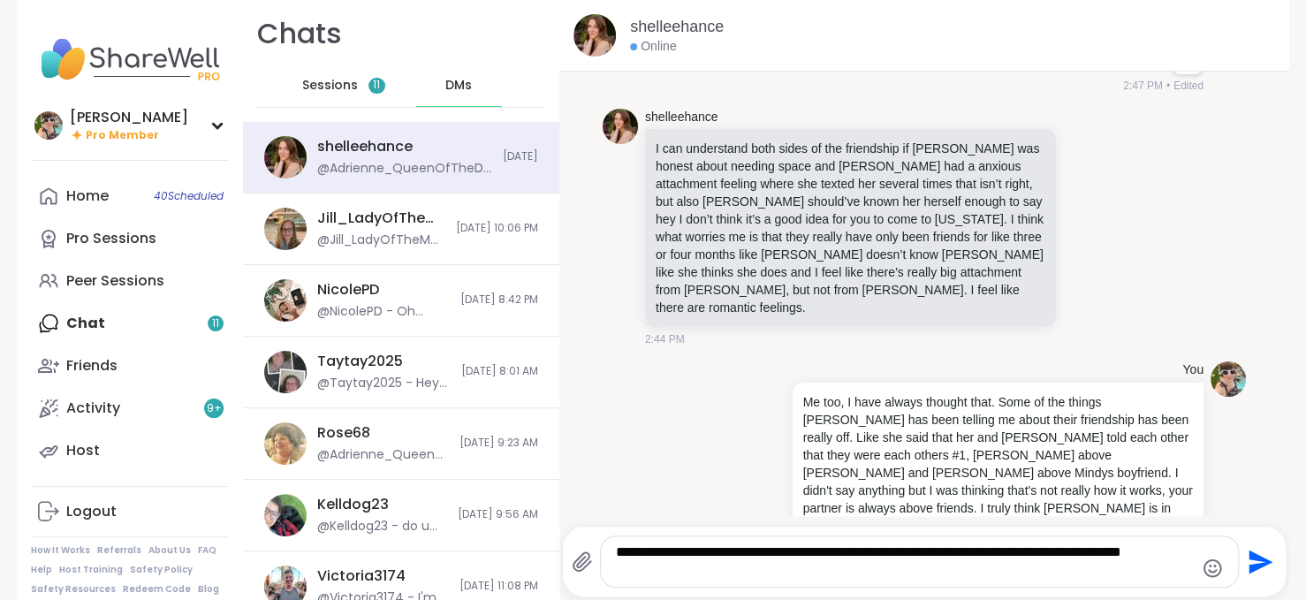
type textarea "**********"
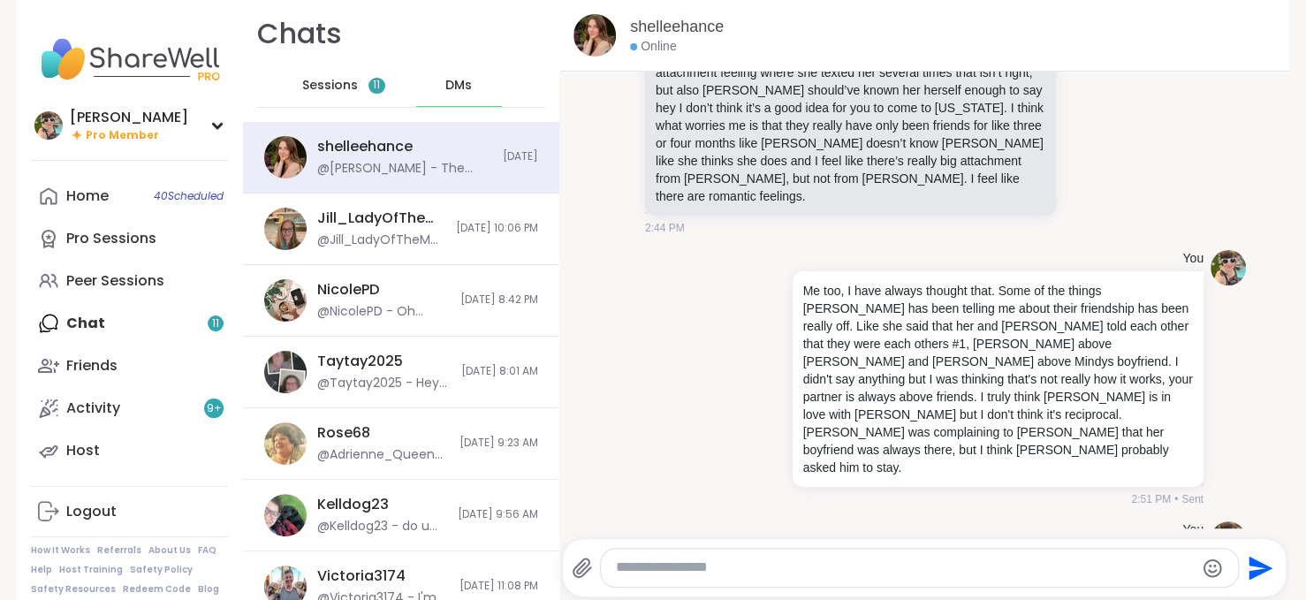
scroll to position [2661, 0]
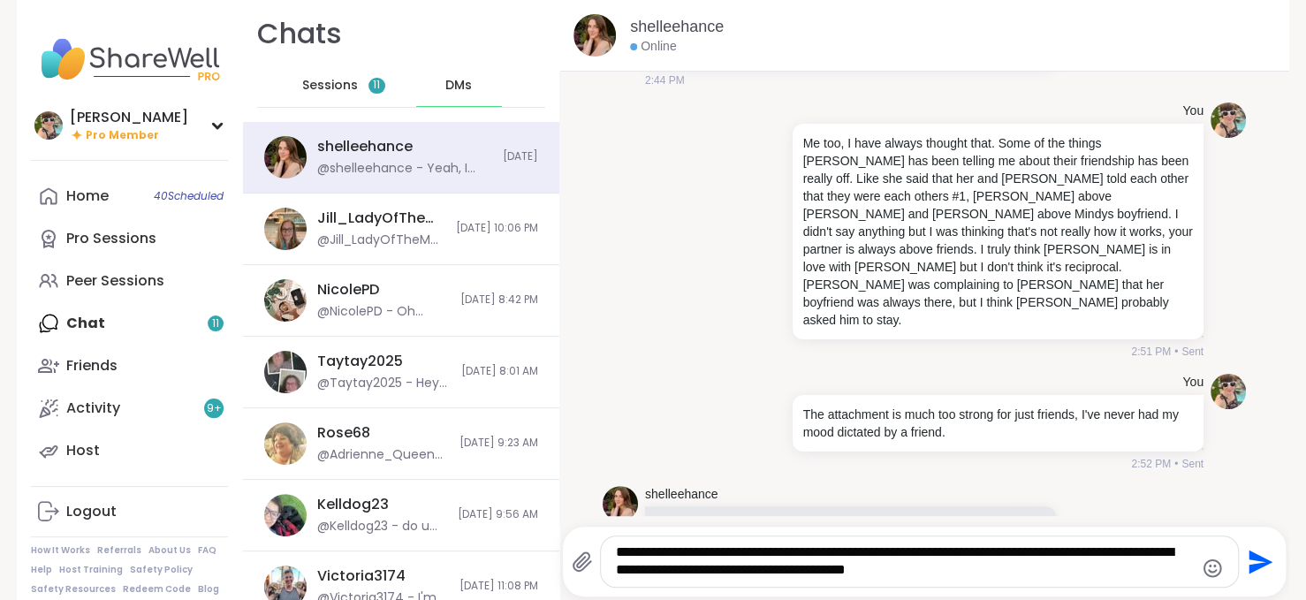
drag, startPoint x: 1012, startPoint y: 573, endPoint x: 836, endPoint y: 546, distance: 178.0
click at [836, 546] on textarea "**********" at bounding box center [904, 561] width 577 height 36
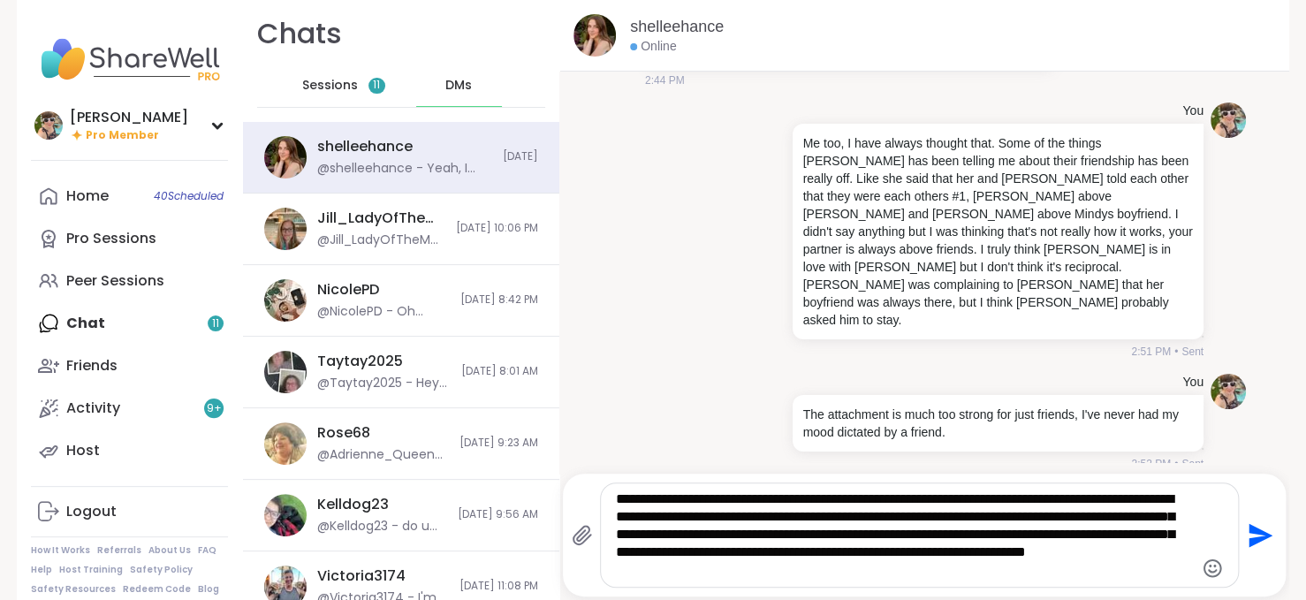
type textarea "**********"
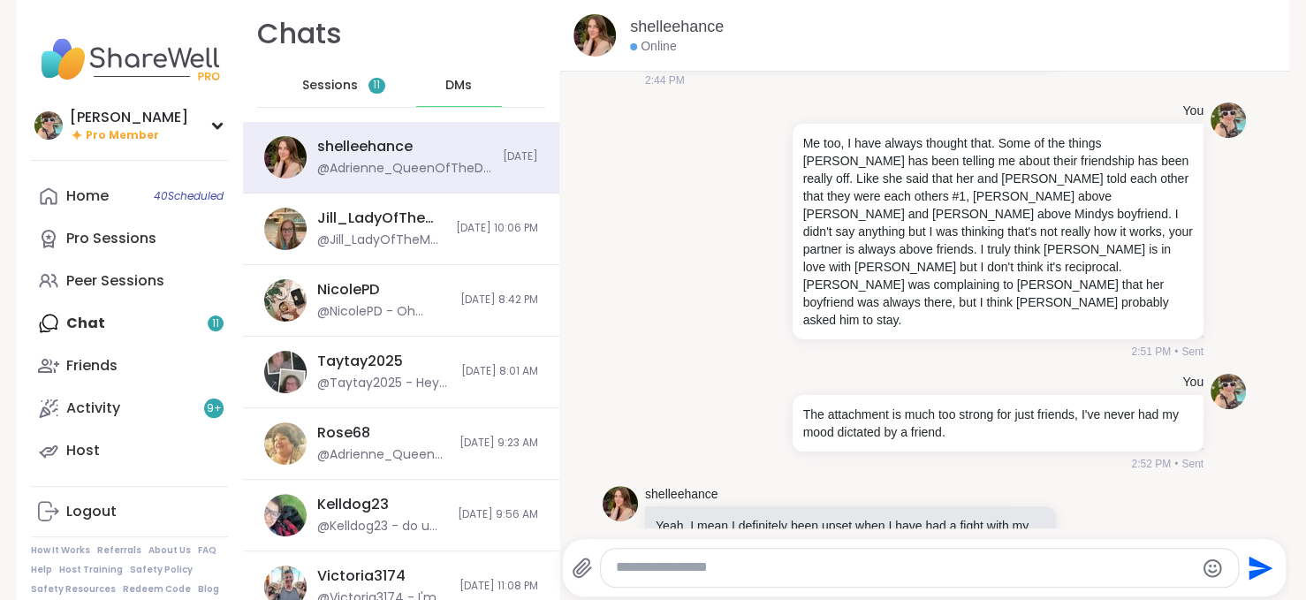
scroll to position [2843, 0]
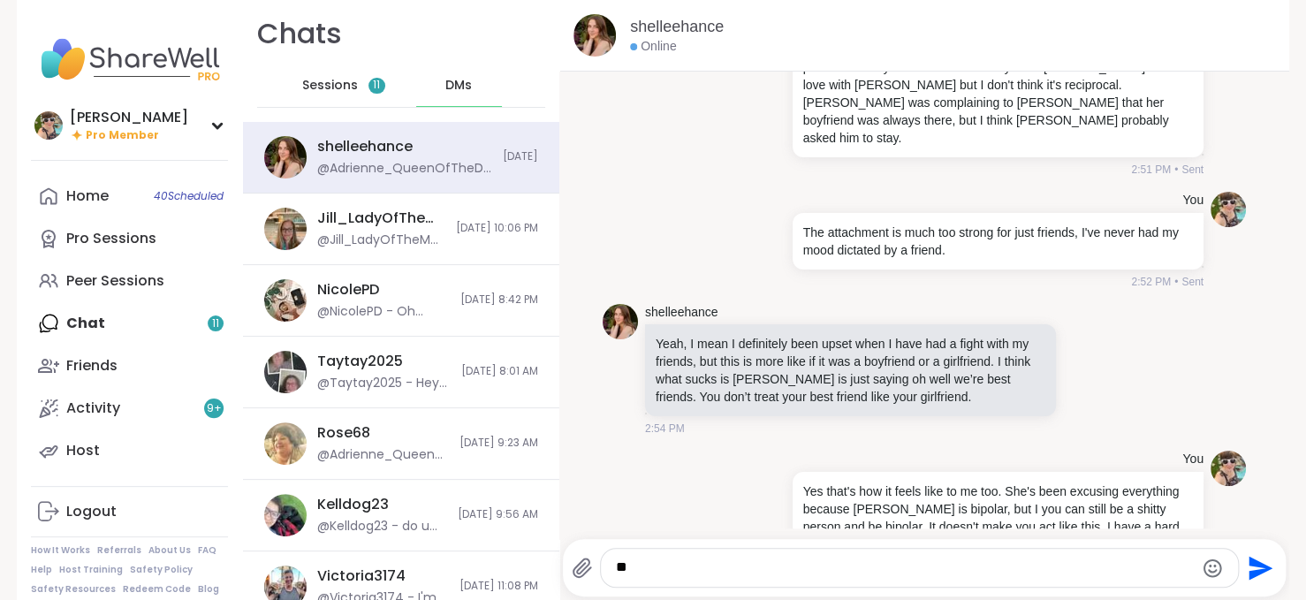
type textarea "*"
